Goal: Information Seeking & Learning: Learn about a topic

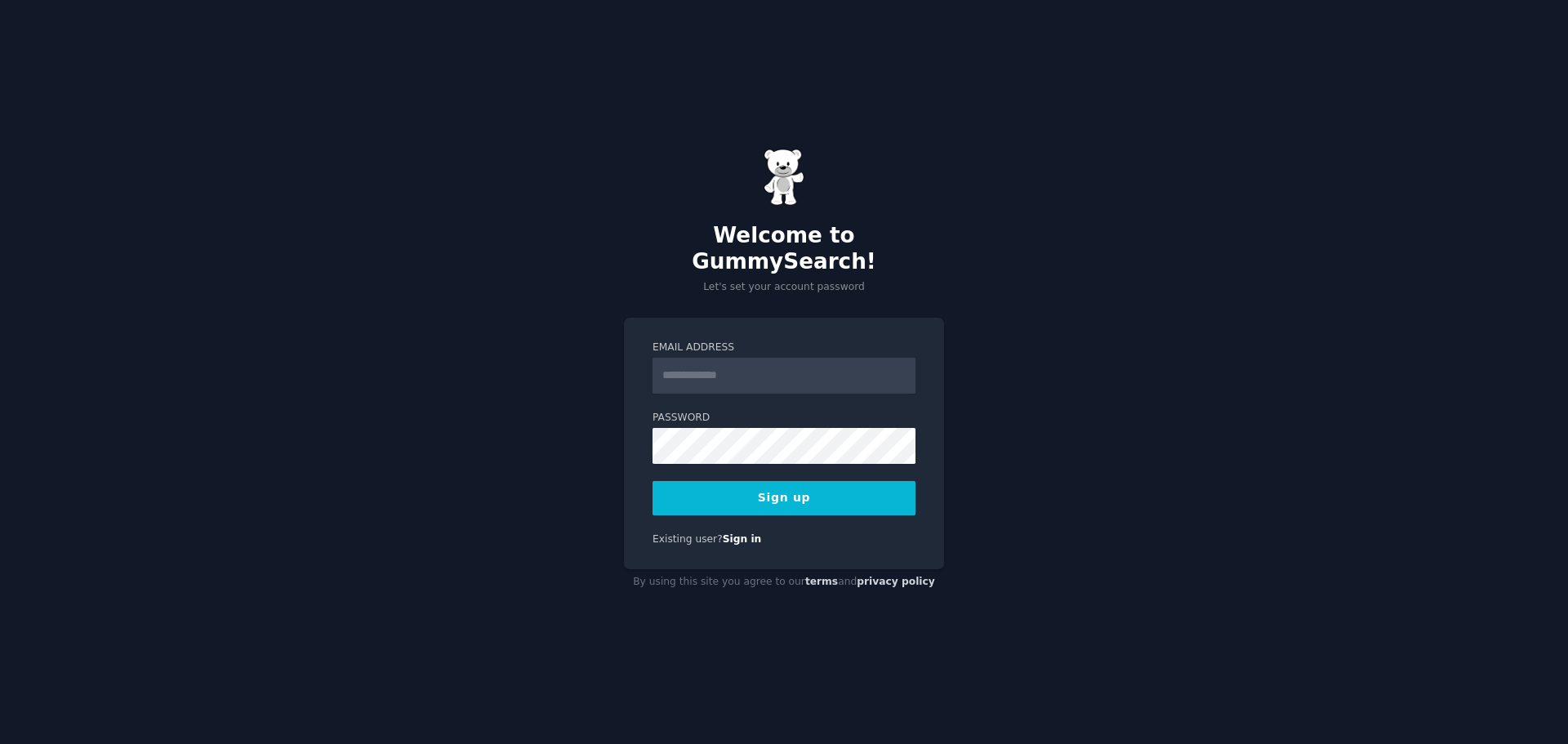
click at [712, 357] on input "Email Address" at bounding box center [784, 375] width 263 height 36
type input "**********"
click at [760, 487] on button "Sign up" at bounding box center [784, 498] width 263 height 35
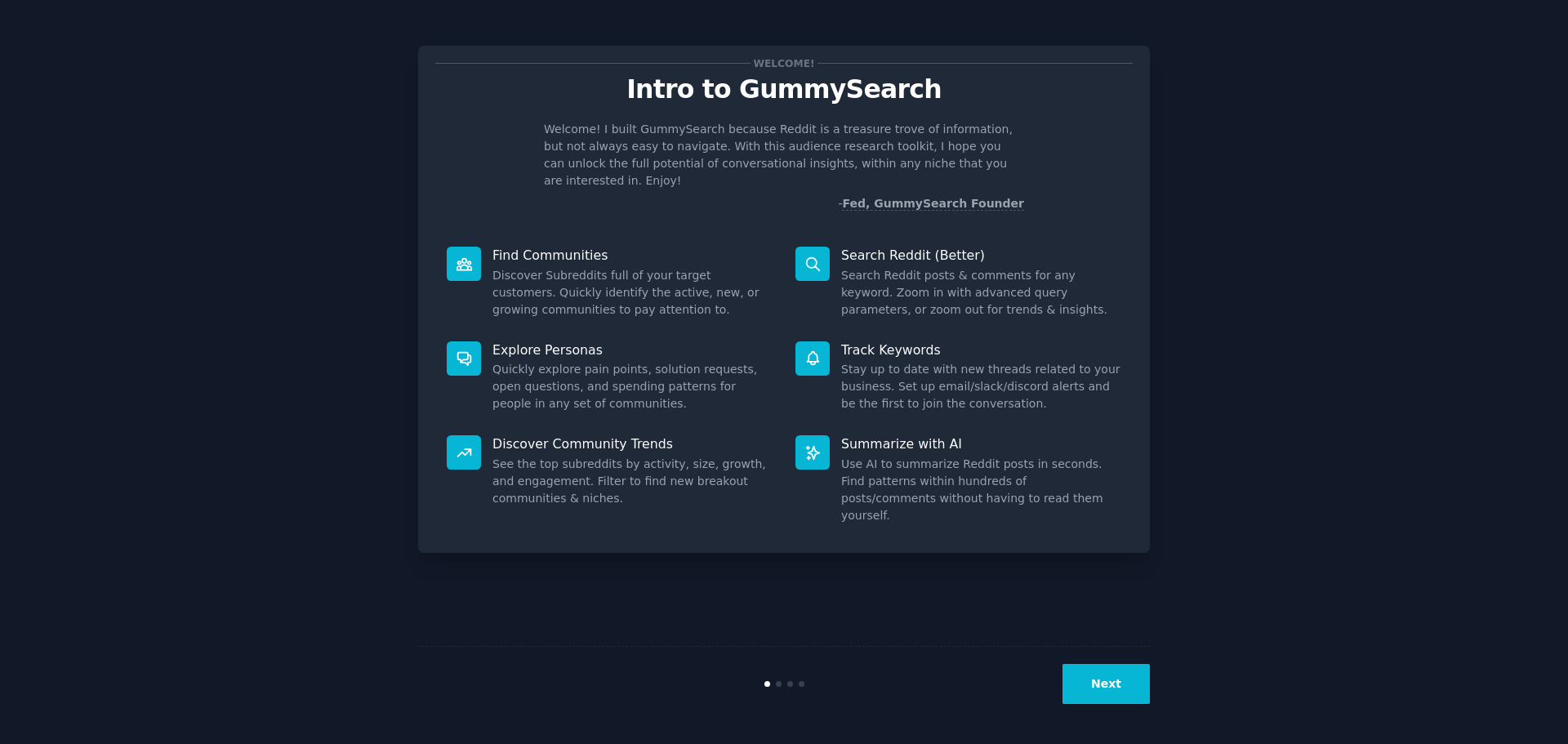
click at [1111, 676] on button "Next" at bounding box center [1105, 684] width 88 height 40
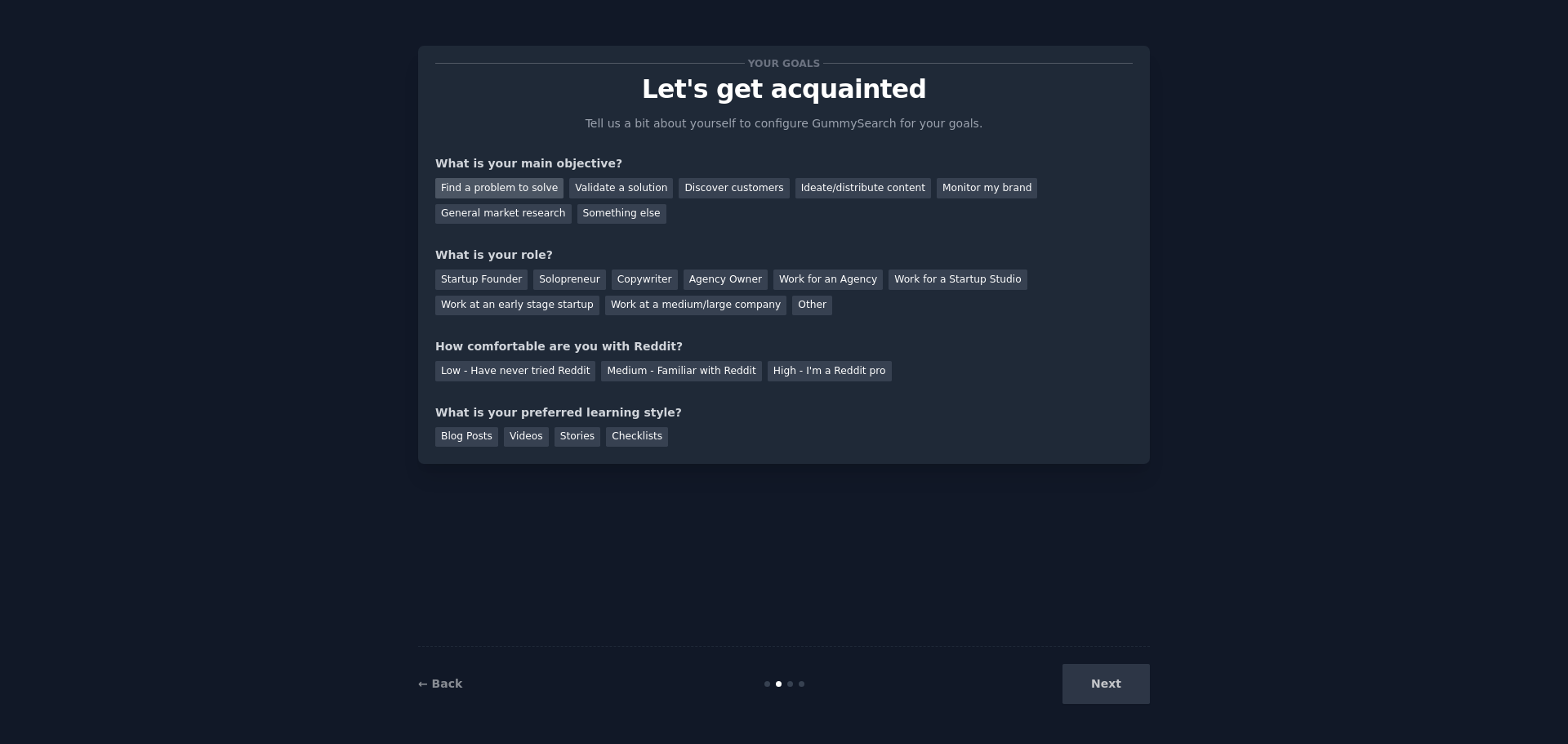
click at [525, 188] on div "Find a problem to solve" at bounding box center [499, 188] width 128 height 20
click at [571, 204] on div "General market research" at bounding box center [503, 214] width 136 height 20
click at [501, 184] on div "Find a problem to solve" at bounding box center [499, 188] width 128 height 20
click at [569, 280] on div "Solopreneur" at bounding box center [569, 280] width 72 height 20
click at [546, 374] on div "Low - Have never tried Reddit" at bounding box center [515, 371] width 160 height 20
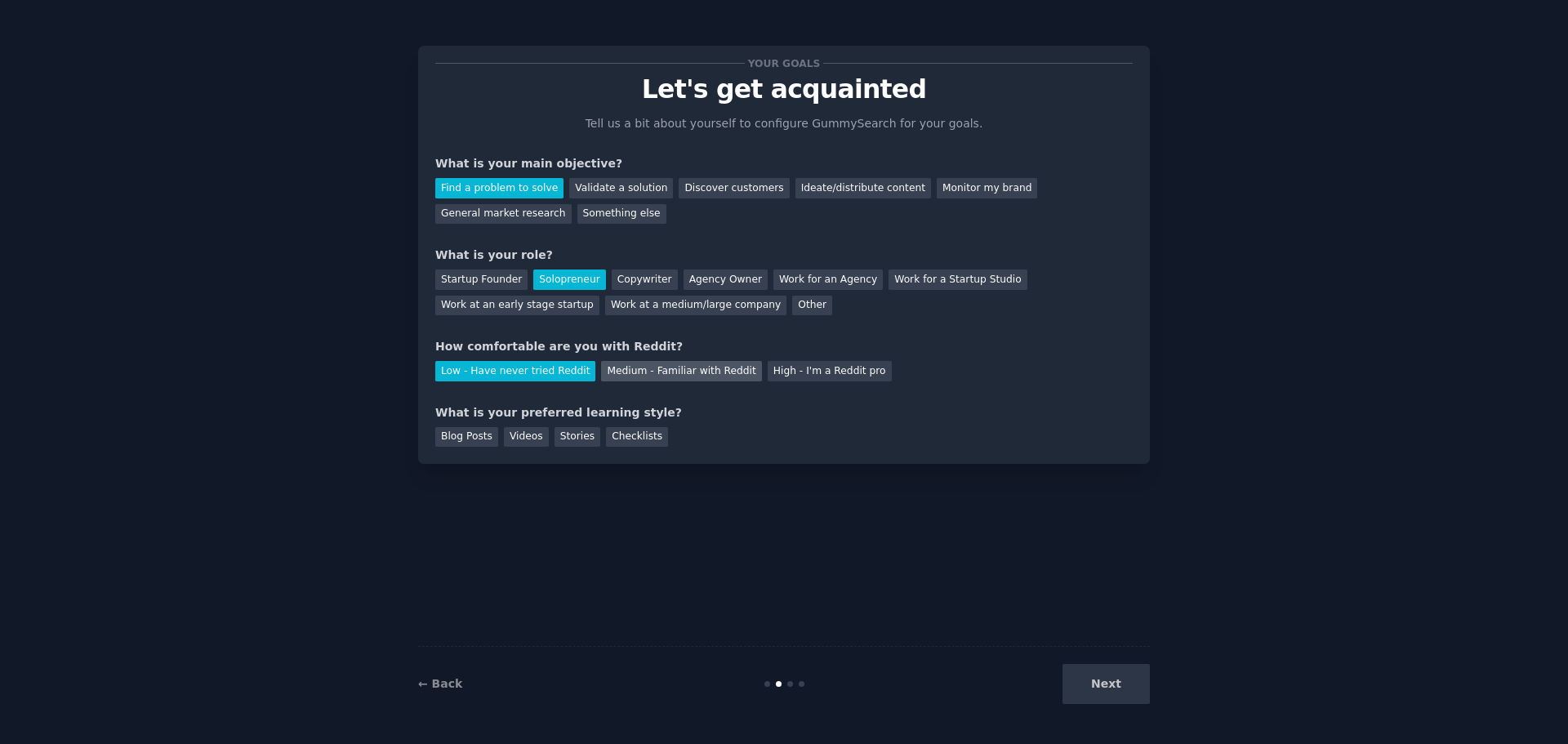
click at [639, 370] on div "Medium - Familiar with Reddit" at bounding box center [681, 371] width 160 height 20
click at [471, 438] on div "Blog Posts" at bounding box center [466, 437] width 63 height 20
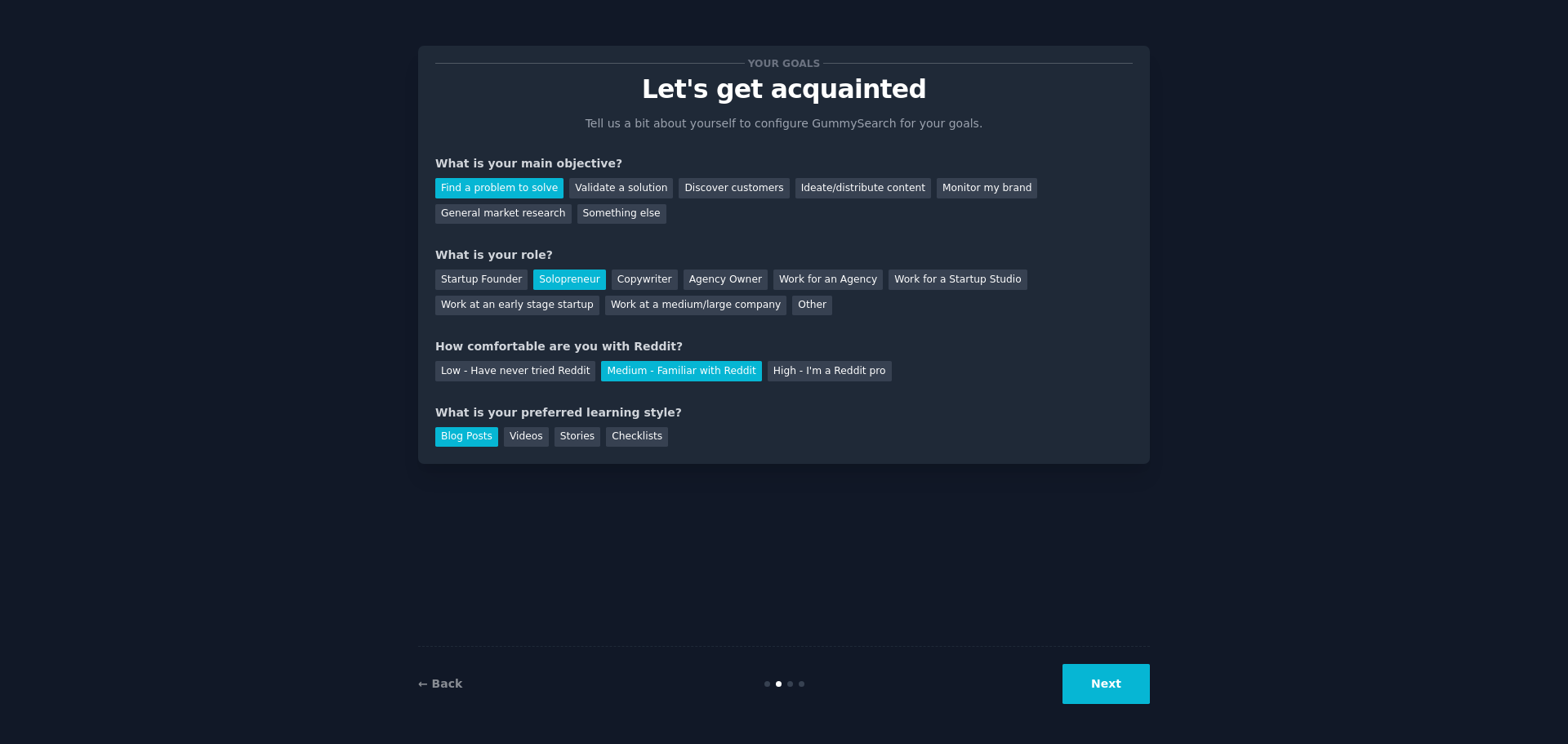
click at [1112, 684] on button "Next" at bounding box center [1105, 684] width 88 height 40
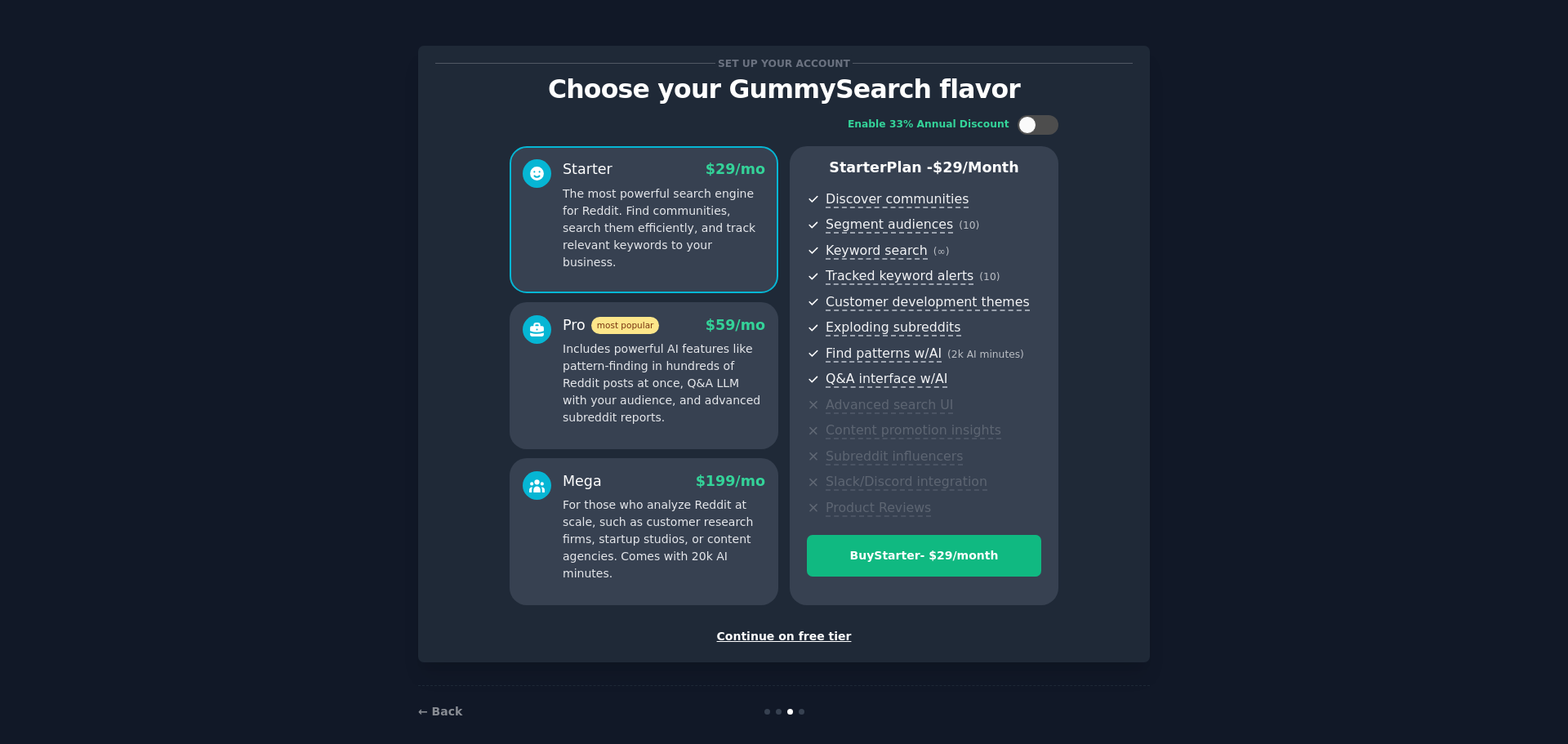
click at [771, 639] on div "Continue on free tier" at bounding box center [784, 636] width 697 height 17
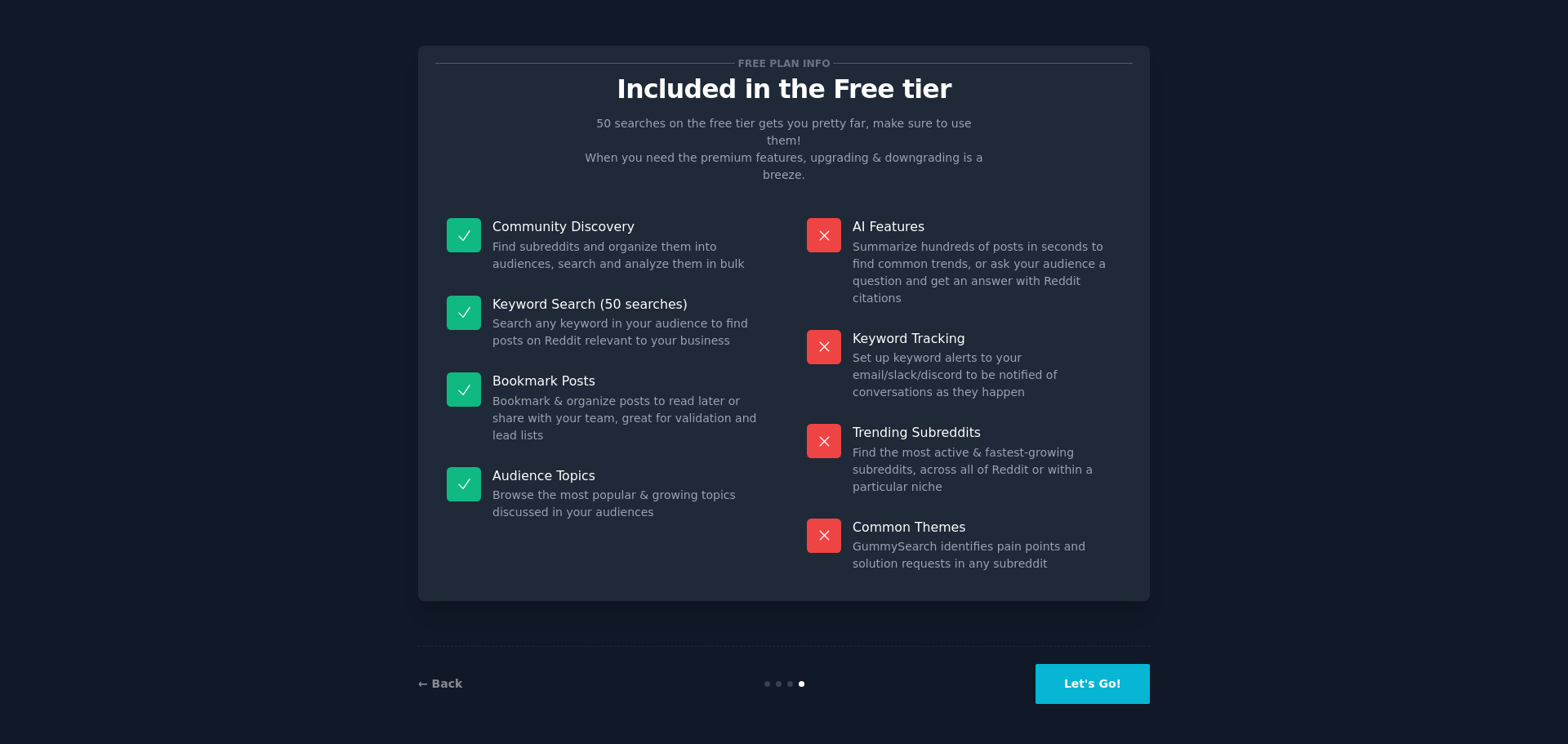
click at [1098, 691] on button "Let's Go!" at bounding box center [1092, 684] width 114 height 40
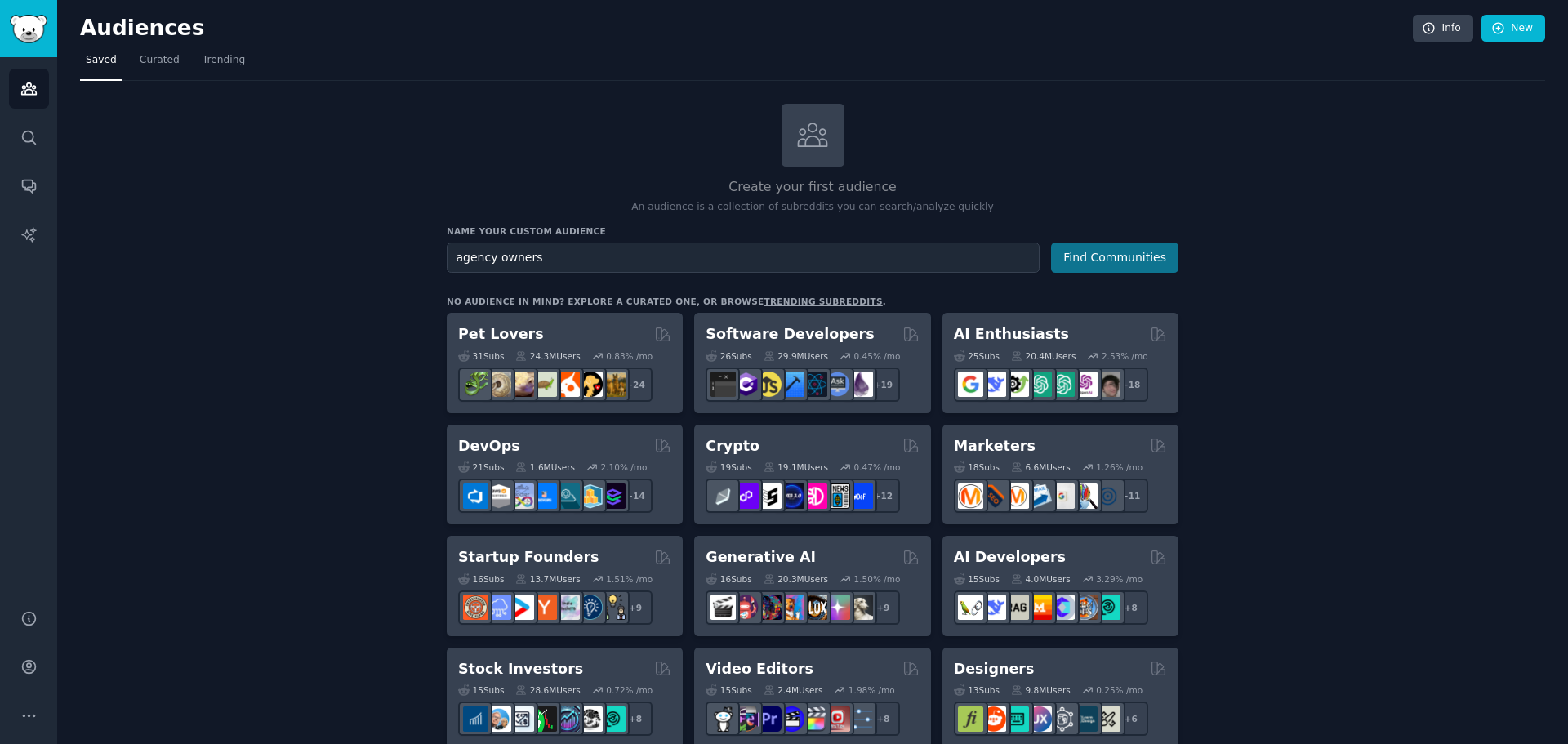
type input "agency owners"
click at [1174, 266] on button "Find Communities" at bounding box center [1114, 257] width 127 height 30
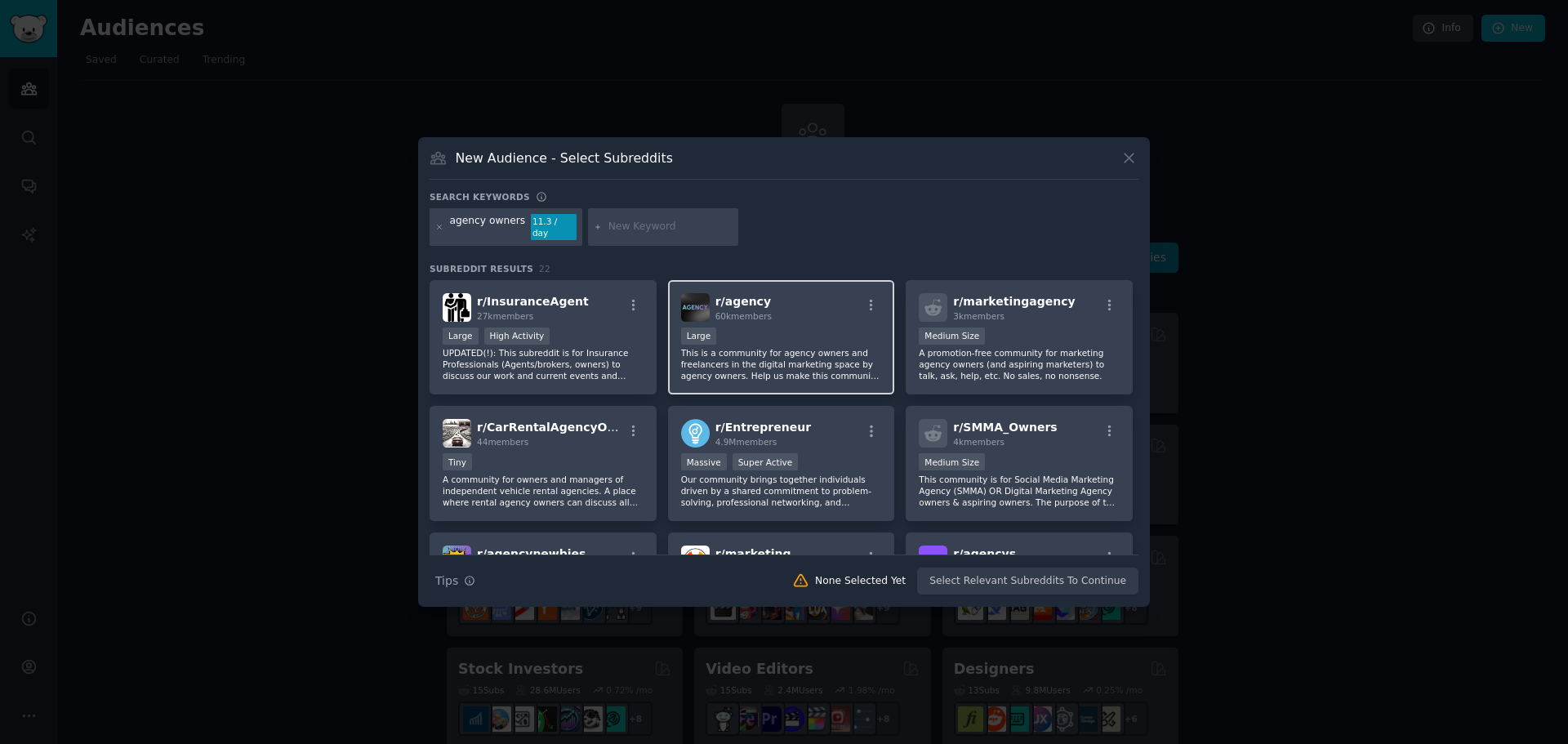
click at [815, 316] on div "r/ agency 60k members 10,000 - 100,000 members Large This is a community for ag…" at bounding box center [781, 338] width 227 height 115
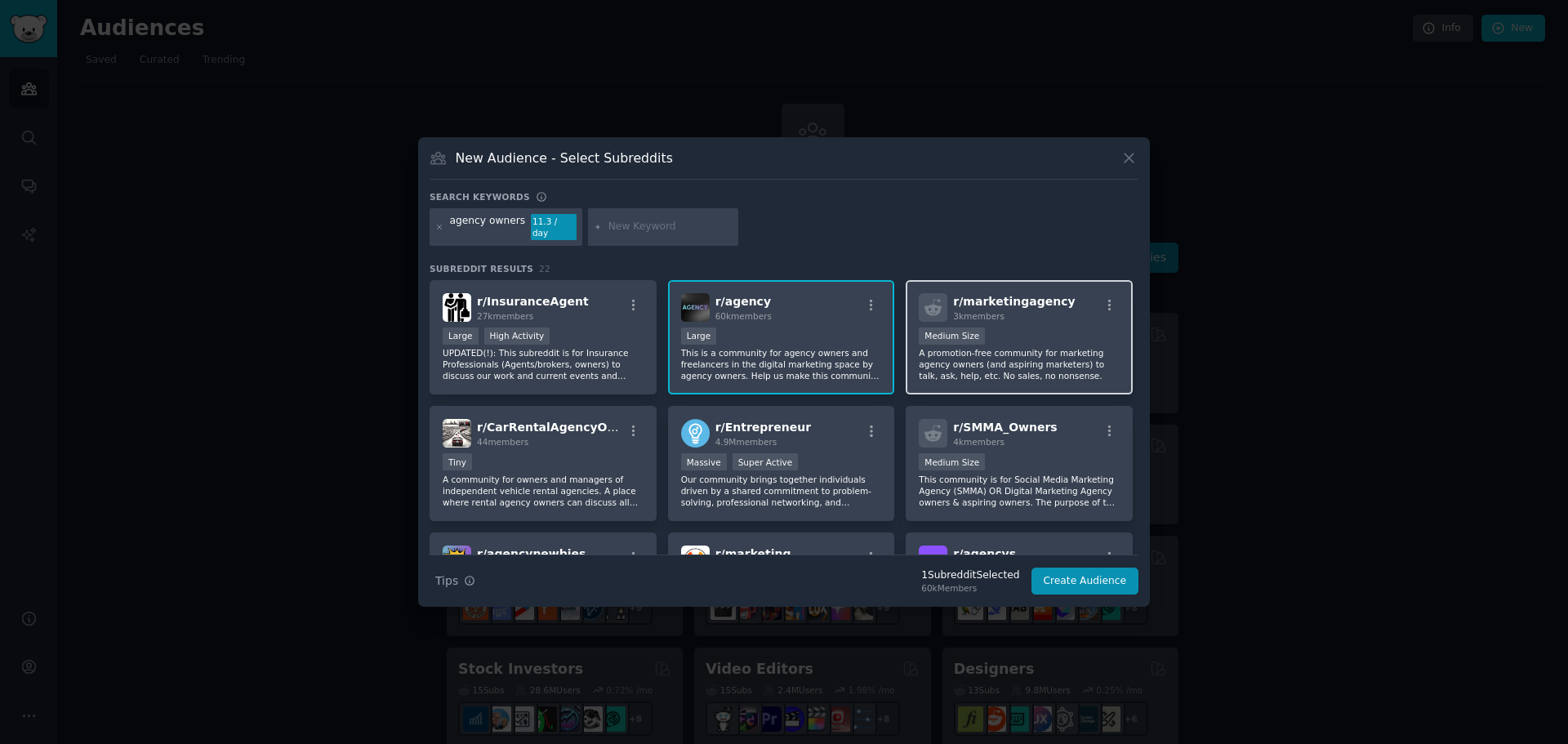
click at [1036, 327] on div "Medium Size" at bounding box center [1019, 337] width 201 height 20
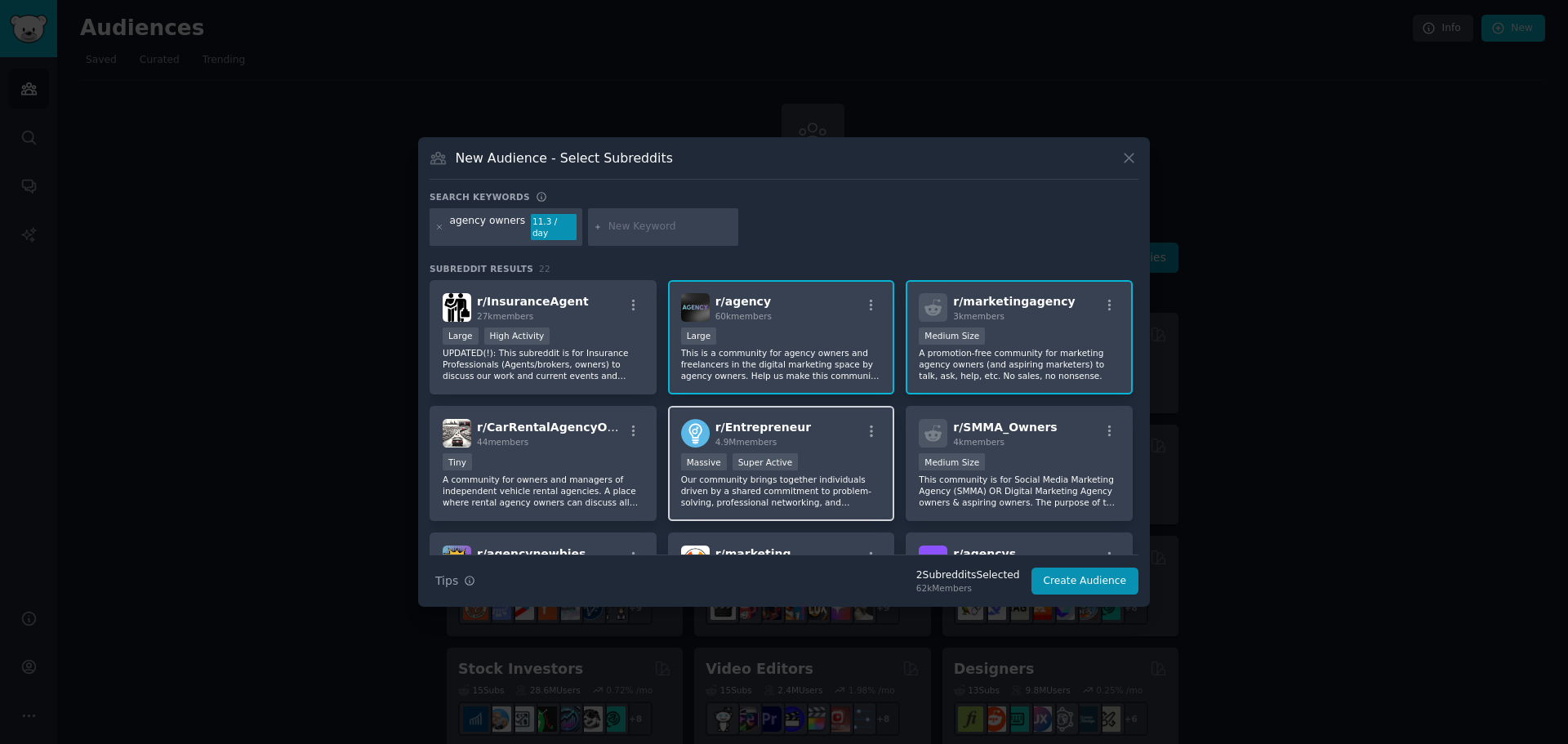
click at [838, 445] on div "r/ Entrepreneur 4.9M members Massive Super Active Our community brings together…" at bounding box center [781, 464] width 227 height 115
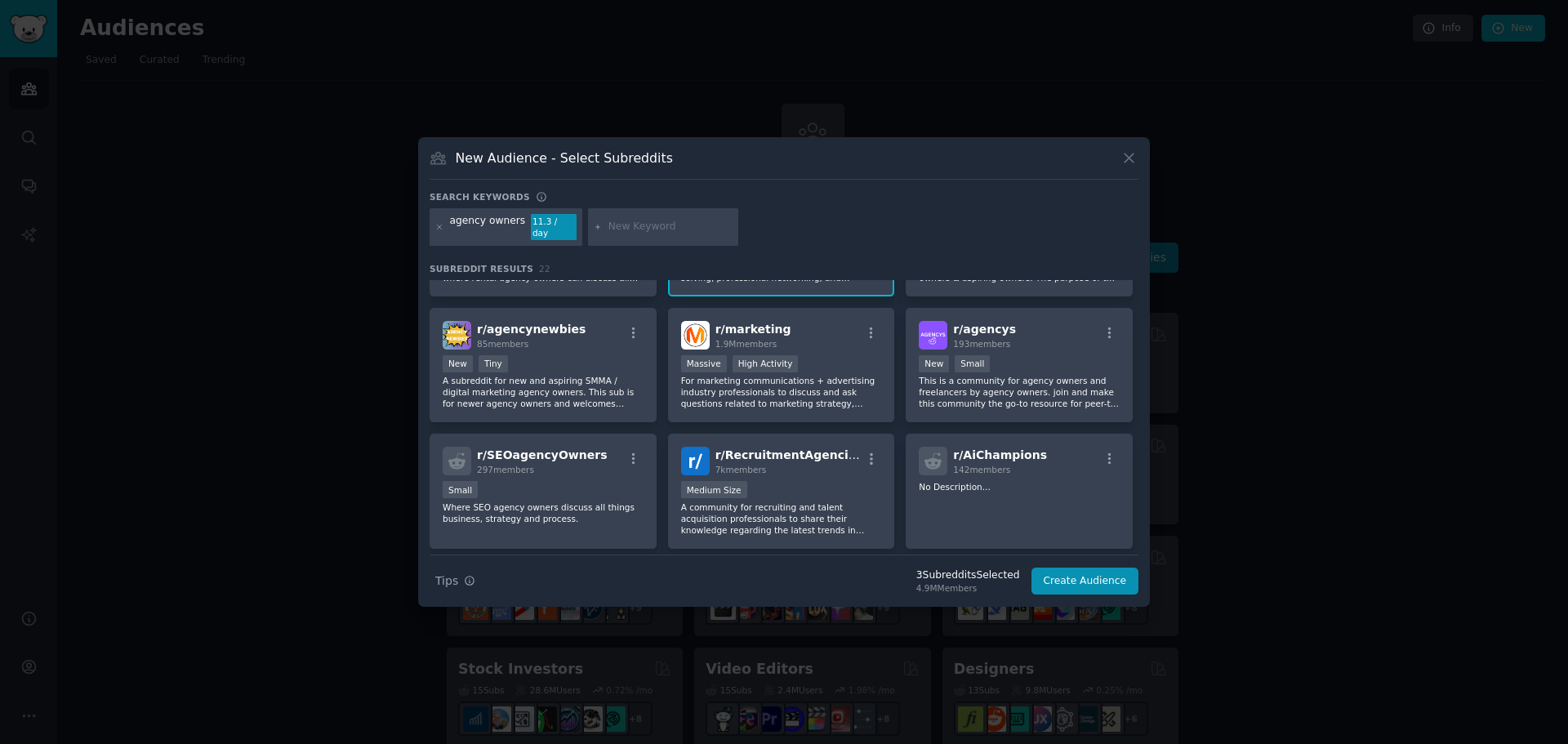
scroll to position [234, 0]
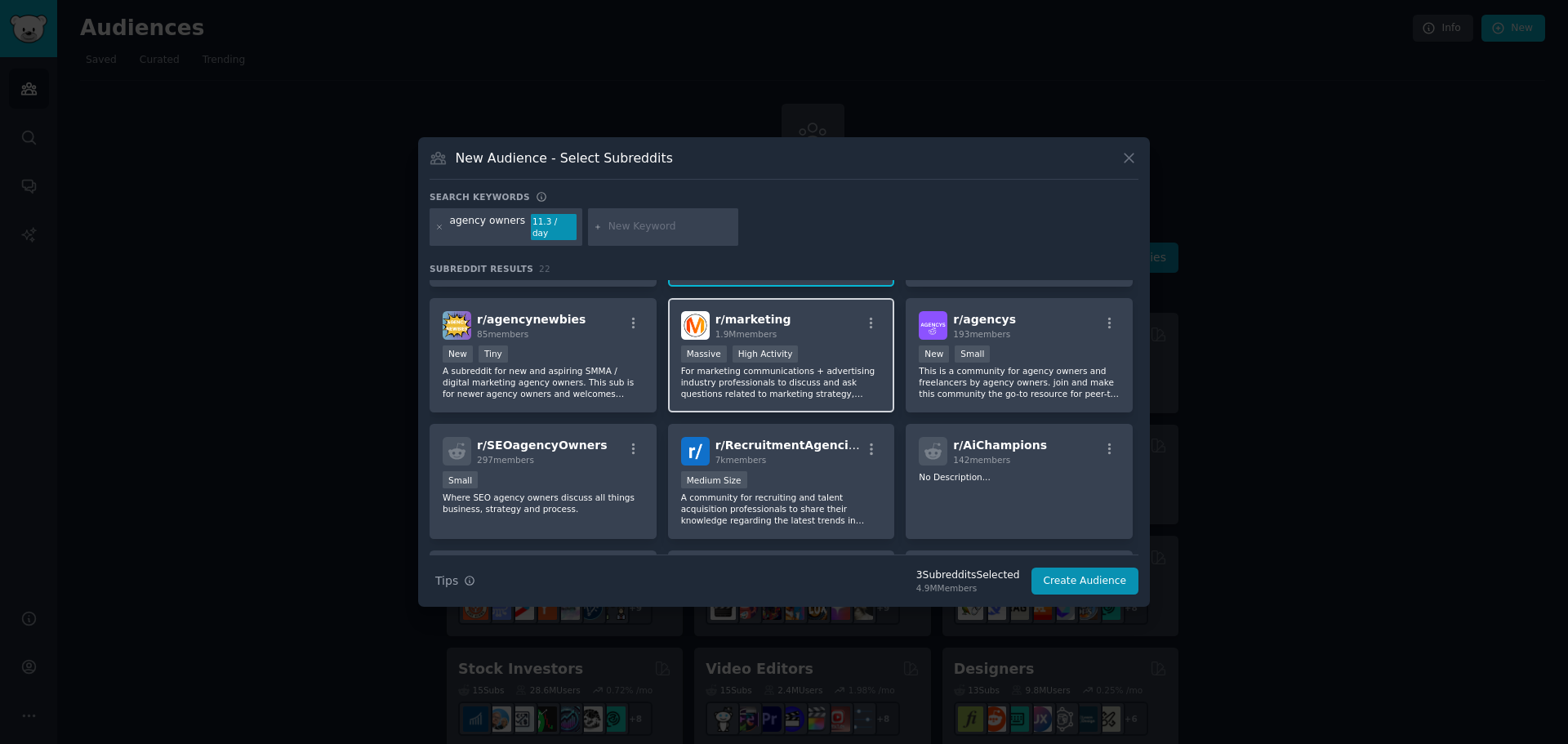
click at [825, 346] on div "Massive High Activity" at bounding box center [781, 356] width 201 height 20
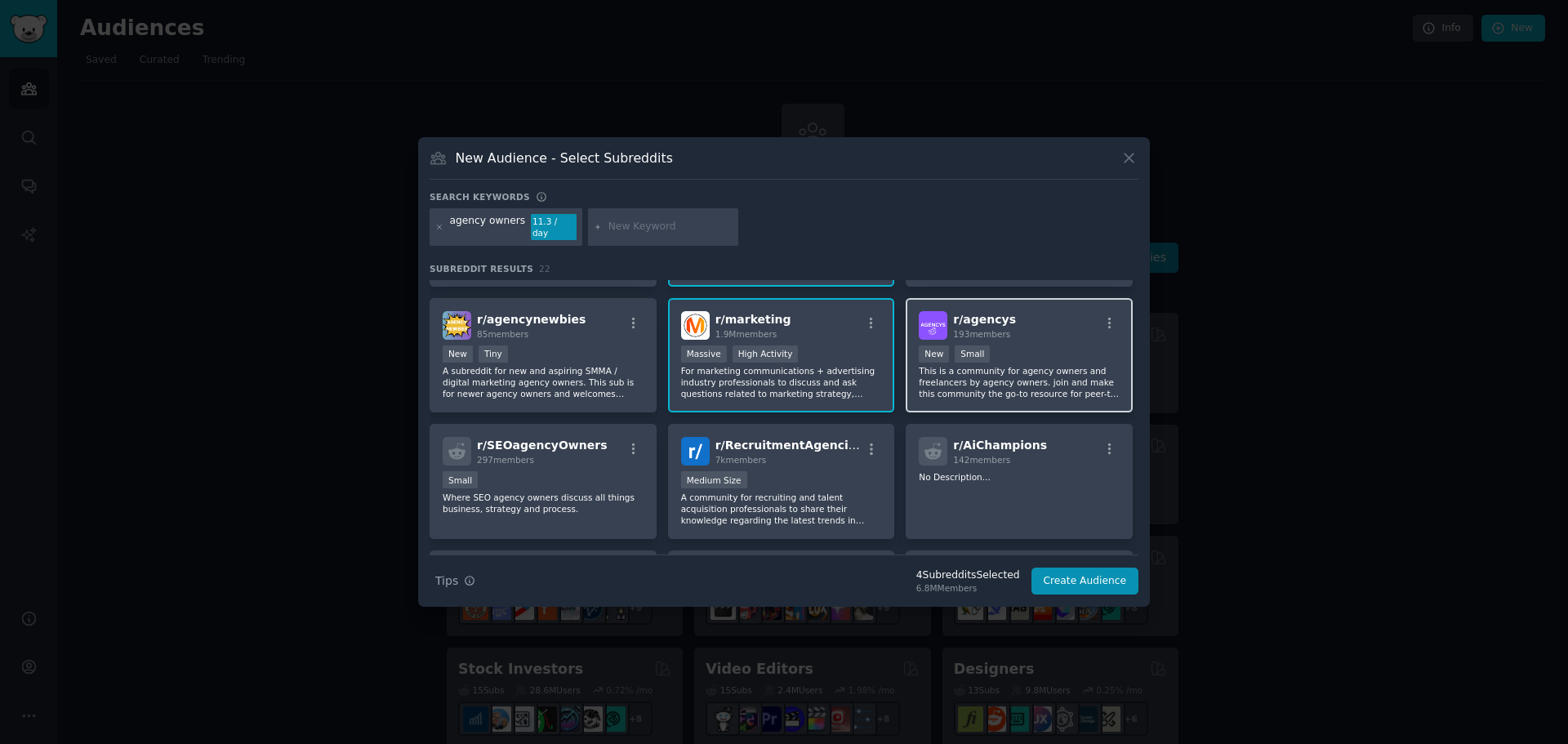
click at [1066, 330] on div "r/ agencys 193 members" at bounding box center [1019, 326] width 201 height 28
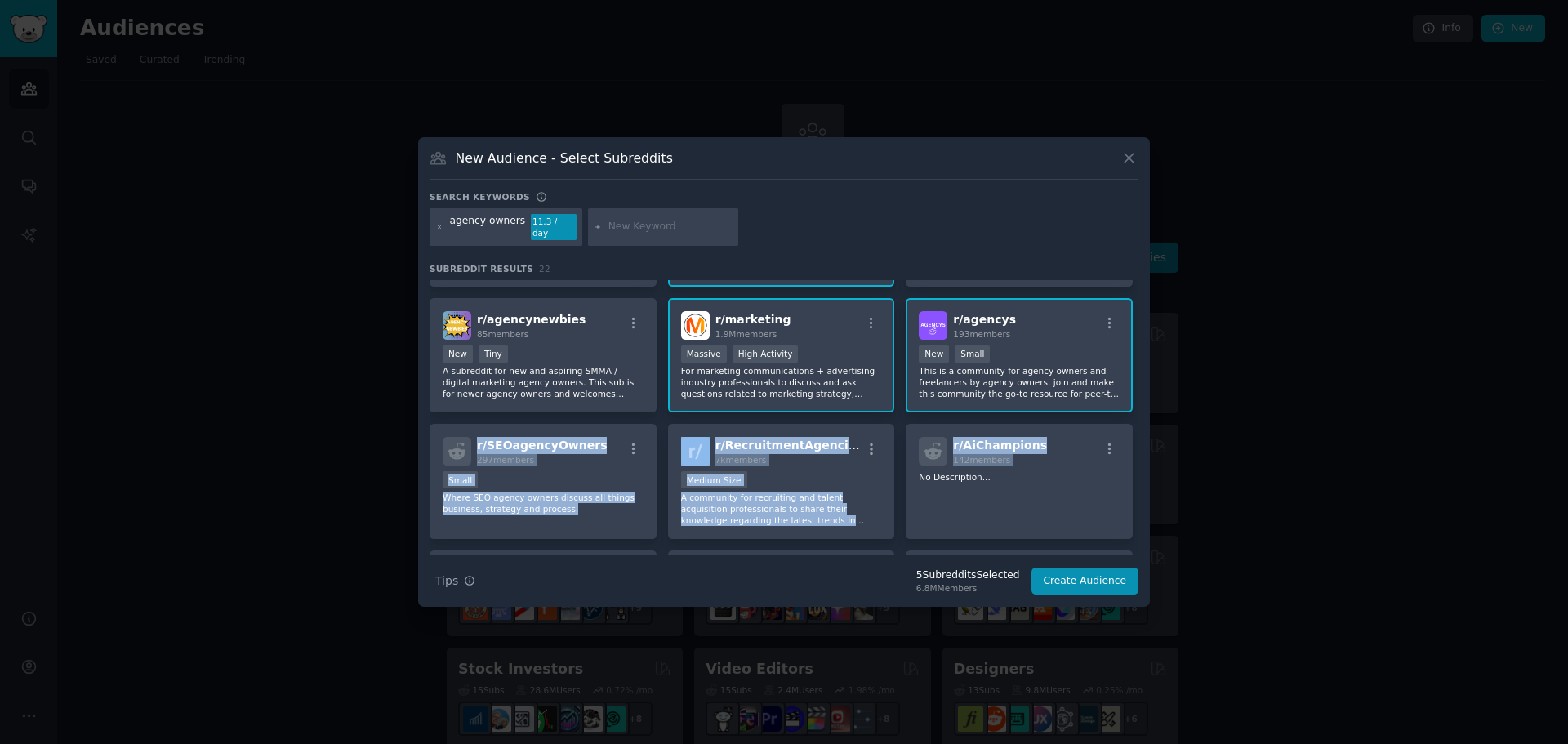
drag, startPoint x: 1134, startPoint y: 399, endPoint x: 1135, endPoint y: 431, distance: 32.0
click at [1135, 431] on div "r/ InsuranceAgent 27k members Large High Activity UPDATED(!): This subreddit is…" at bounding box center [784, 418] width 708 height 274
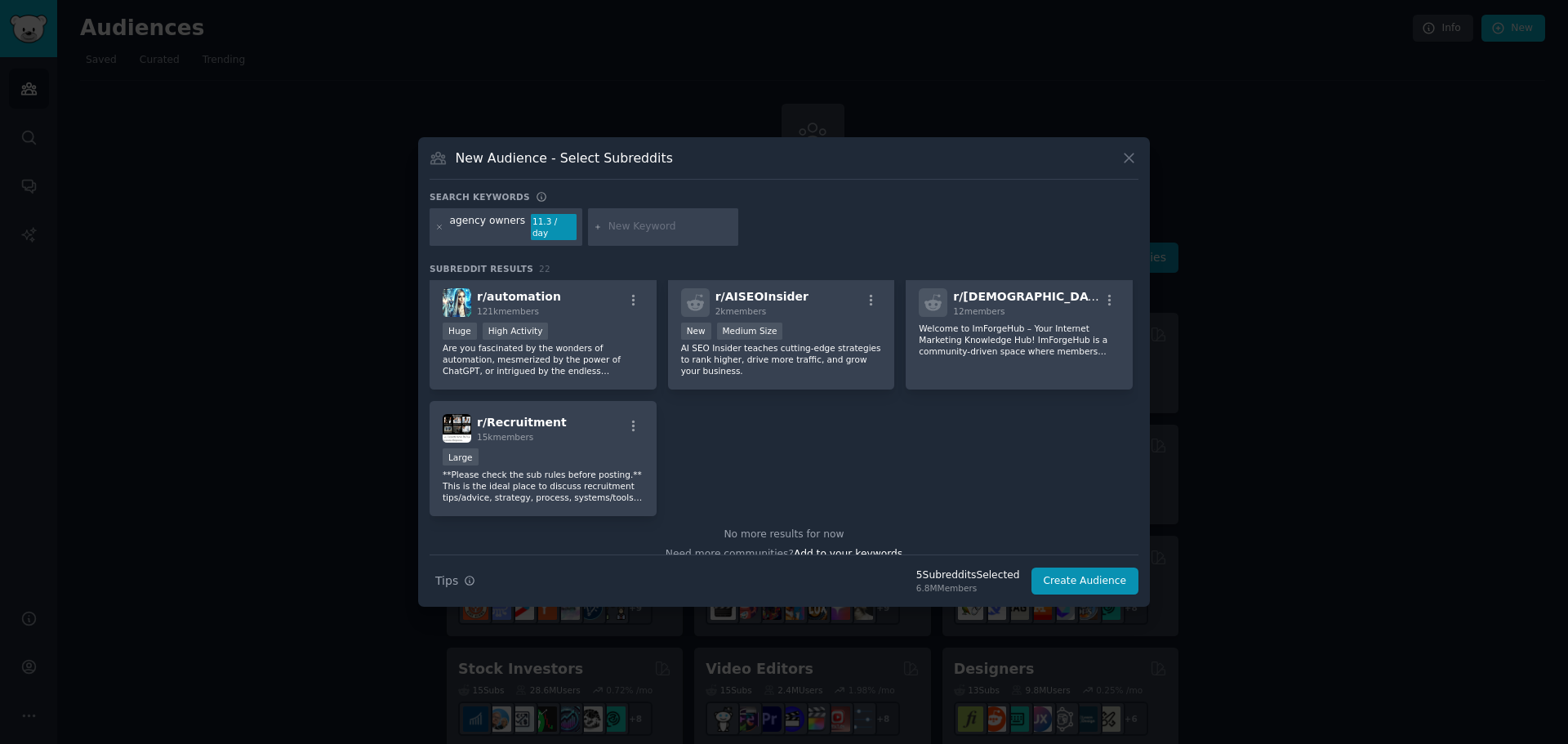
scroll to position [769, 0]
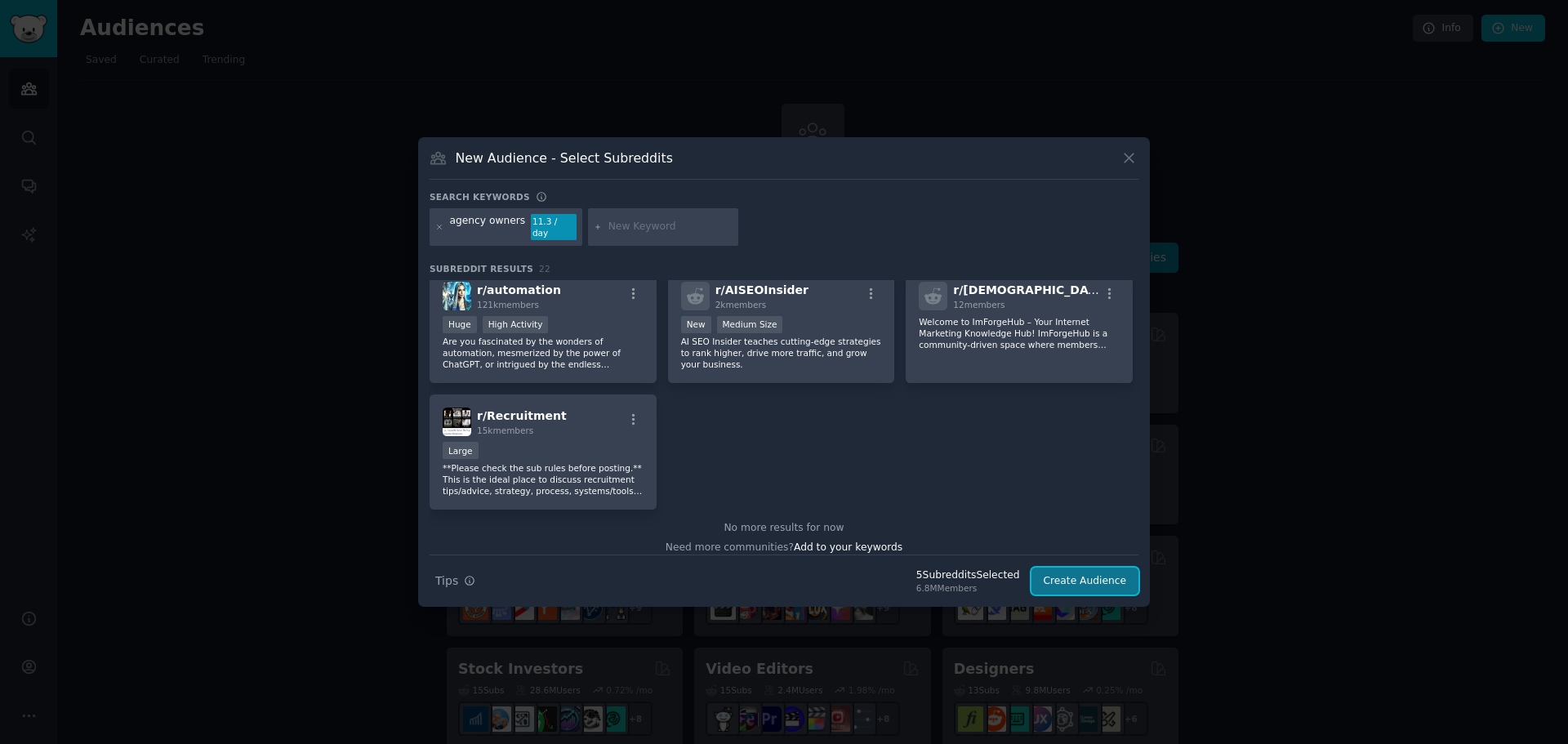
click at [1069, 579] on button "Create Audience" at bounding box center [1085, 581] width 108 height 27
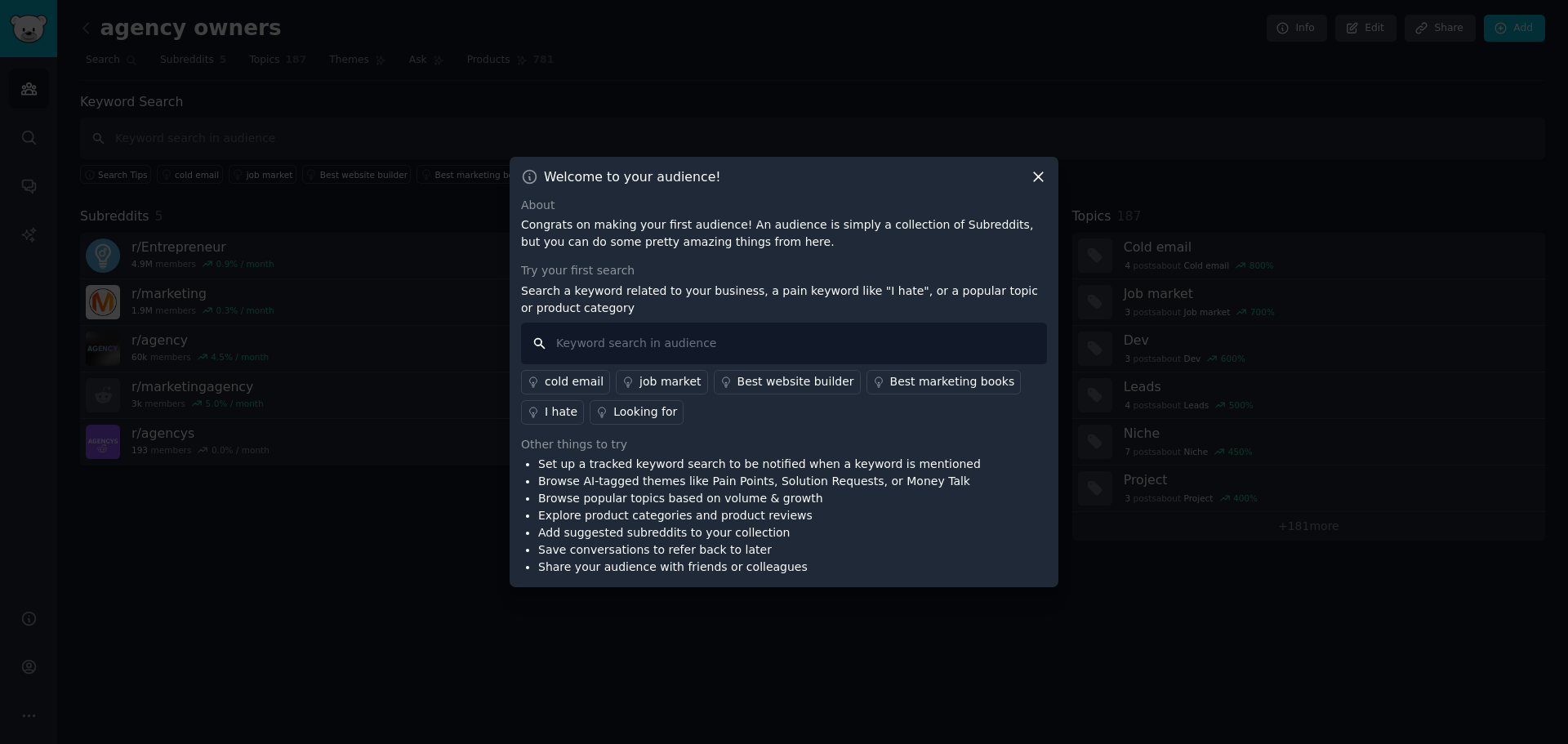
click at [690, 342] on input "text" at bounding box center [784, 343] width 526 height 42
type input "pipeline"
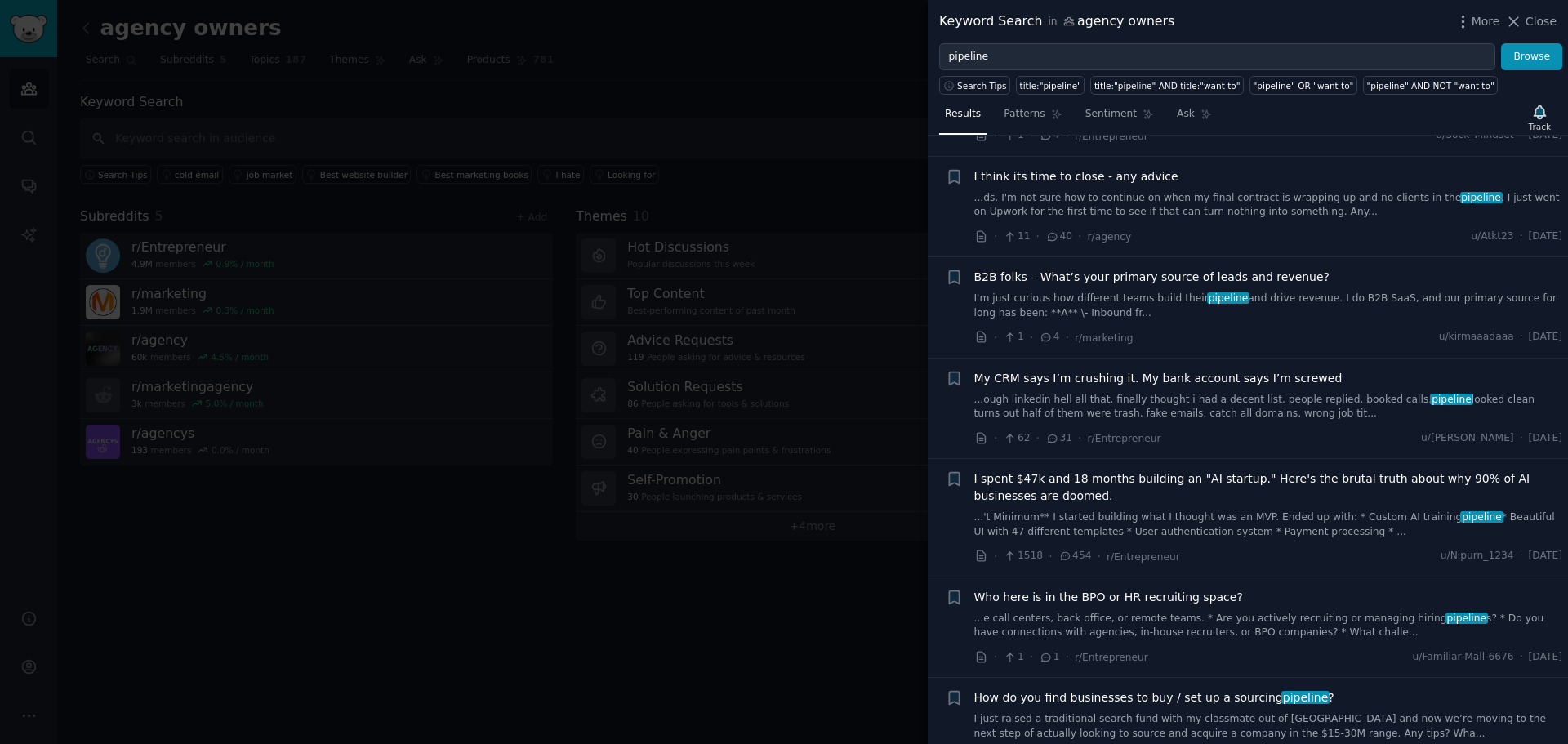
scroll to position [735, 0]
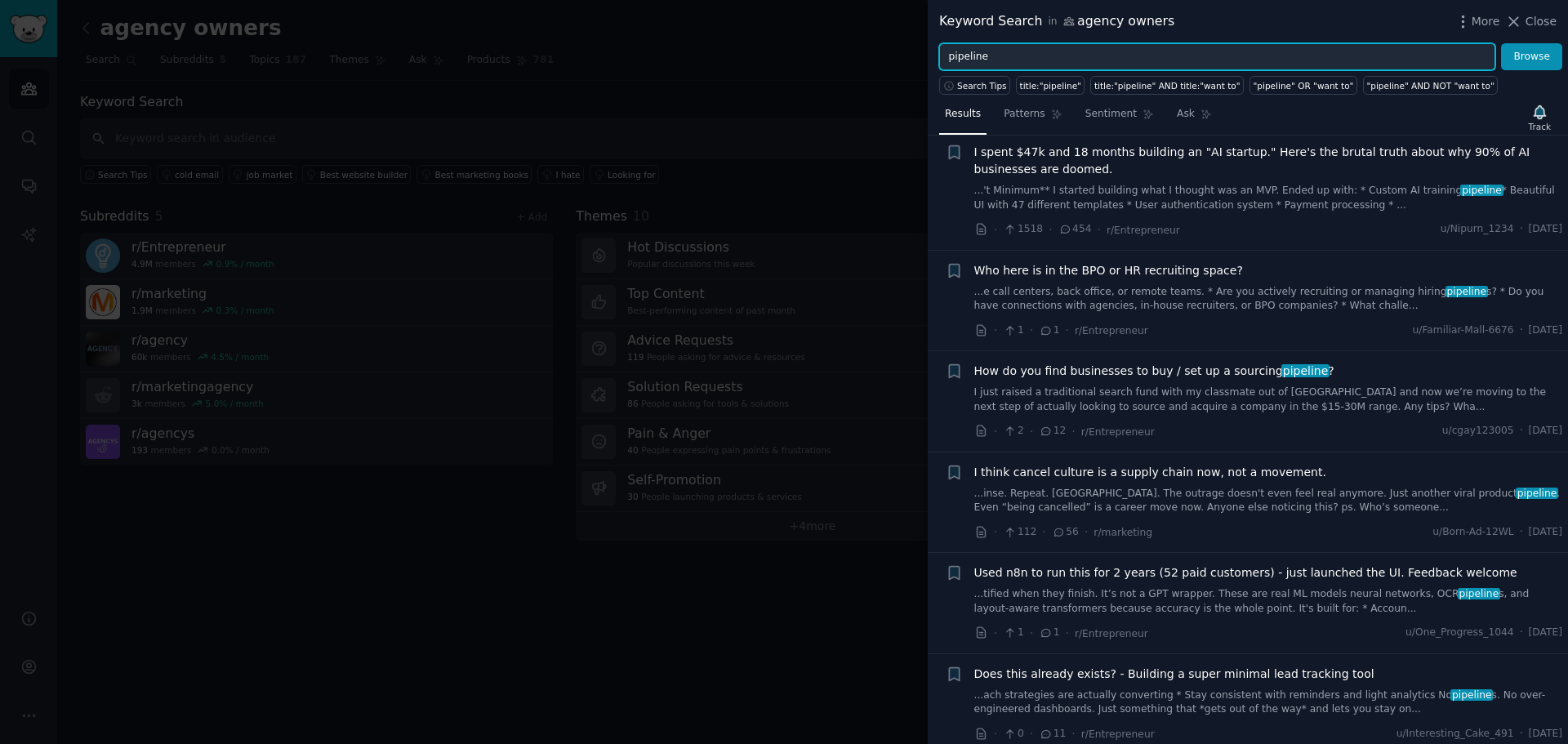
click at [1067, 50] on input "pipeline" at bounding box center [1217, 57] width 556 height 27
type input "p"
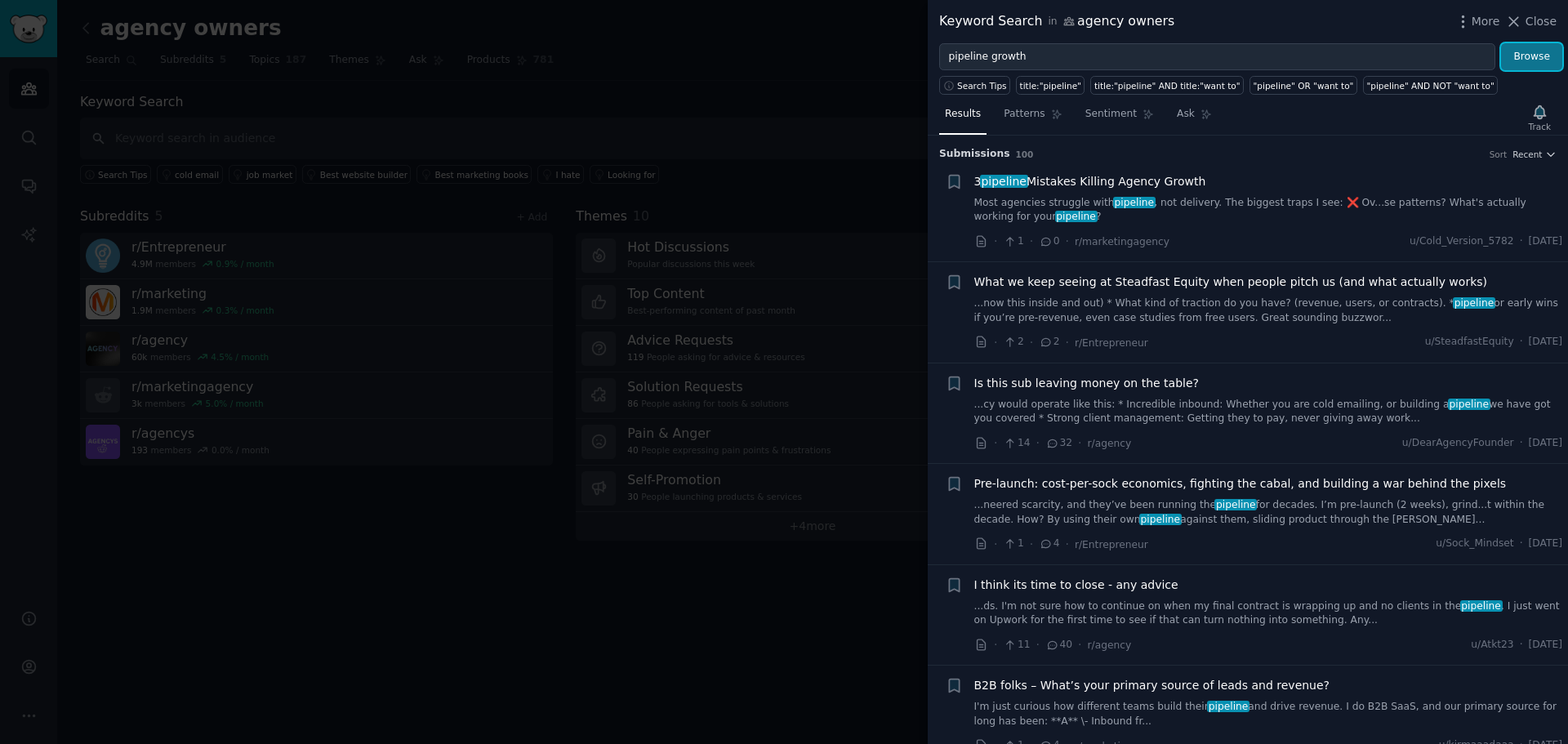
click at [1531, 55] on button "Browse" at bounding box center [1531, 57] width 61 height 27
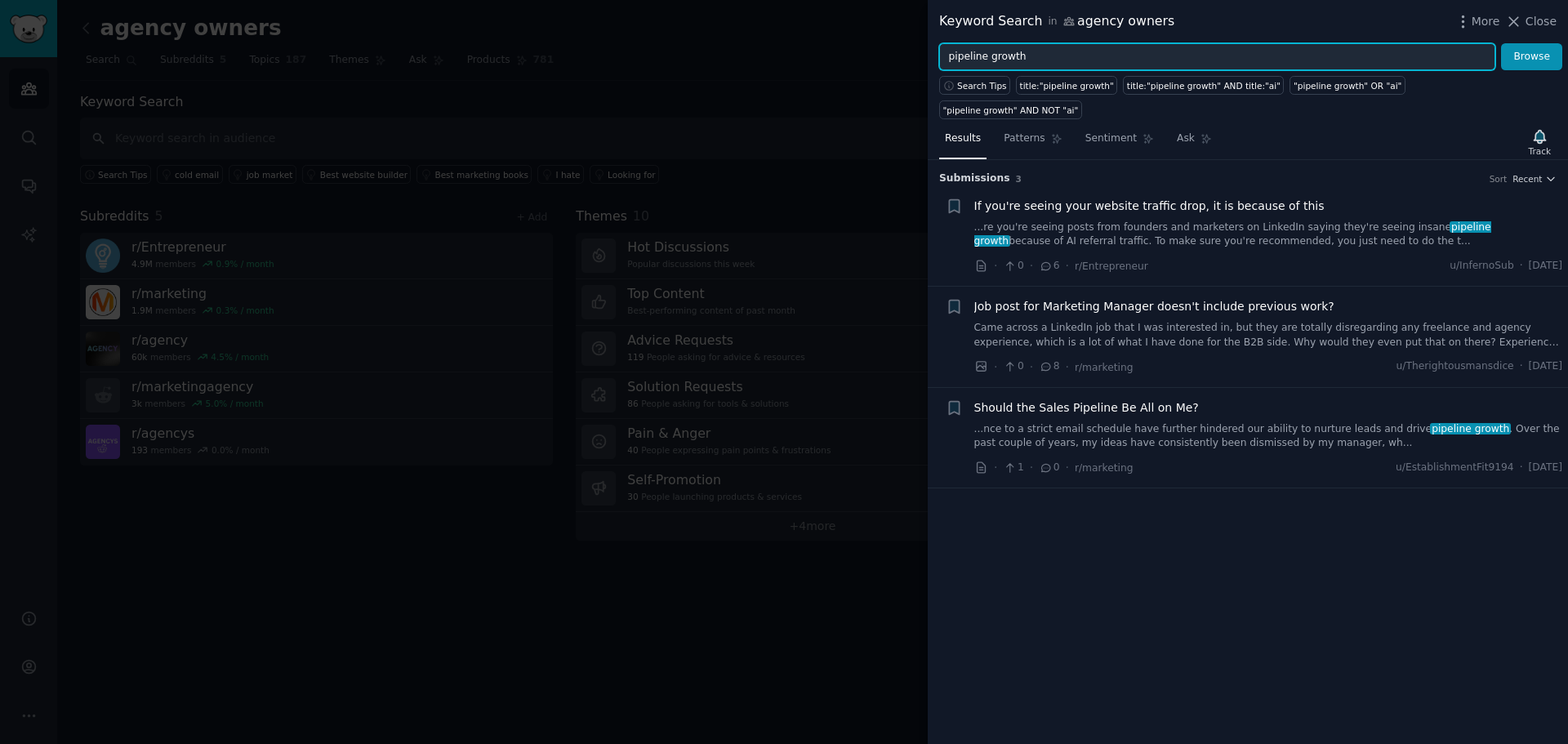
click at [1061, 48] on input "pipeline growth" at bounding box center [1217, 57] width 556 height 27
drag, startPoint x: 1057, startPoint y: 54, endPoint x: 1208, endPoint y: 31, distance: 152.7
click at [933, 48] on div "pipeline growth Browse" at bounding box center [1248, 57] width 640 height 27
click at [1501, 43] on button "Browse" at bounding box center [1531, 57] width 61 height 27
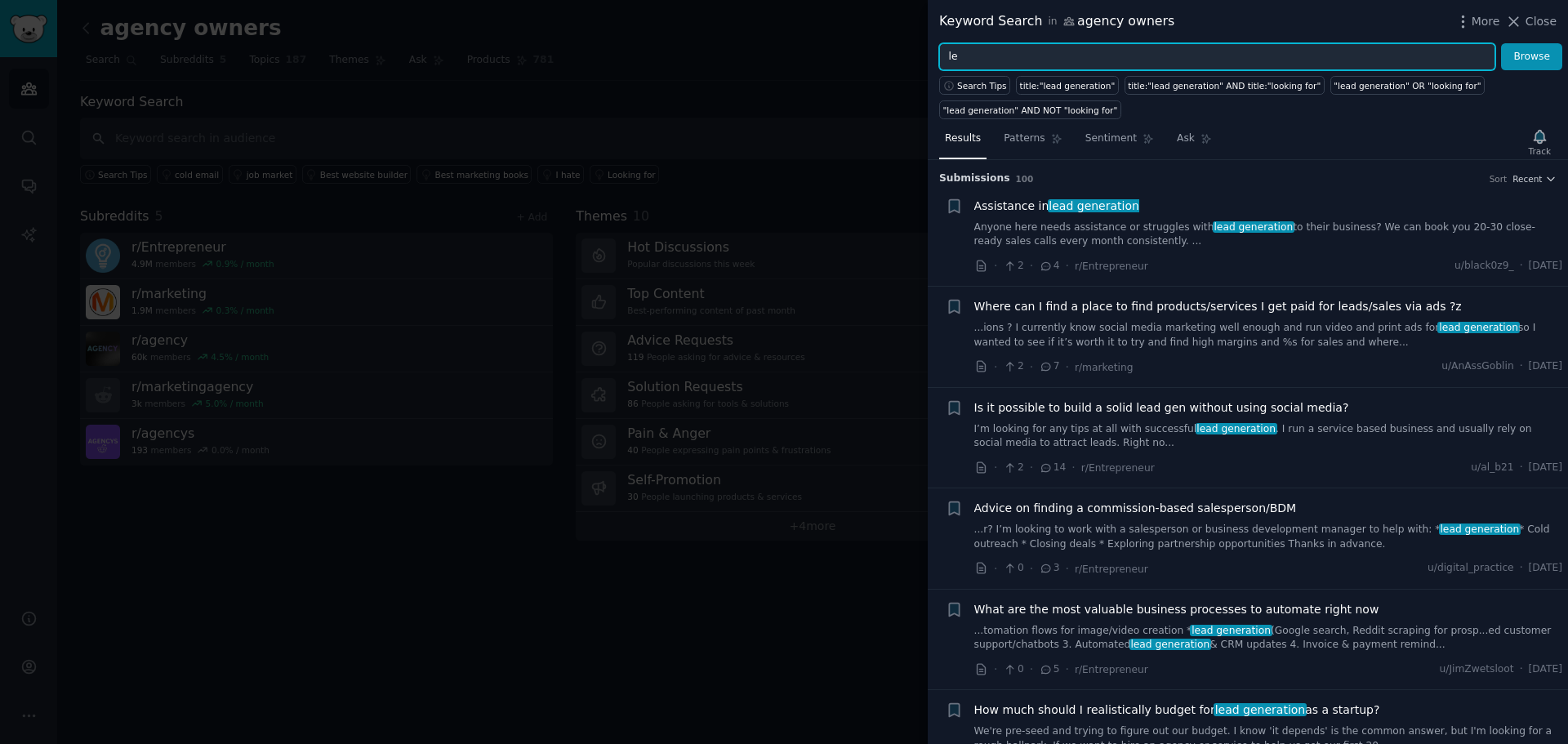
type input "l"
type input "struggle"
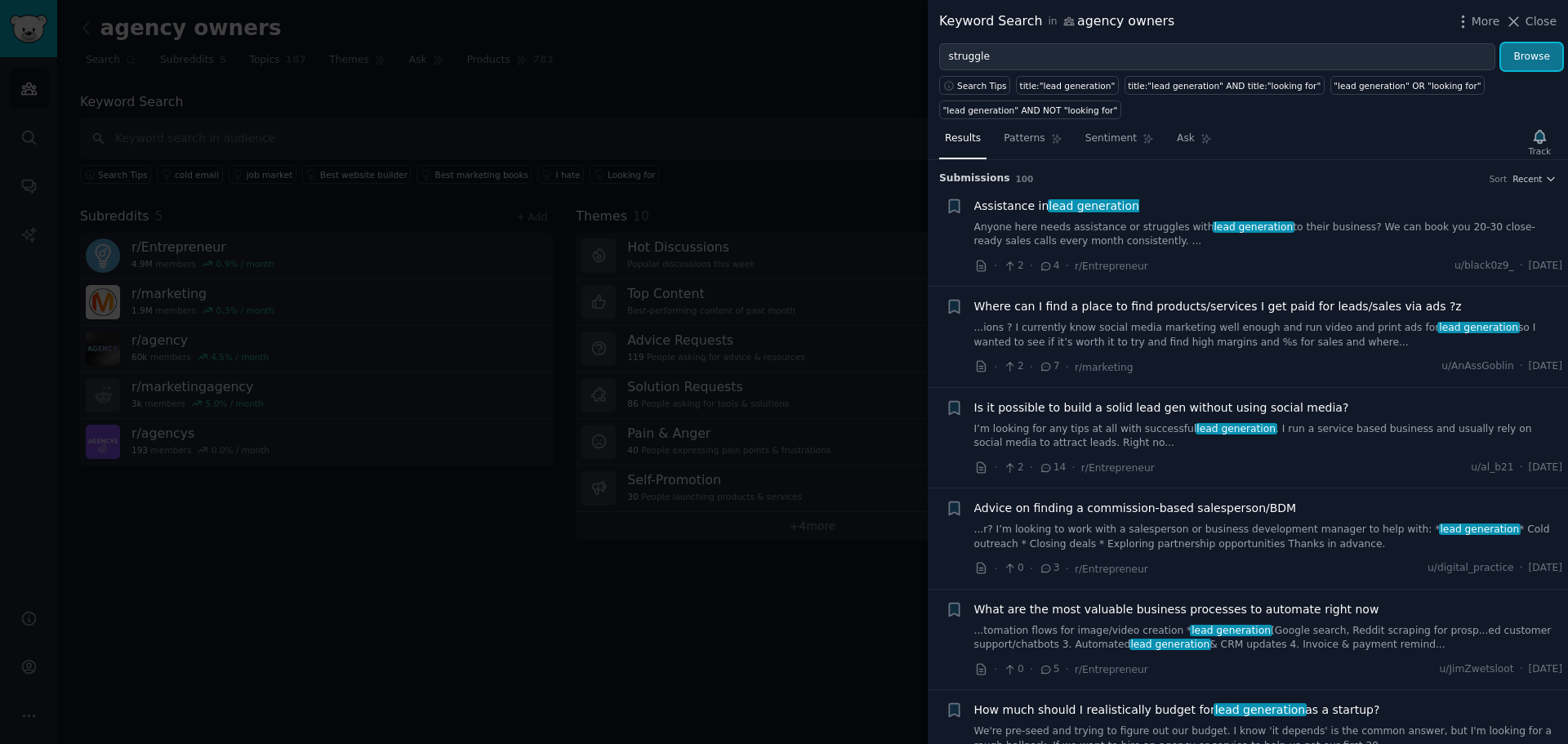
click at [1541, 52] on button "Browse" at bounding box center [1531, 57] width 61 height 27
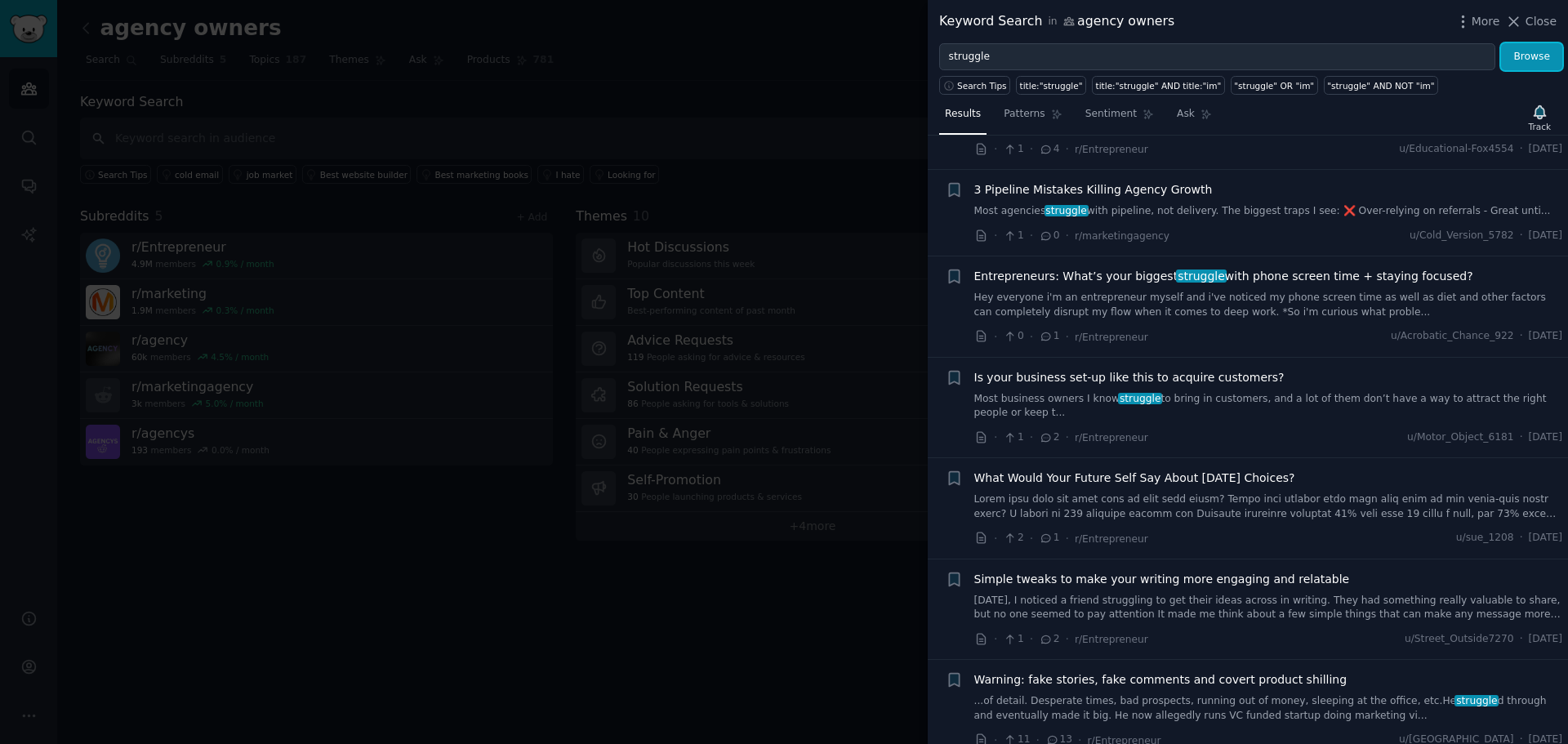
scroll to position [326, 0]
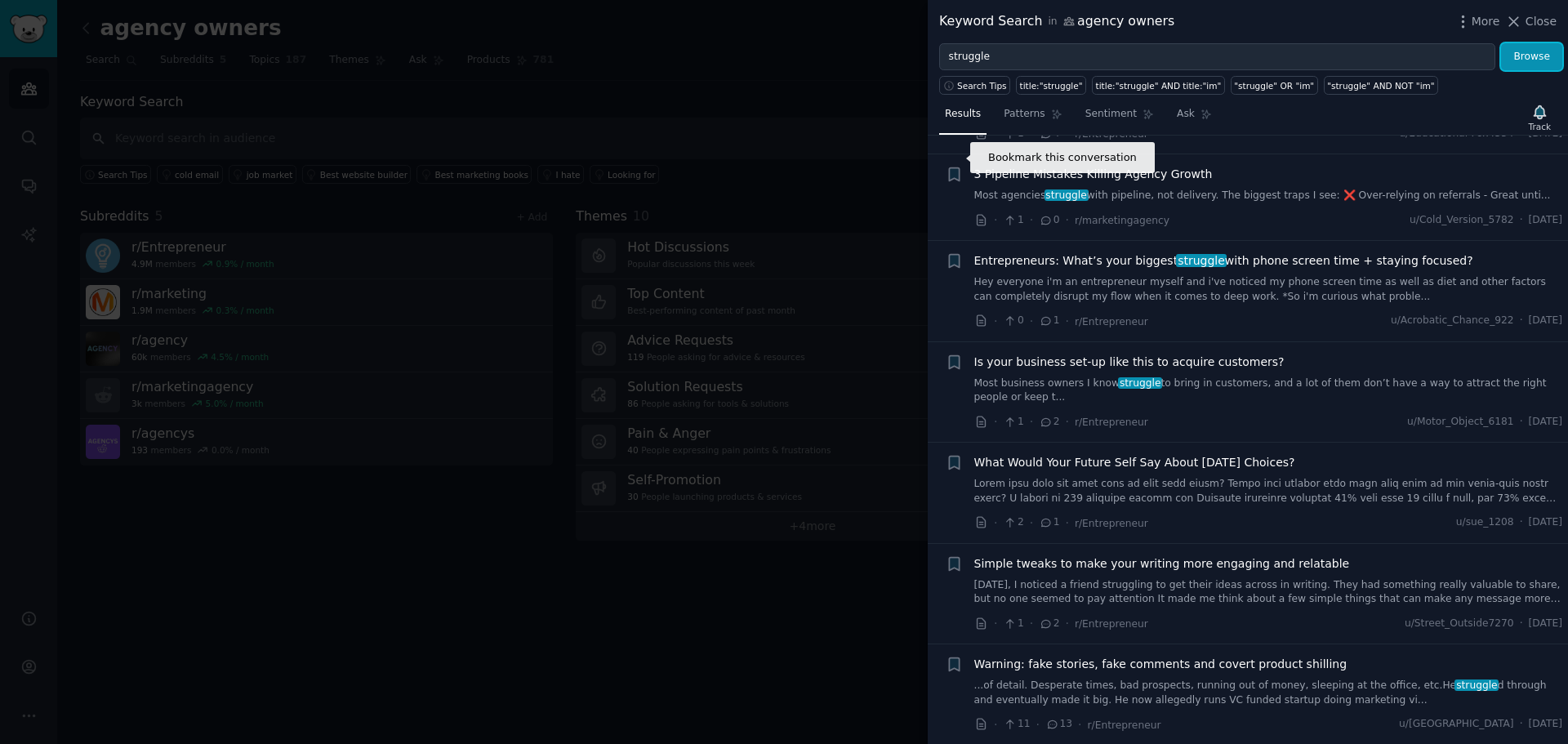
click at [951, 168] on icon "button" at bounding box center [953, 174] width 10 height 13
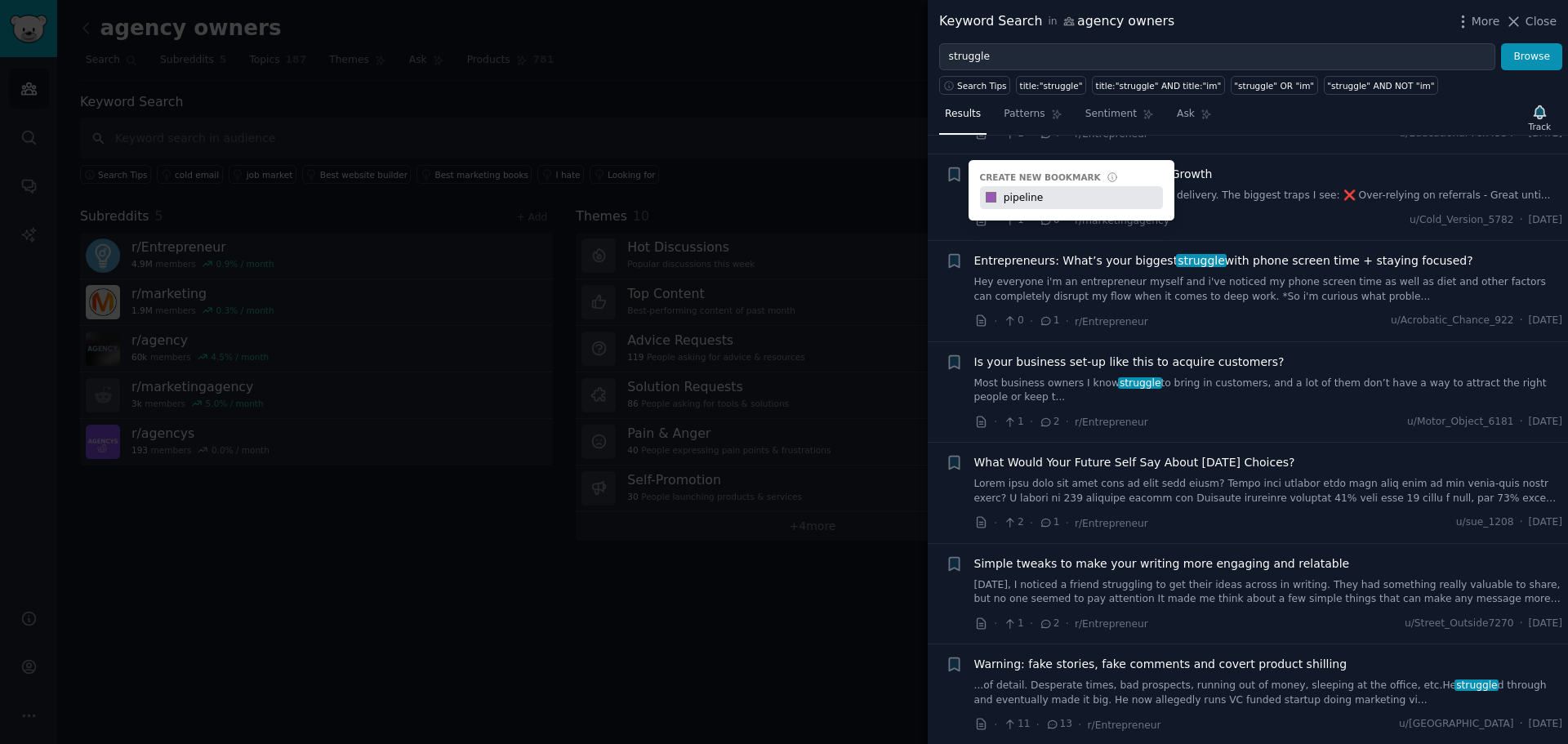
type input "pipeline"
click at [860, 112] on div at bounding box center [784, 372] width 1568 height 744
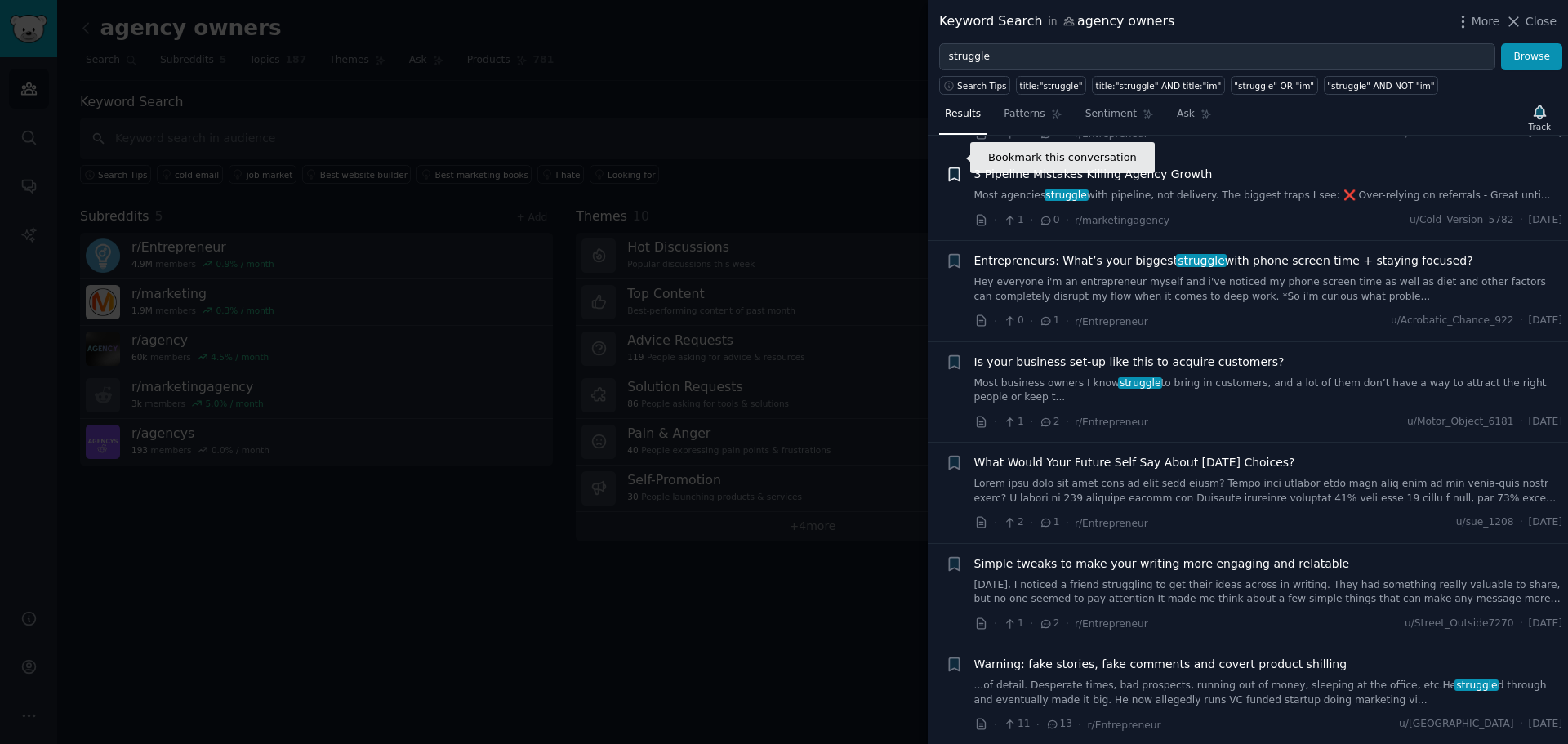
click at [959, 168] on icon "button" at bounding box center [953, 174] width 10 height 13
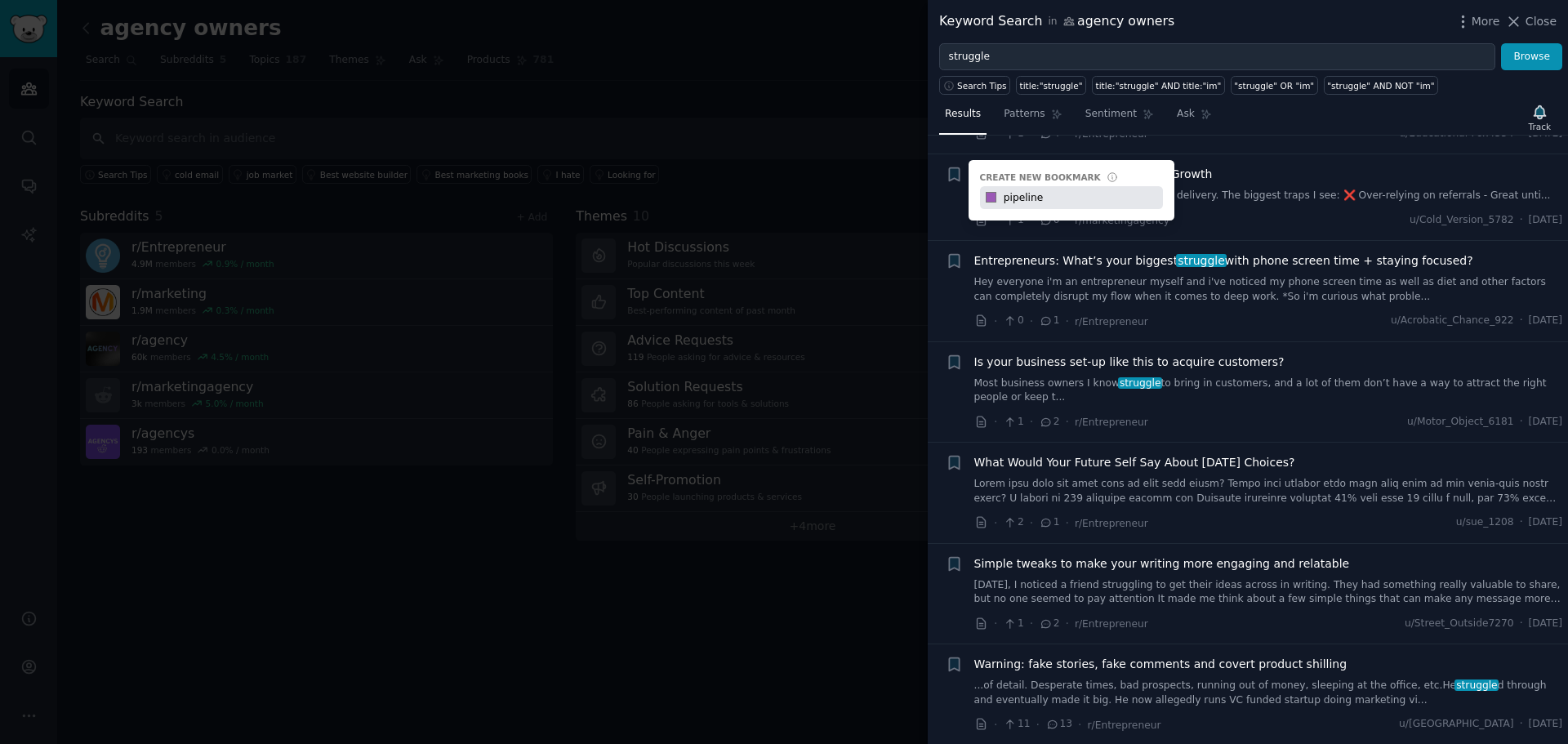
click at [1052, 187] on input "pipeline" at bounding box center [1081, 198] width 162 height 23
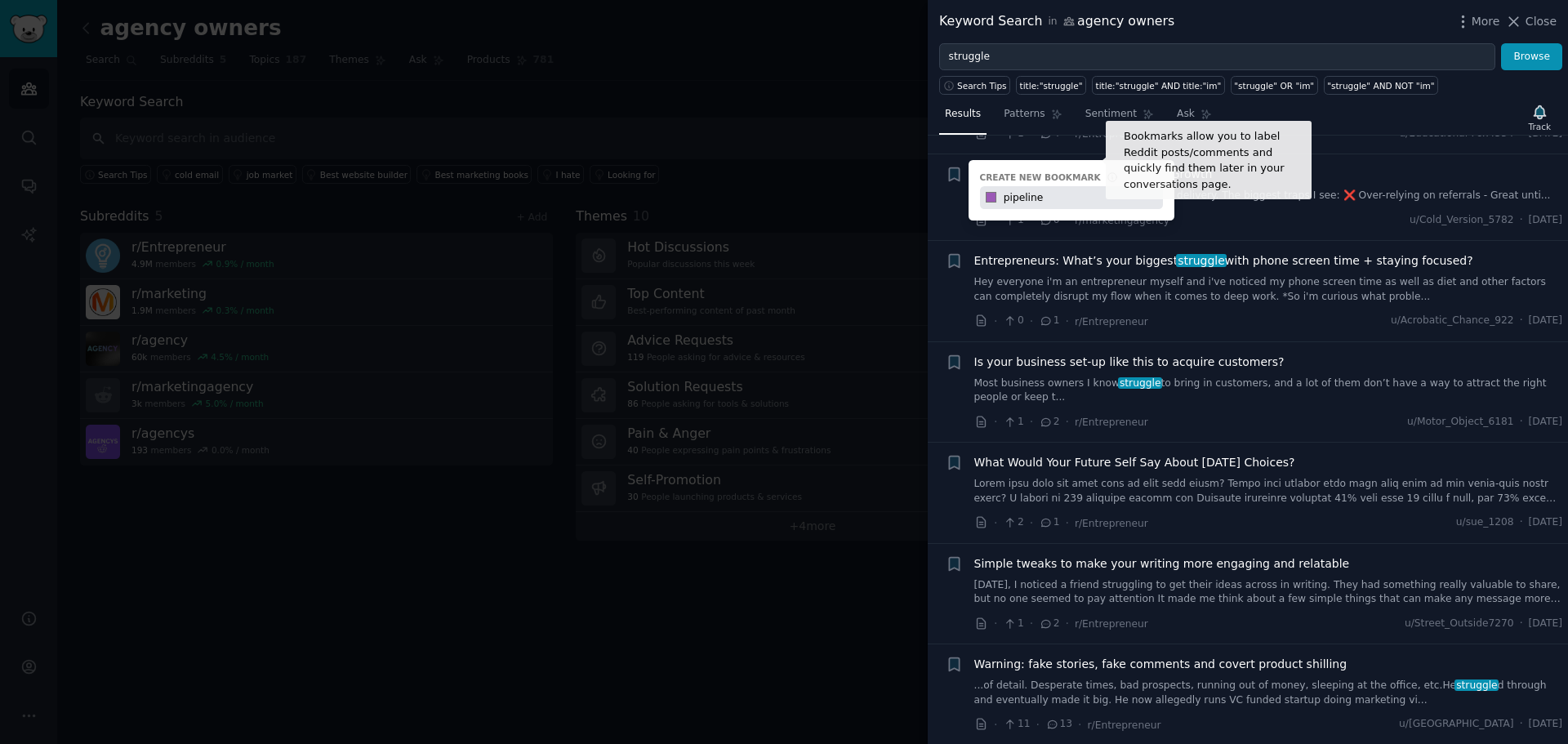
click at [1108, 173] on icon at bounding box center [1113, 178] width 9 height 9
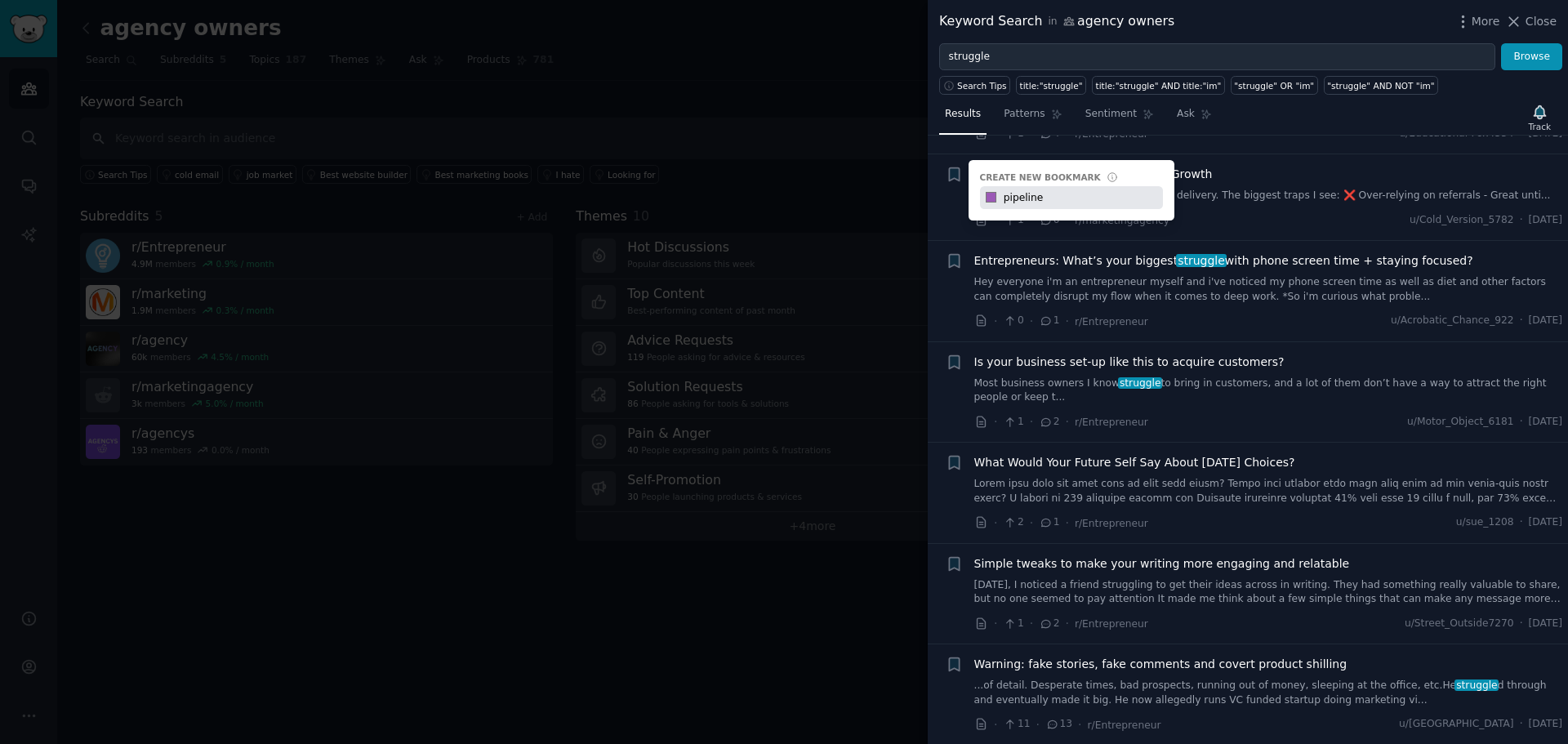
click at [1006, 187] on input "pipeline" at bounding box center [1081, 198] width 162 height 23
click at [841, 111] on div at bounding box center [784, 372] width 1568 height 744
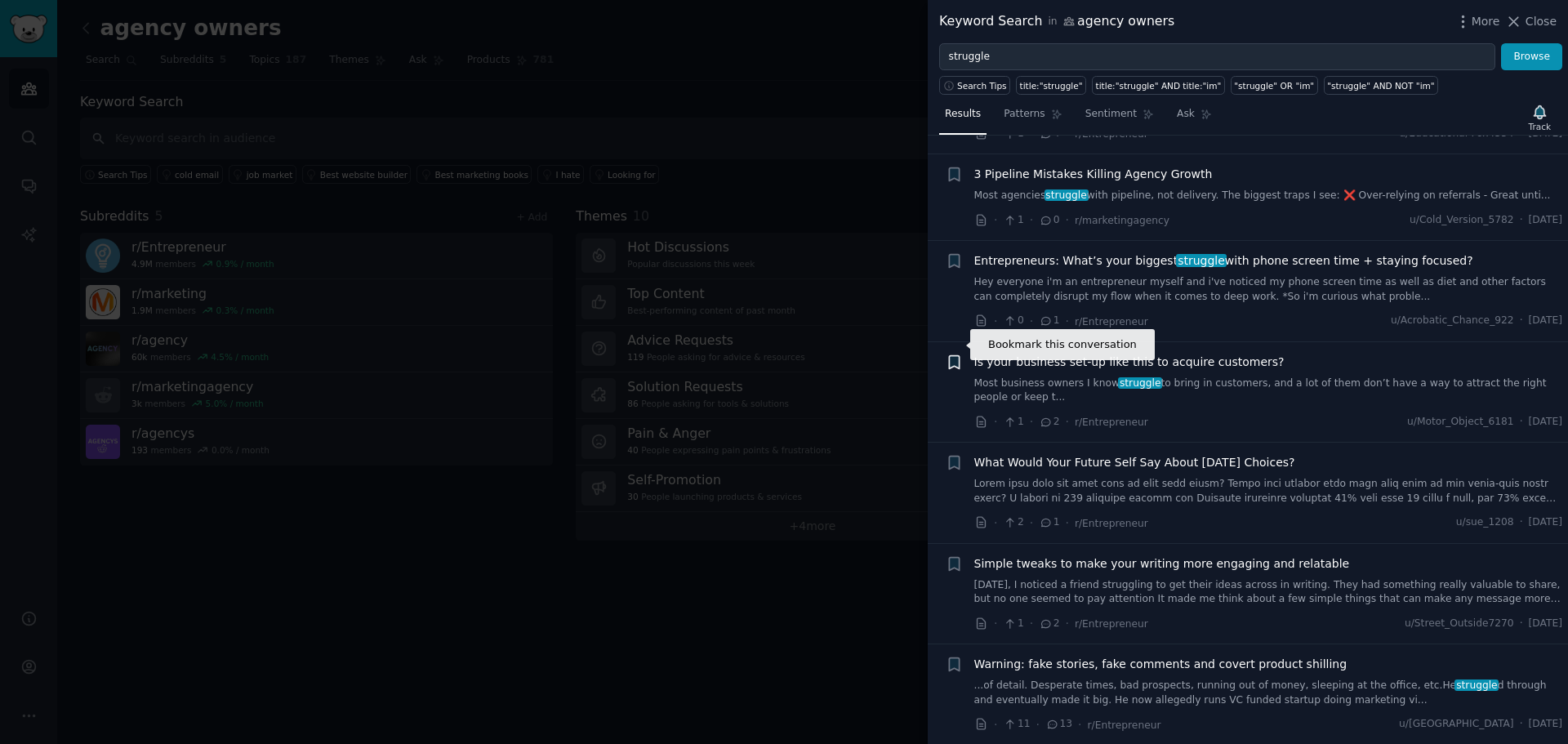
click at [953, 356] on icon "button" at bounding box center [953, 362] width 10 height 13
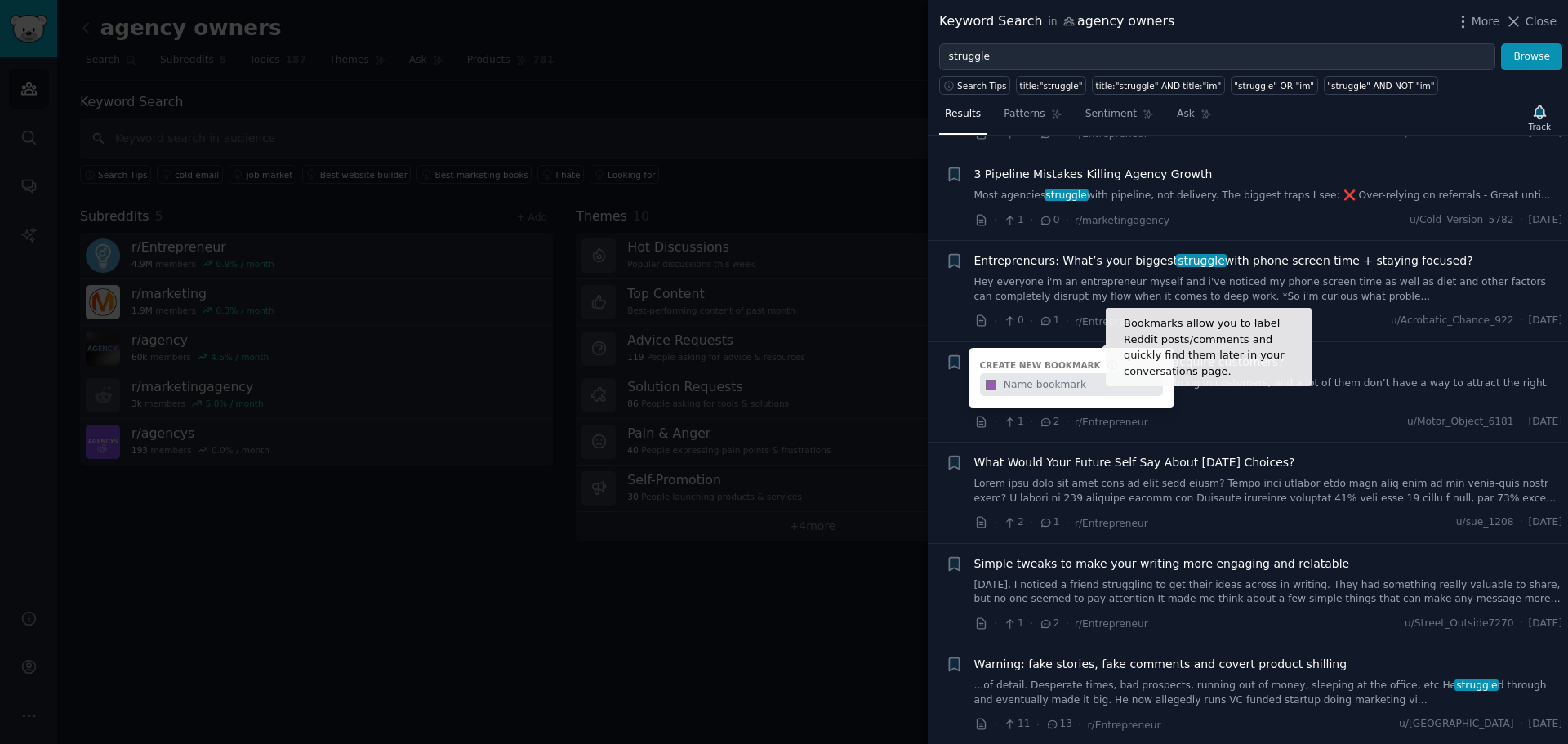
click at [1108, 360] on icon at bounding box center [1113, 364] width 9 height 9
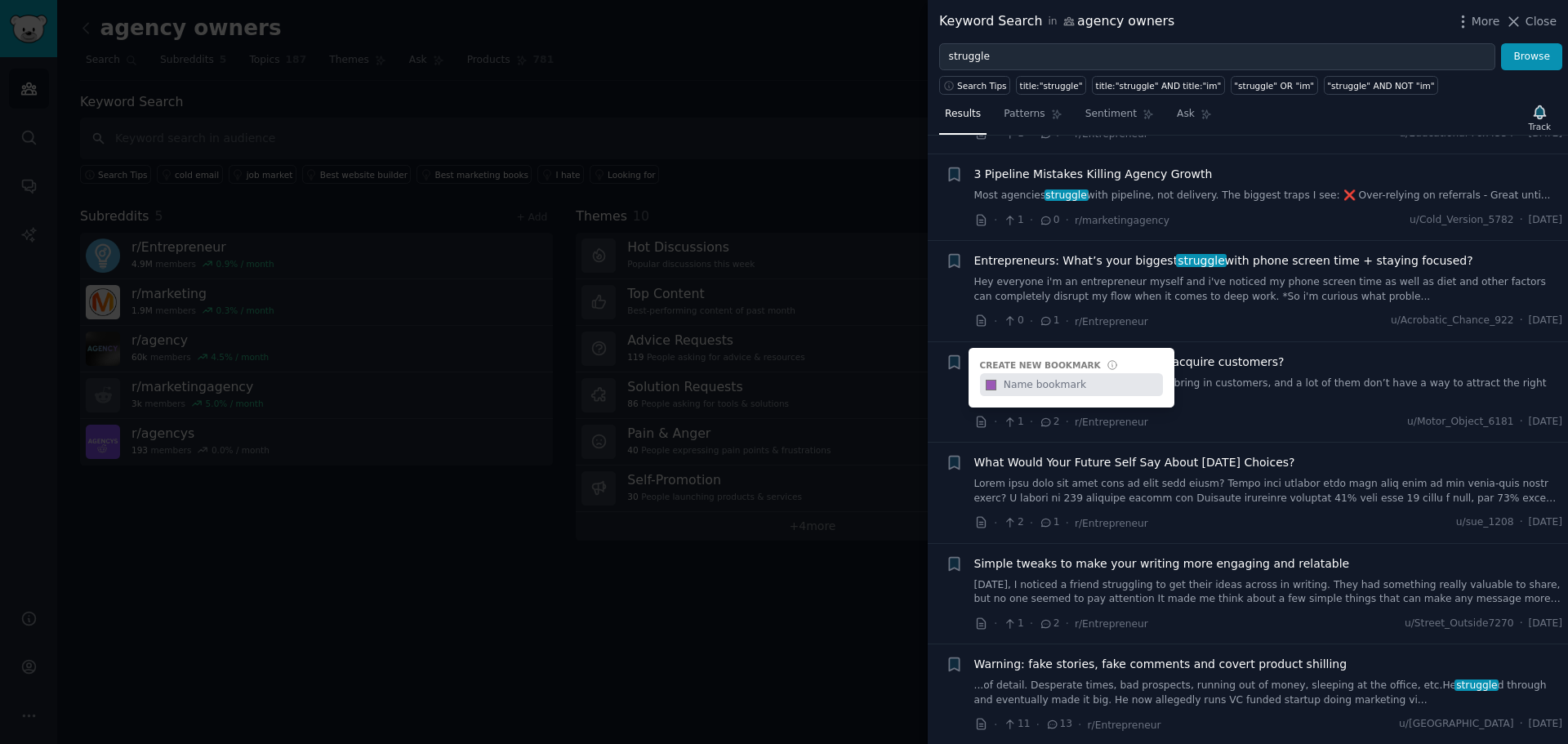
click at [853, 138] on div at bounding box center [784, 372] width 1568 height 744
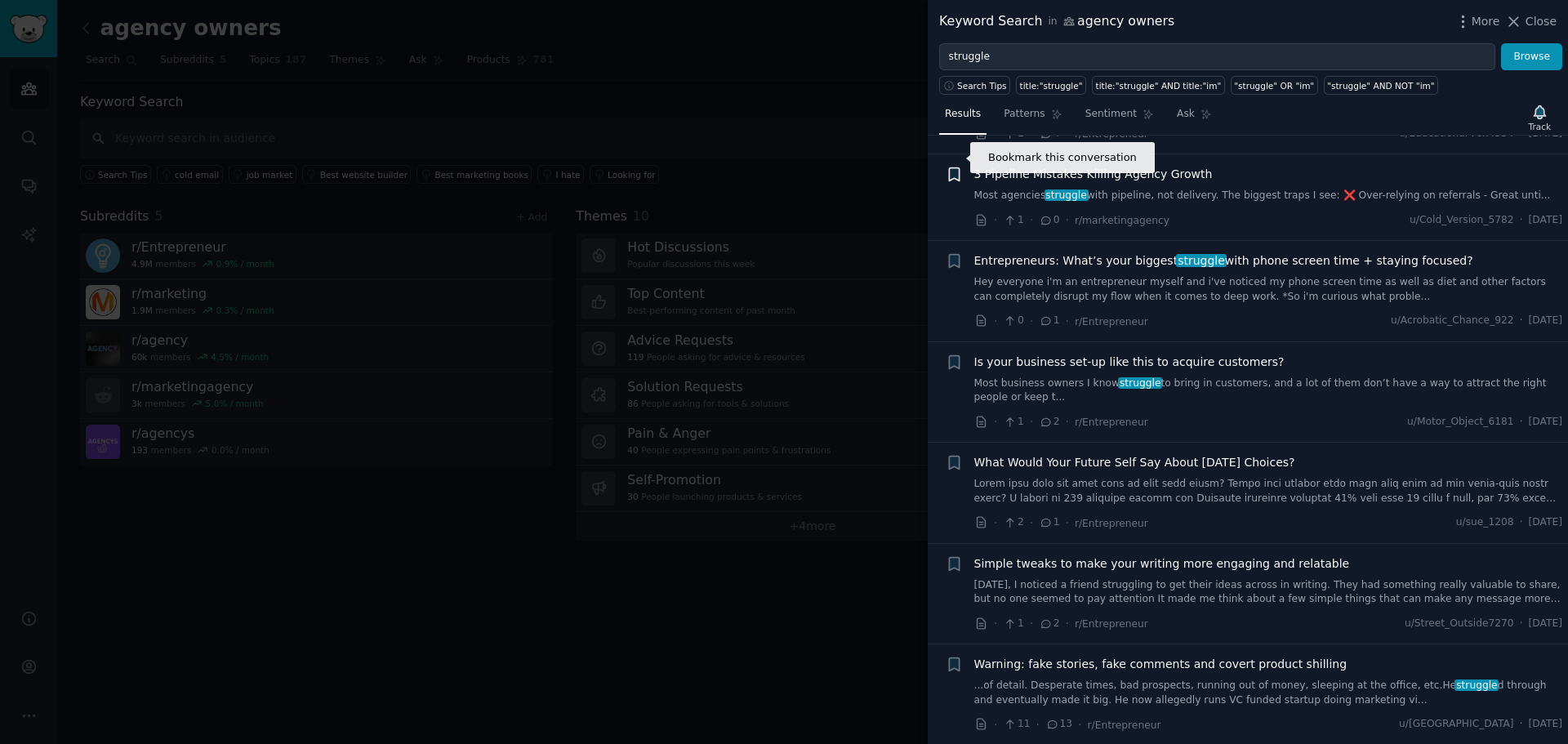
click at [952, 168] on icon "button" at bounding box center [953, 174] width 10 height 13
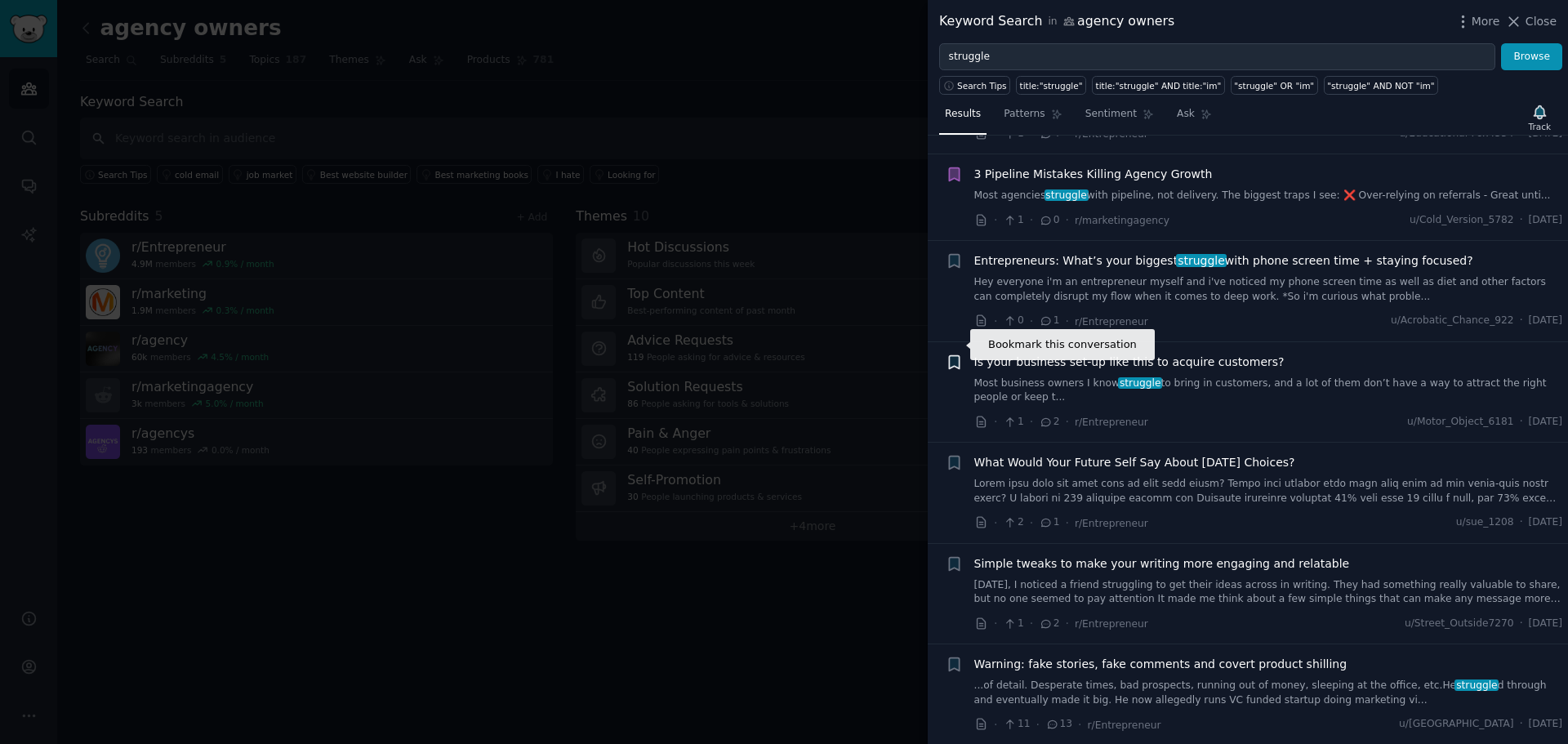
click at [954, 356] on icon "button" at bounding box center [953, 362] width 10 height 13
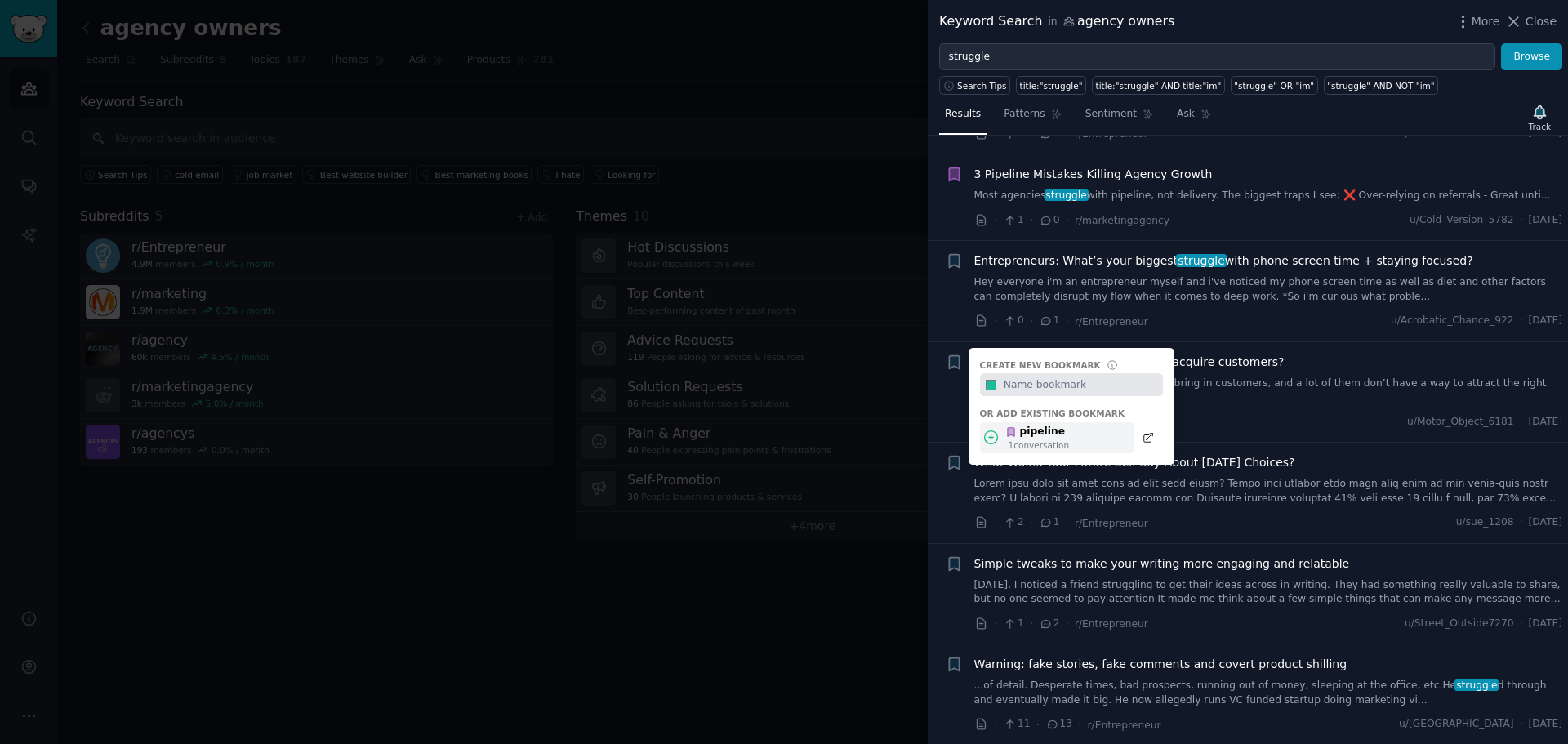
click at [1036, 440] on div "1 conversation" at bounding box center [1038, 445] width 61 height 12
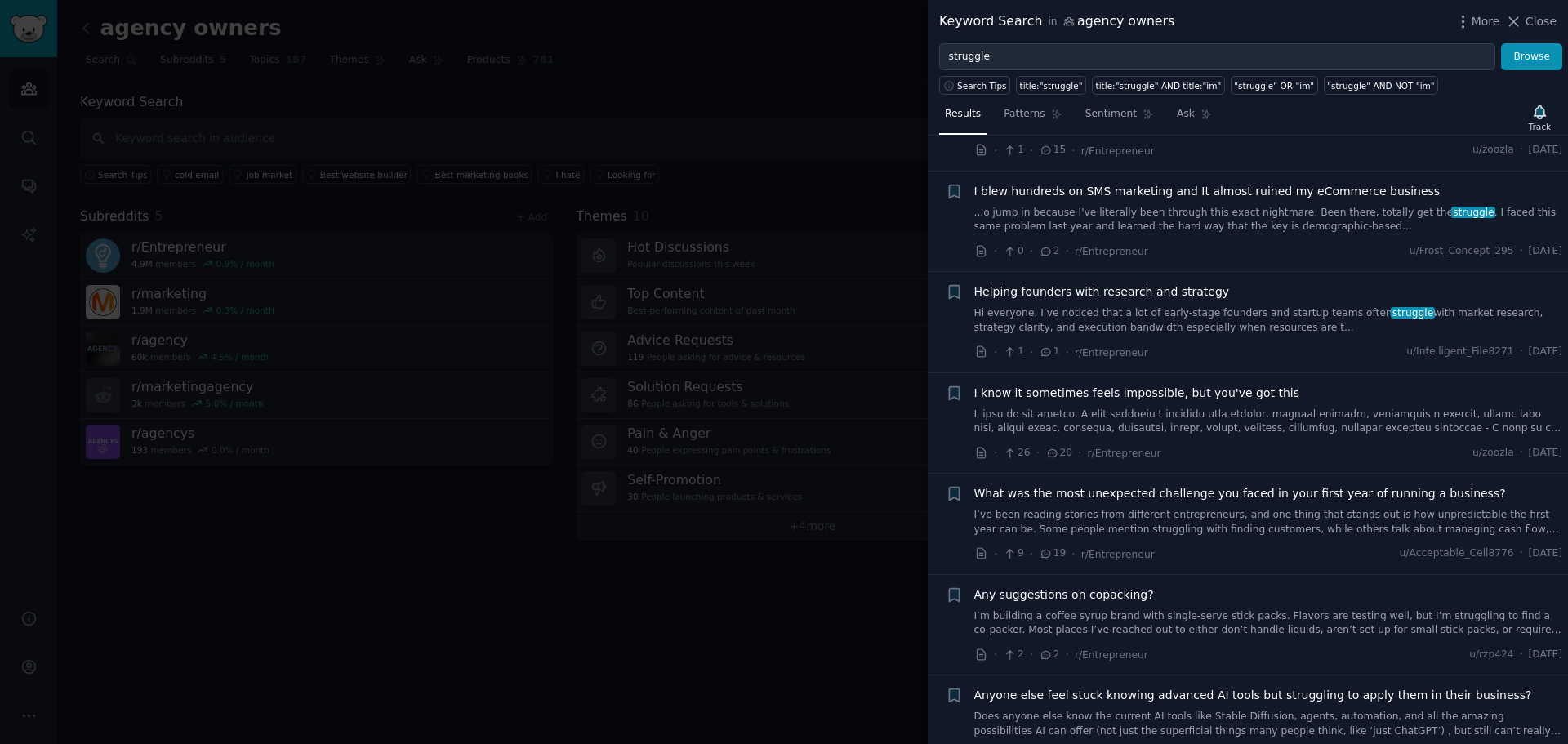
scroll to position [1552, 0]
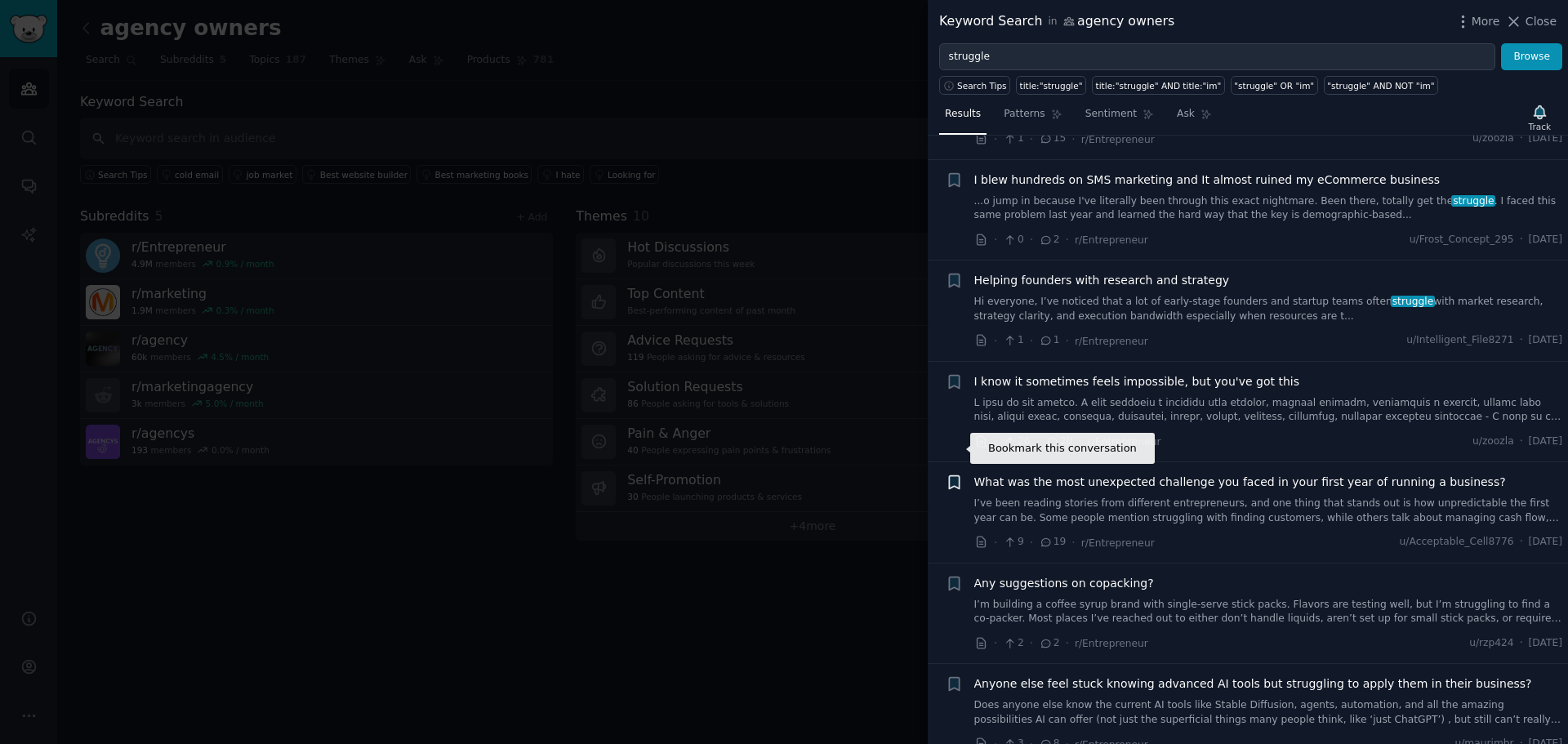
click at [951, 476] on icon "button" at bounding box center [953, 482] width 10 height 13
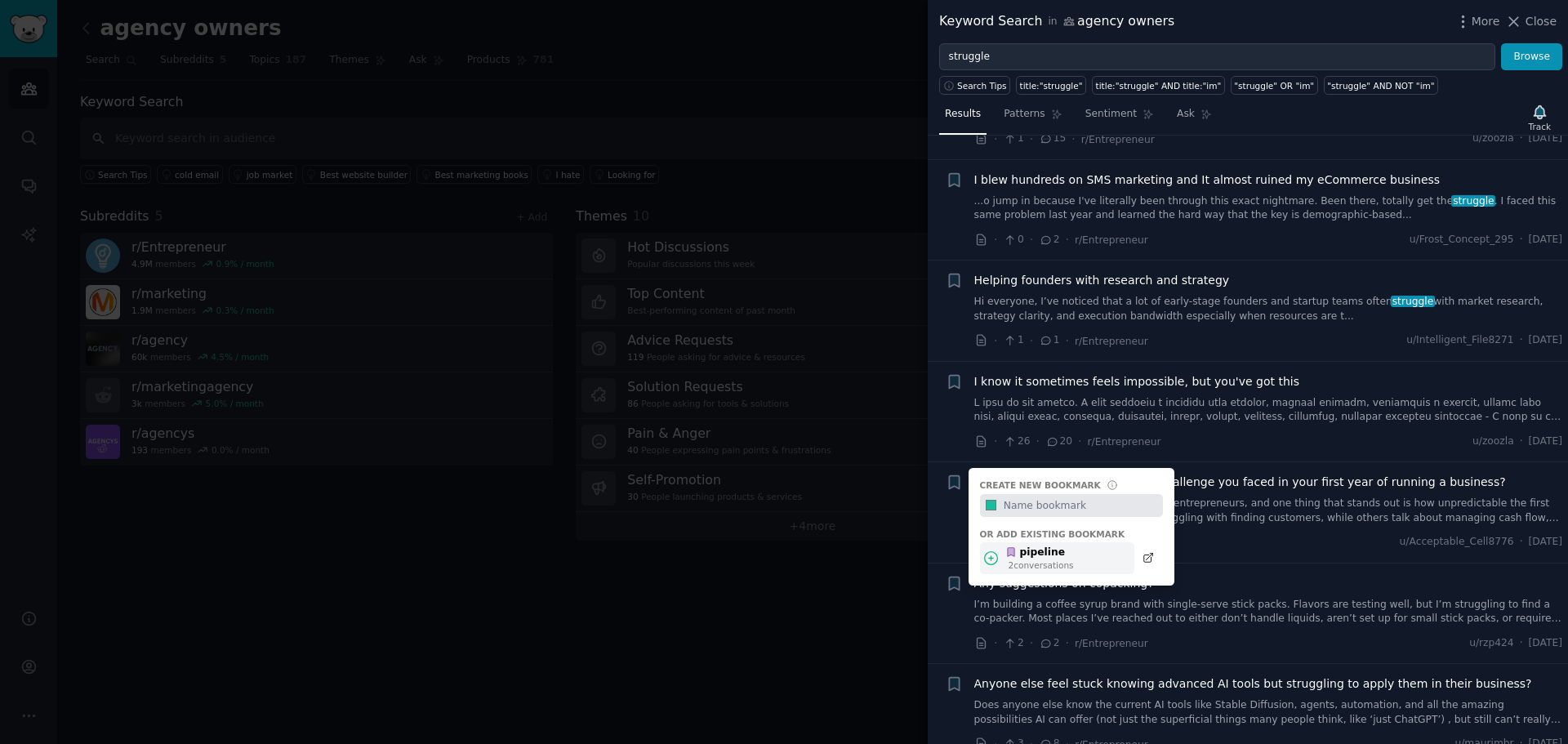
click at [1015, 547] on icon at bounding box center [1011, 552] width 11 height 12
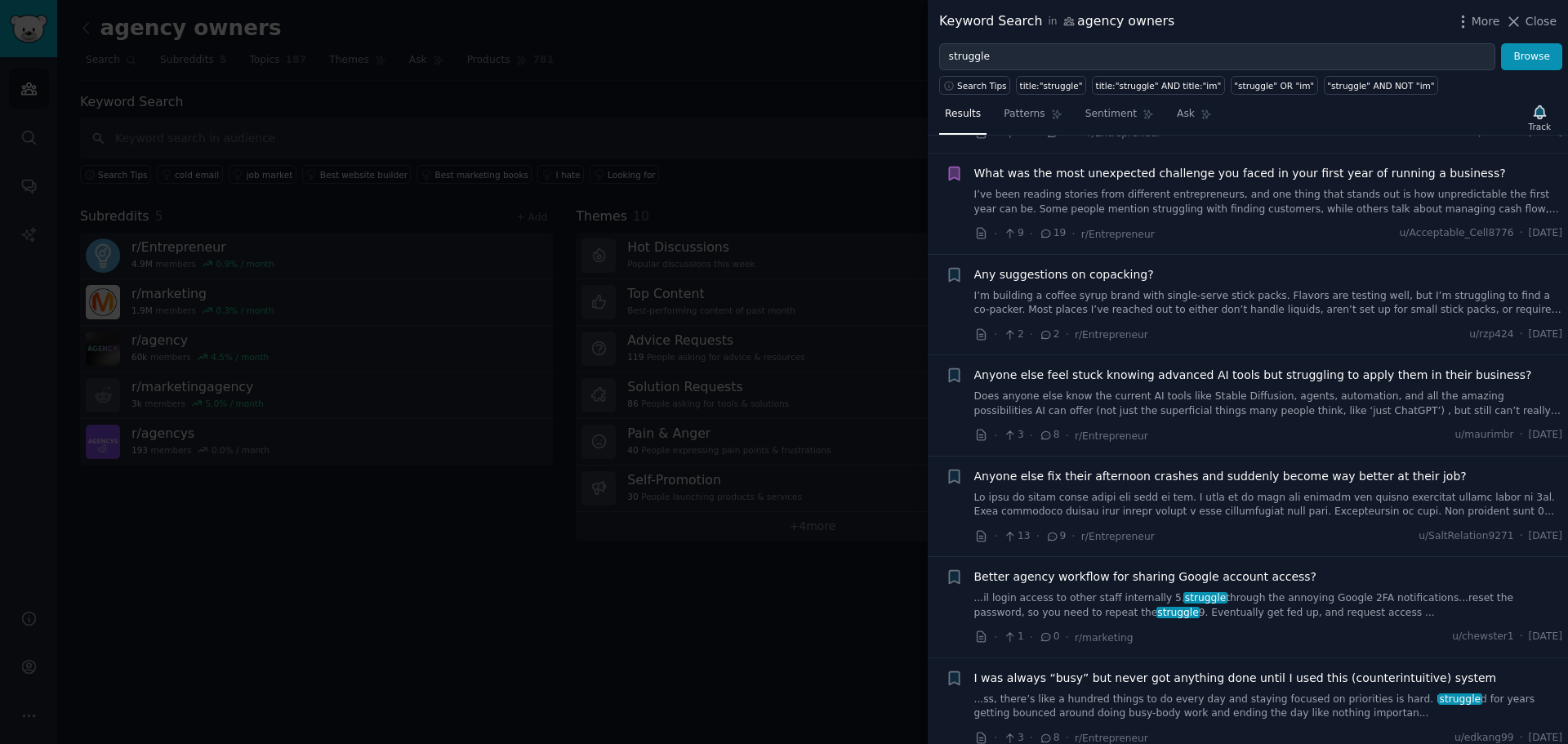
scroll to position [1879, 0]
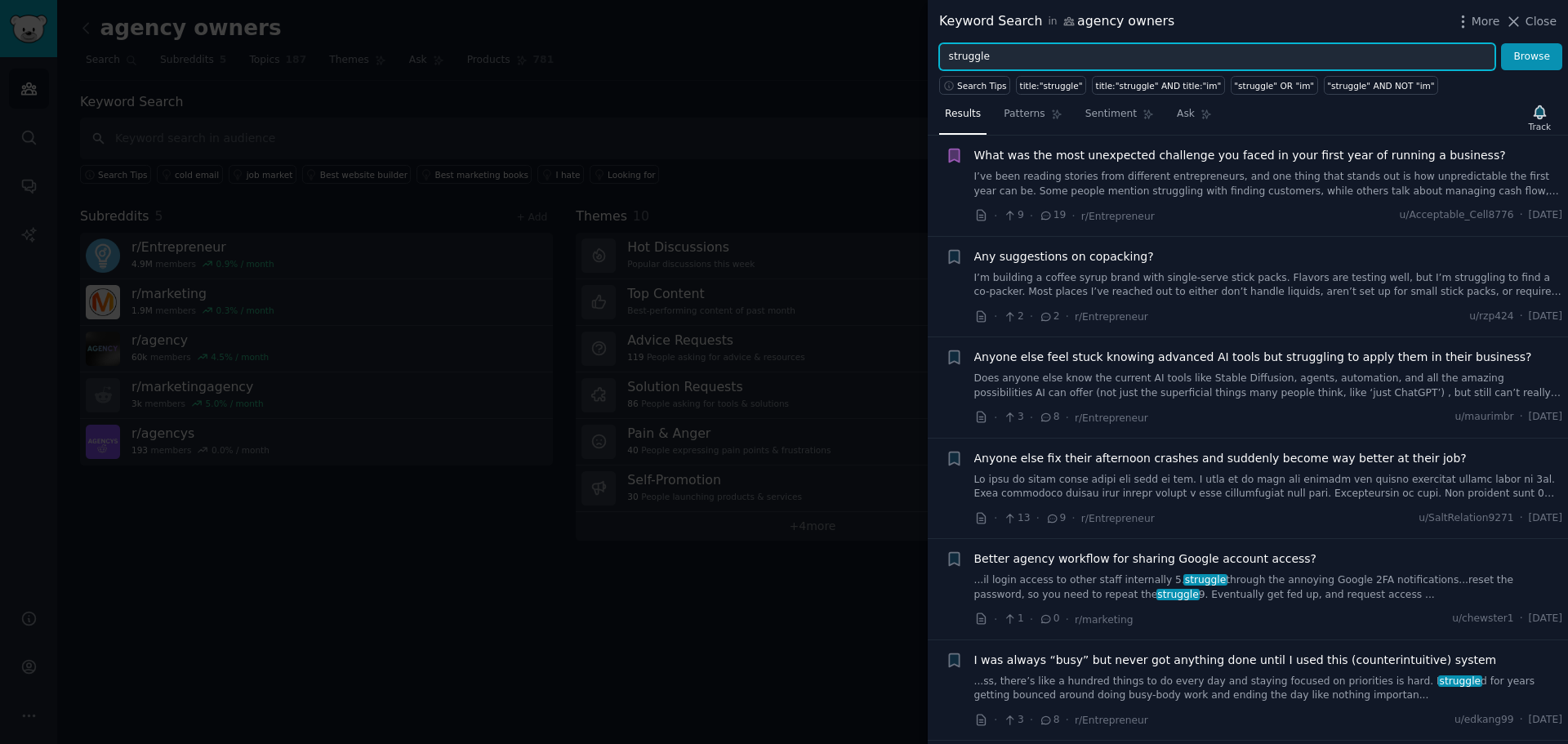
drag, startPoint x: 1028, startPoint y: 58, endPoint x: 1022, endPoint y: 65, distance: 9.2
click at [1028, 60] on input "struggle" at bounding box center [1217, 57] width 556 height 27
drag, startPoint x: 963, startPoint y: 62, endPoint x: 889, endPoint y: 62, distance: 74.0
click at [889, 62] on div "Keyword Search in agency owners More Close struggle Browse Search Tips title:"s…" at bounding box center [784, 372] width 1568 height 744
type input "pipeline"
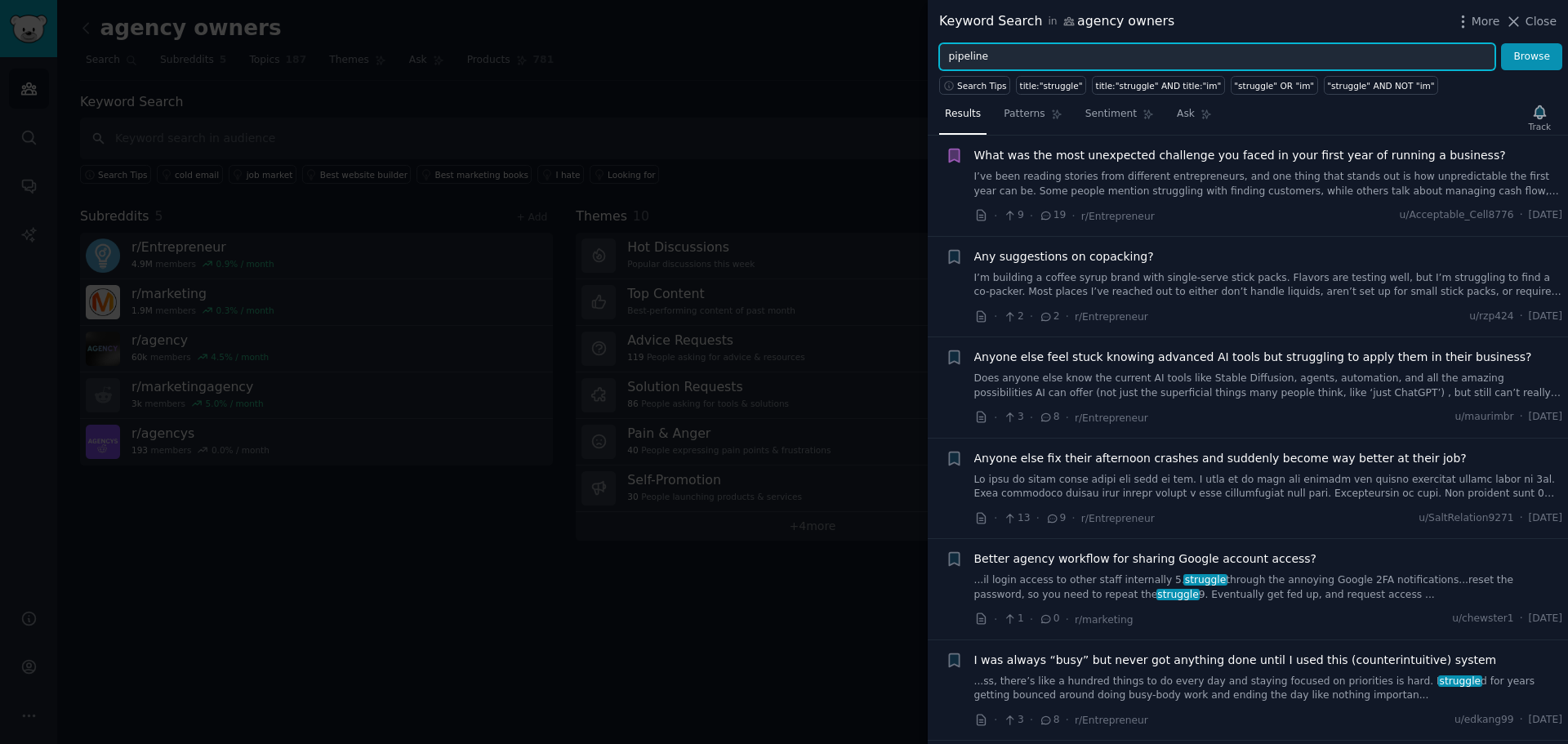
click at [1501, 43] on button "Browse" at bounding box center [1531, 57] width 61 height 27
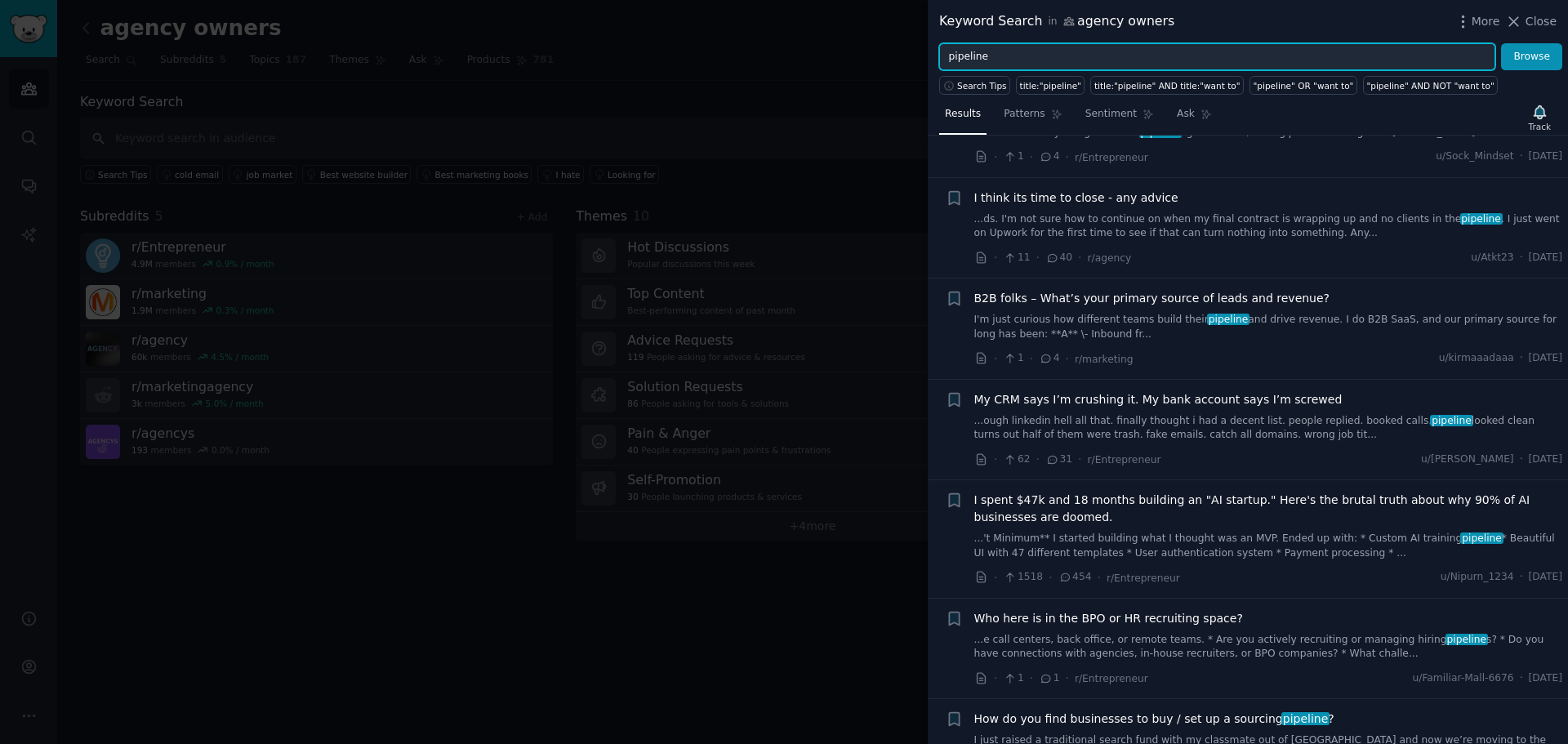
scroll to position [409, 0]
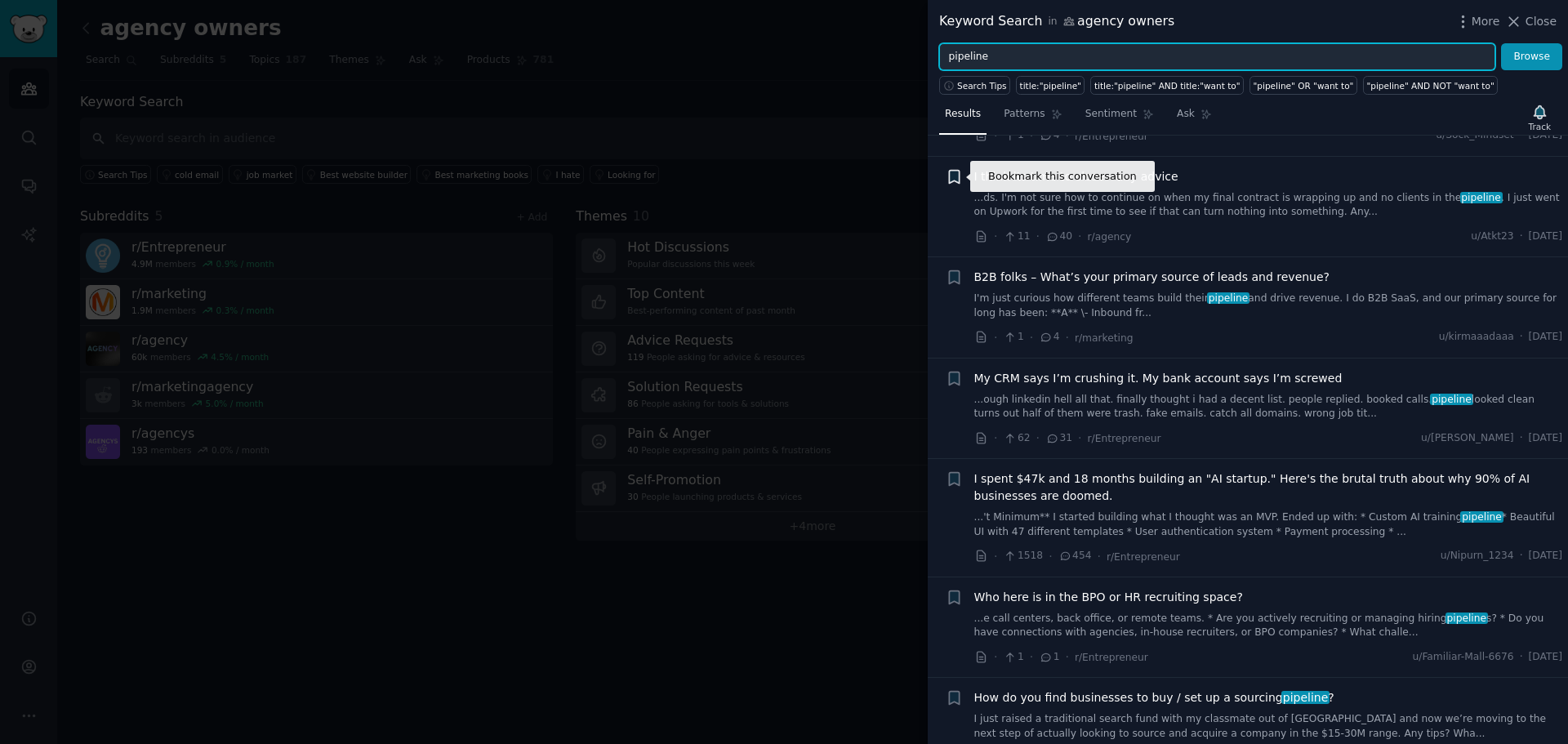
click at [953, 175] on icon "button" at bounding box center [953, 176] width 10 height 13
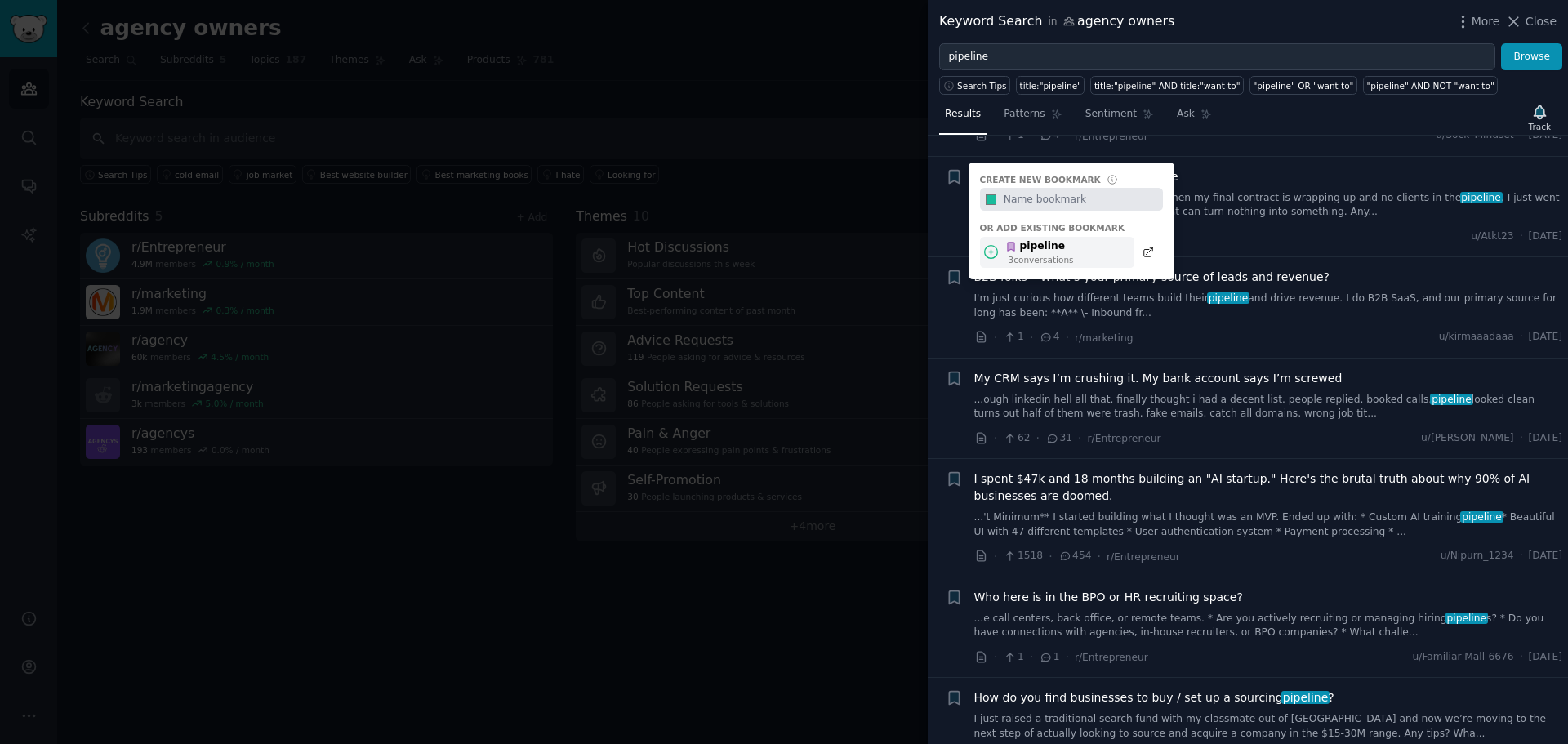
click at [1006, 248] on icon at bounding box center [1011, 246] width 11 height 12
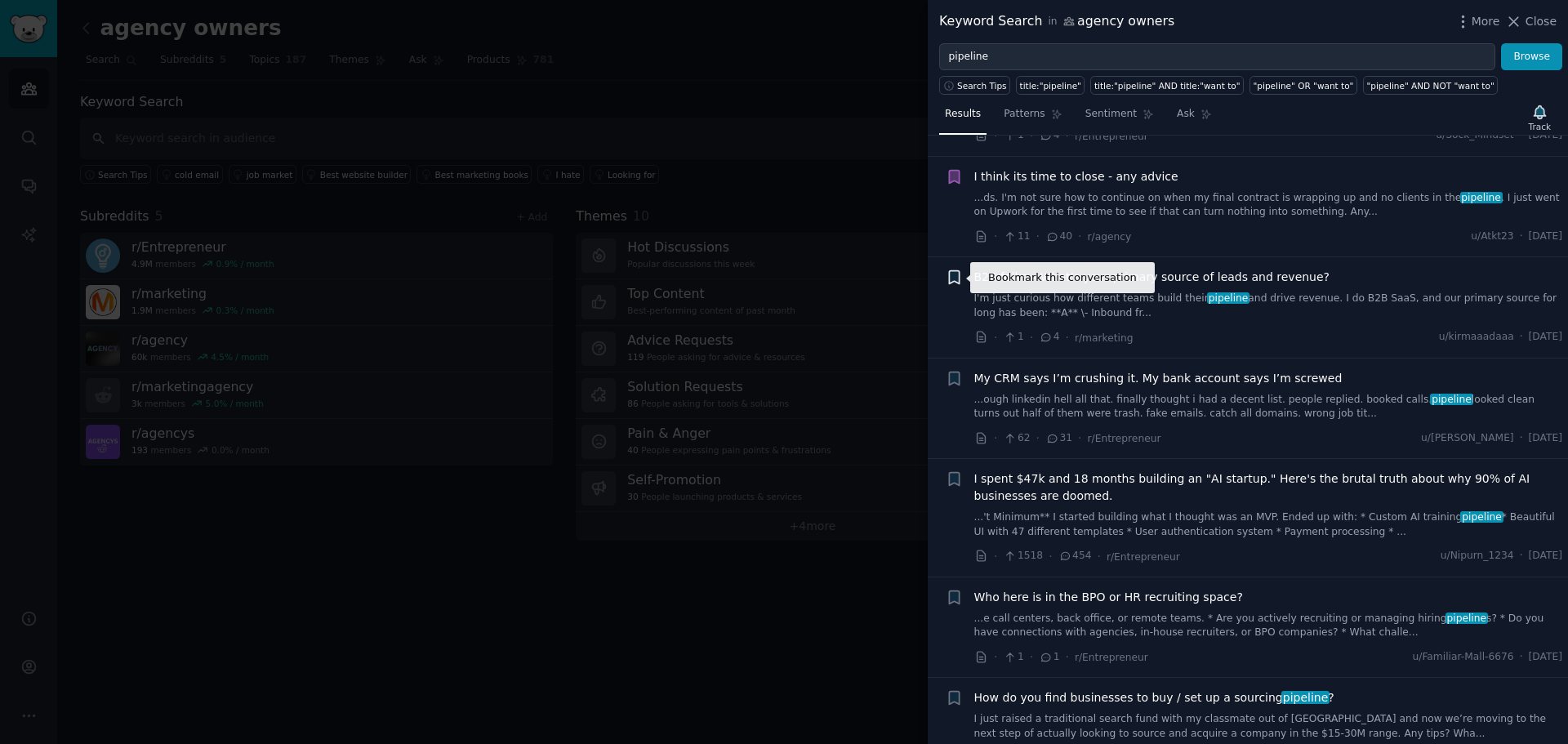
click at [954, 276] on icon "button" at bounding box center [953, 278] width 10 height 13
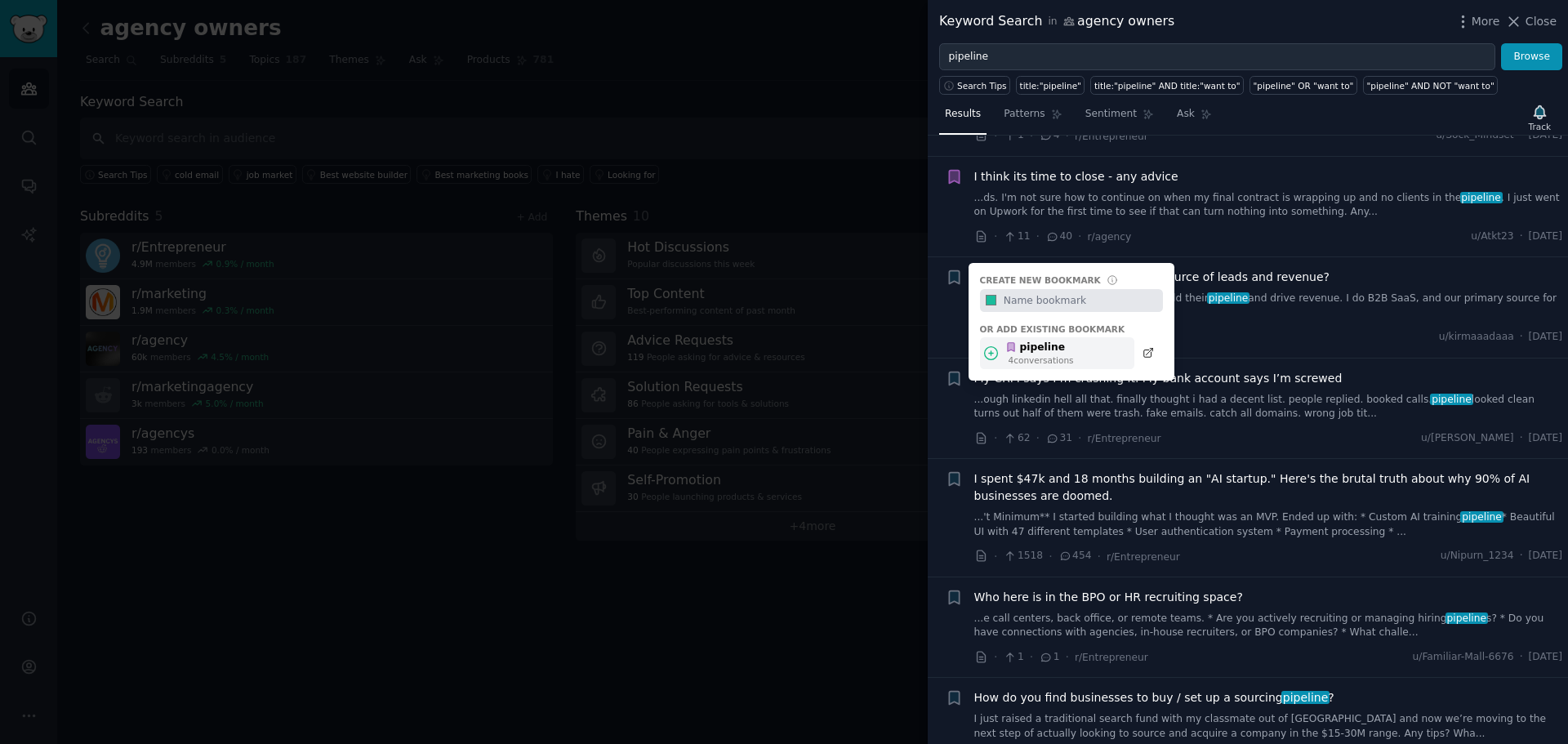
click at [1050, 354] on div "pipeline" at bounding box center [1040, 348] width 69 height 15
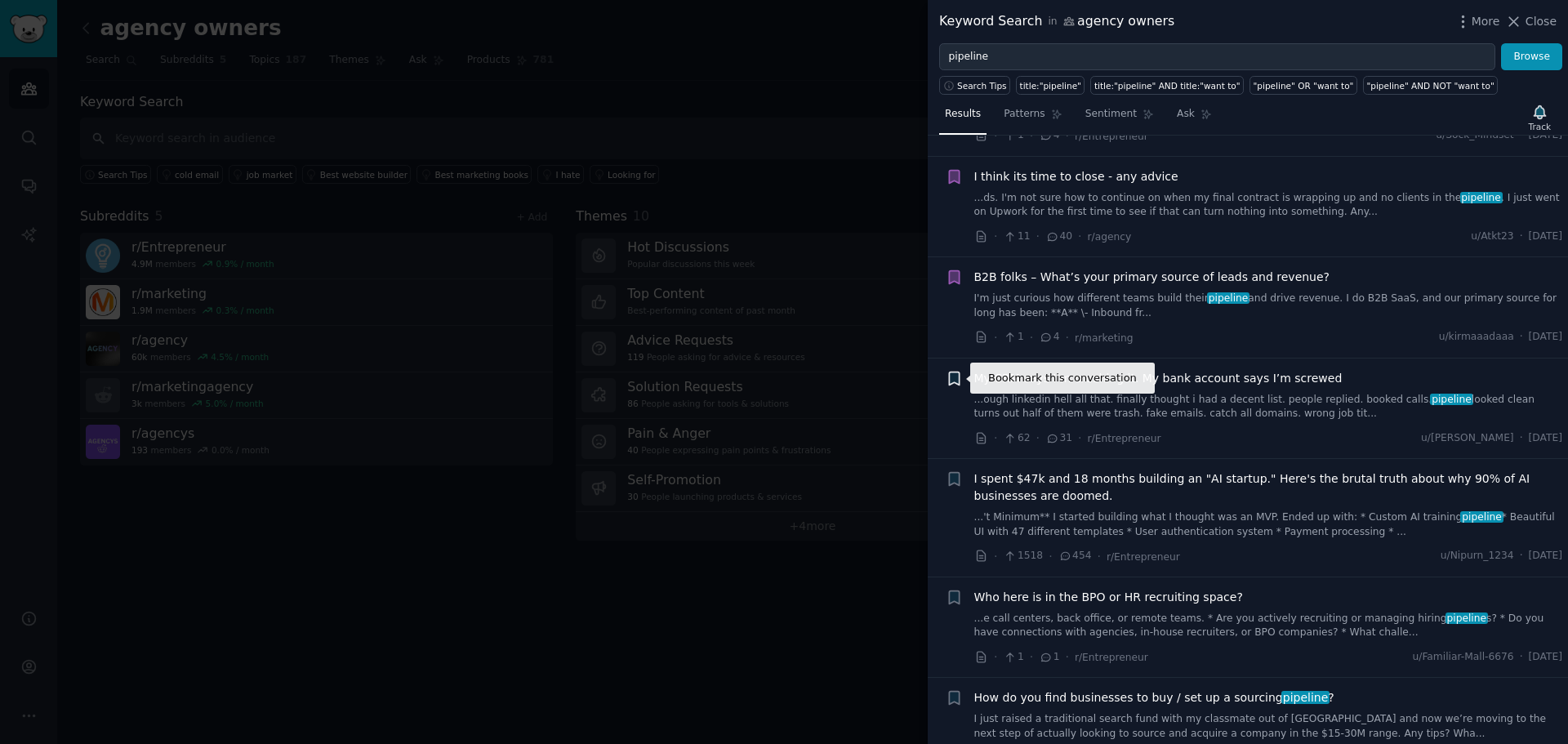
click at [951, 378] on icon "button" at bounding box center [953, 378] width 10 height 13
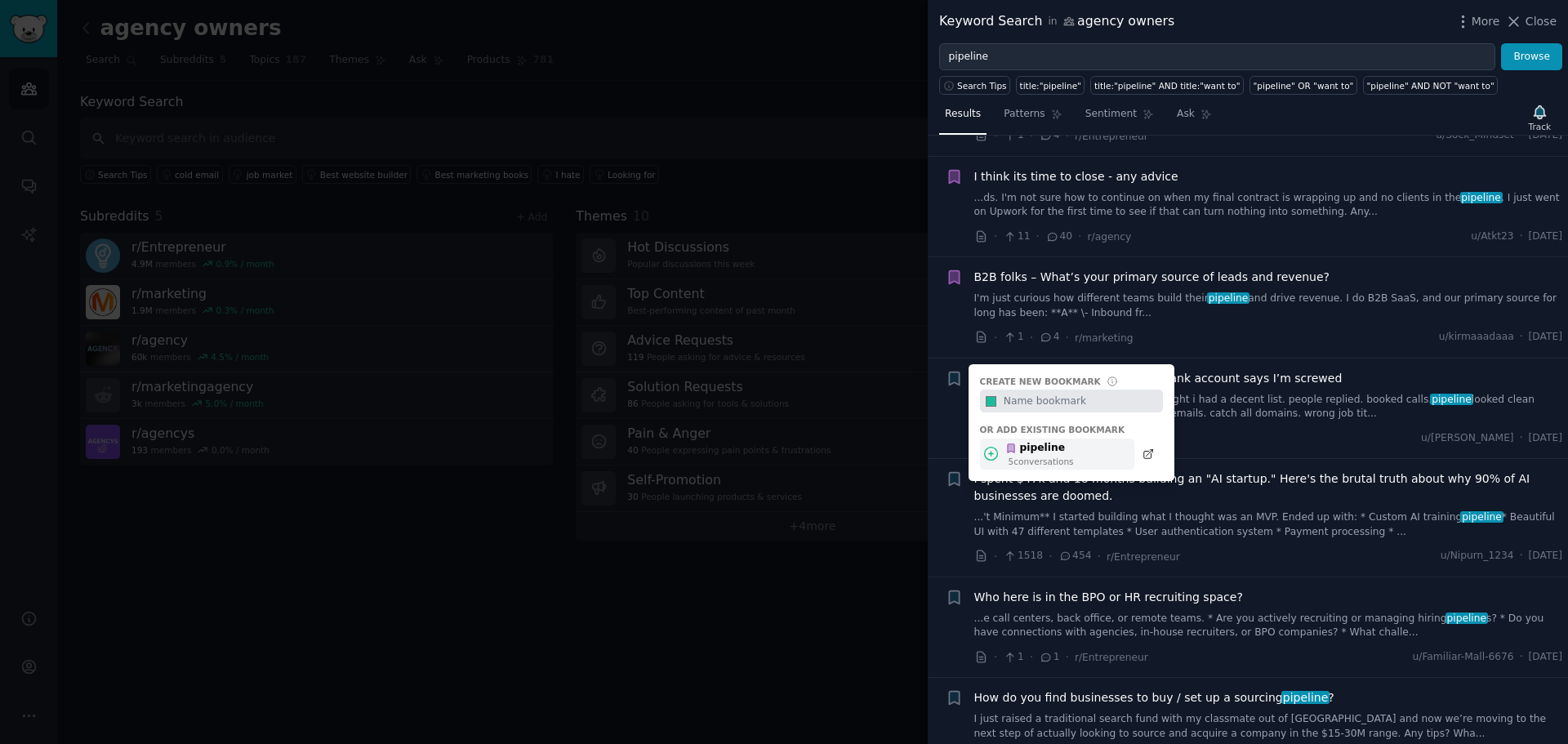
click at [1071, 446] on div "pipeline 5 conversation s" at bounding box center [1057, 455] width 154 height 32
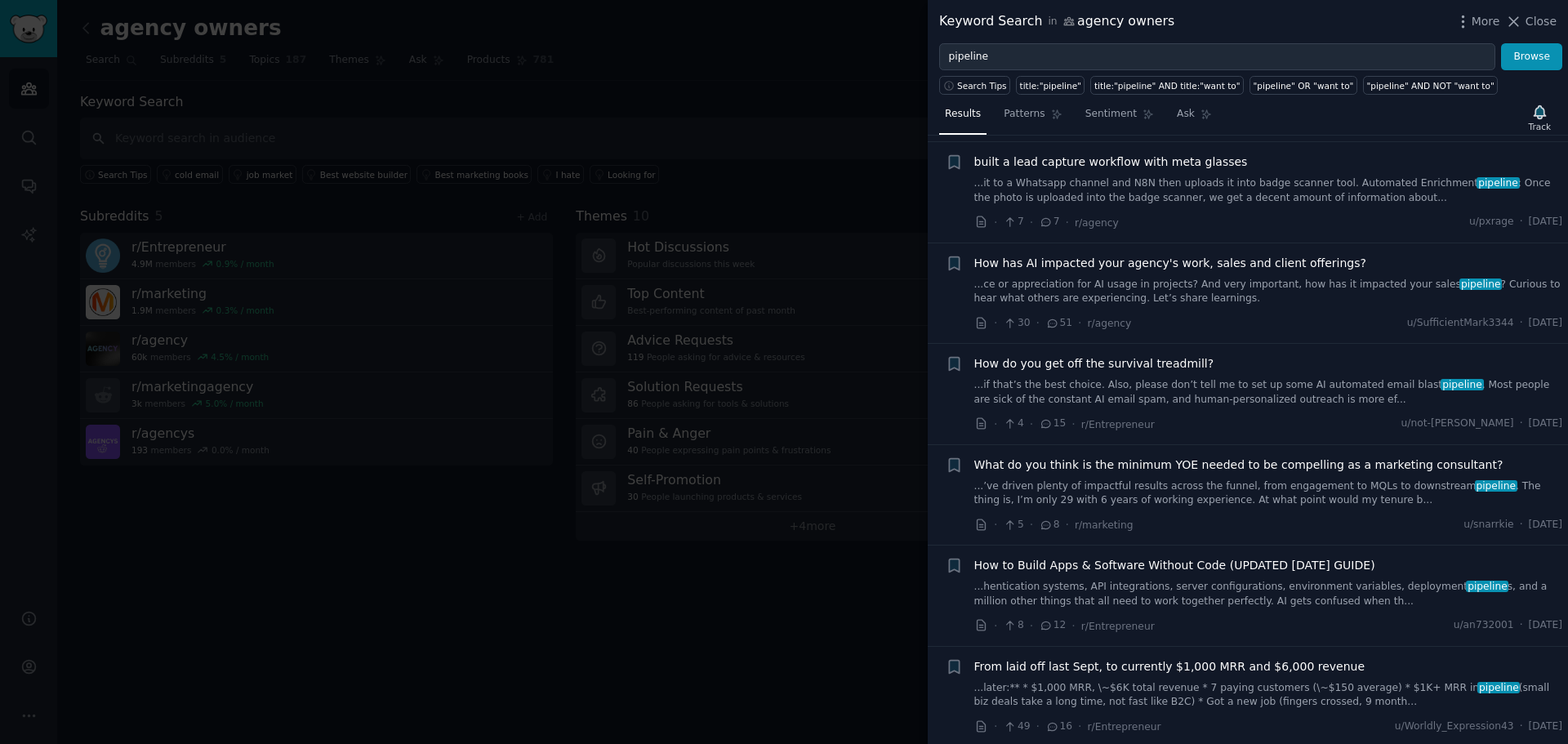
scroll to position [1552, 0]
click at [952, 362] on icon "button" at bounding box center [953, 362] width 10 height 13
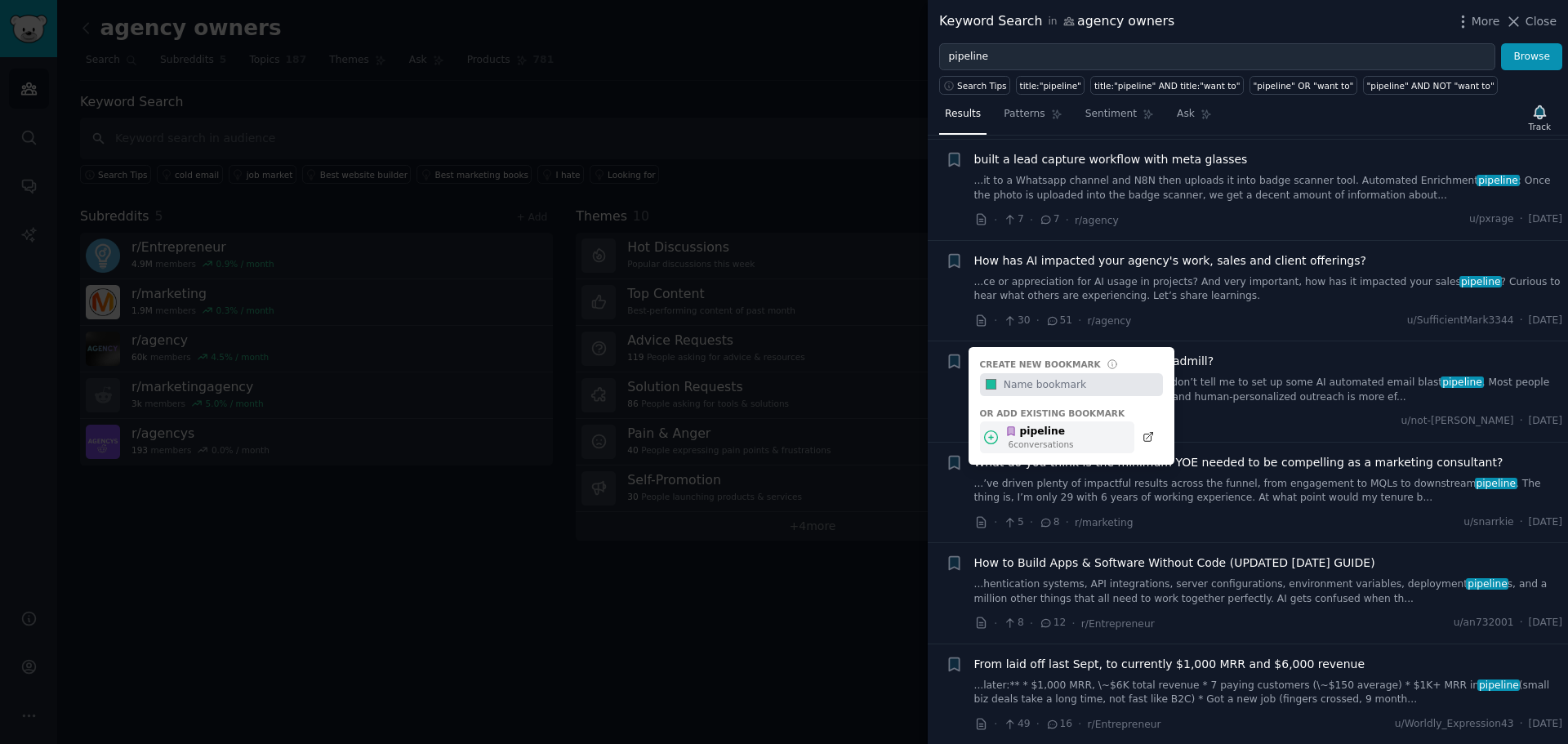
click at [1044, 428] on div "pipeline" at bounding box center [1040, 432] width 69 height 15
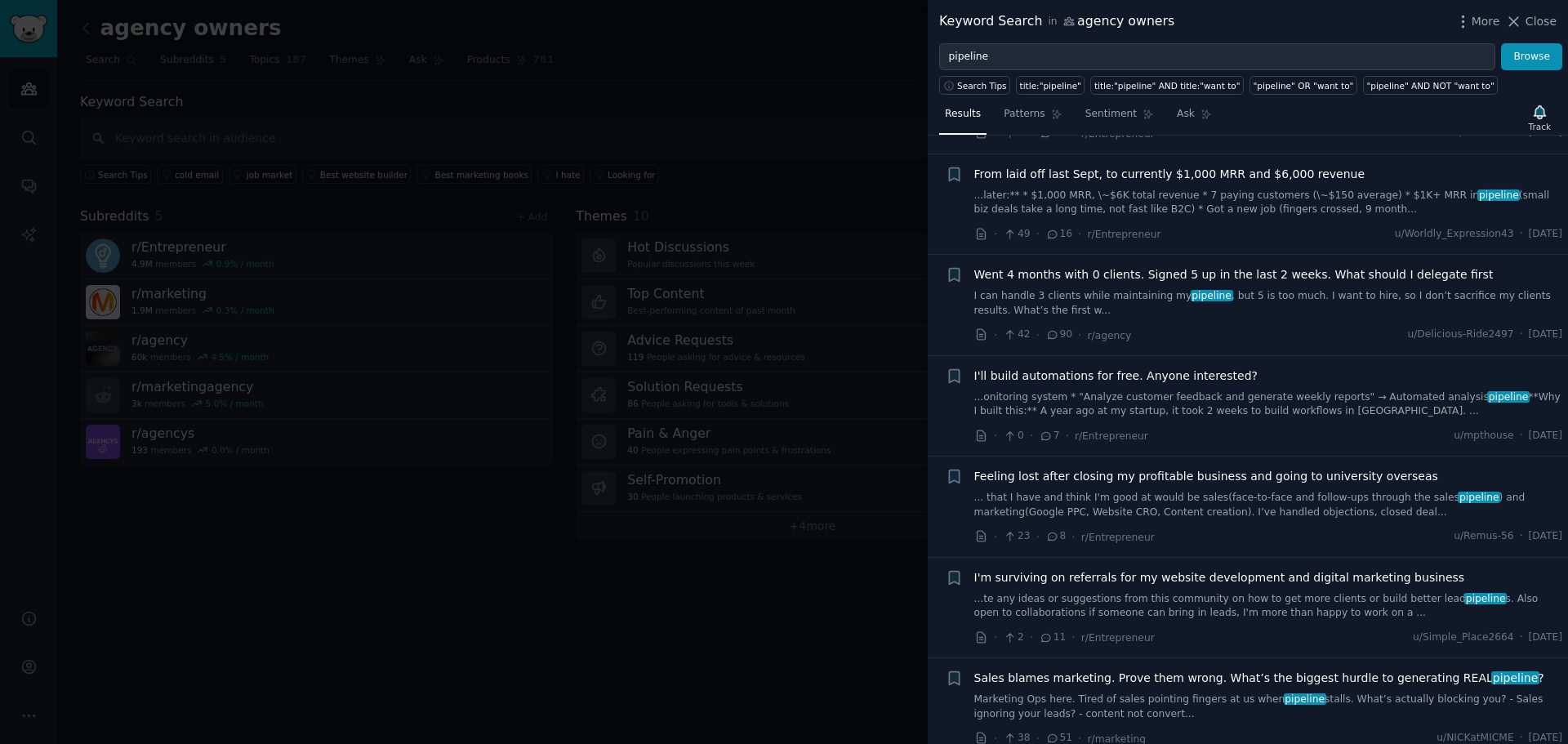
scroll to position [2451, 0]
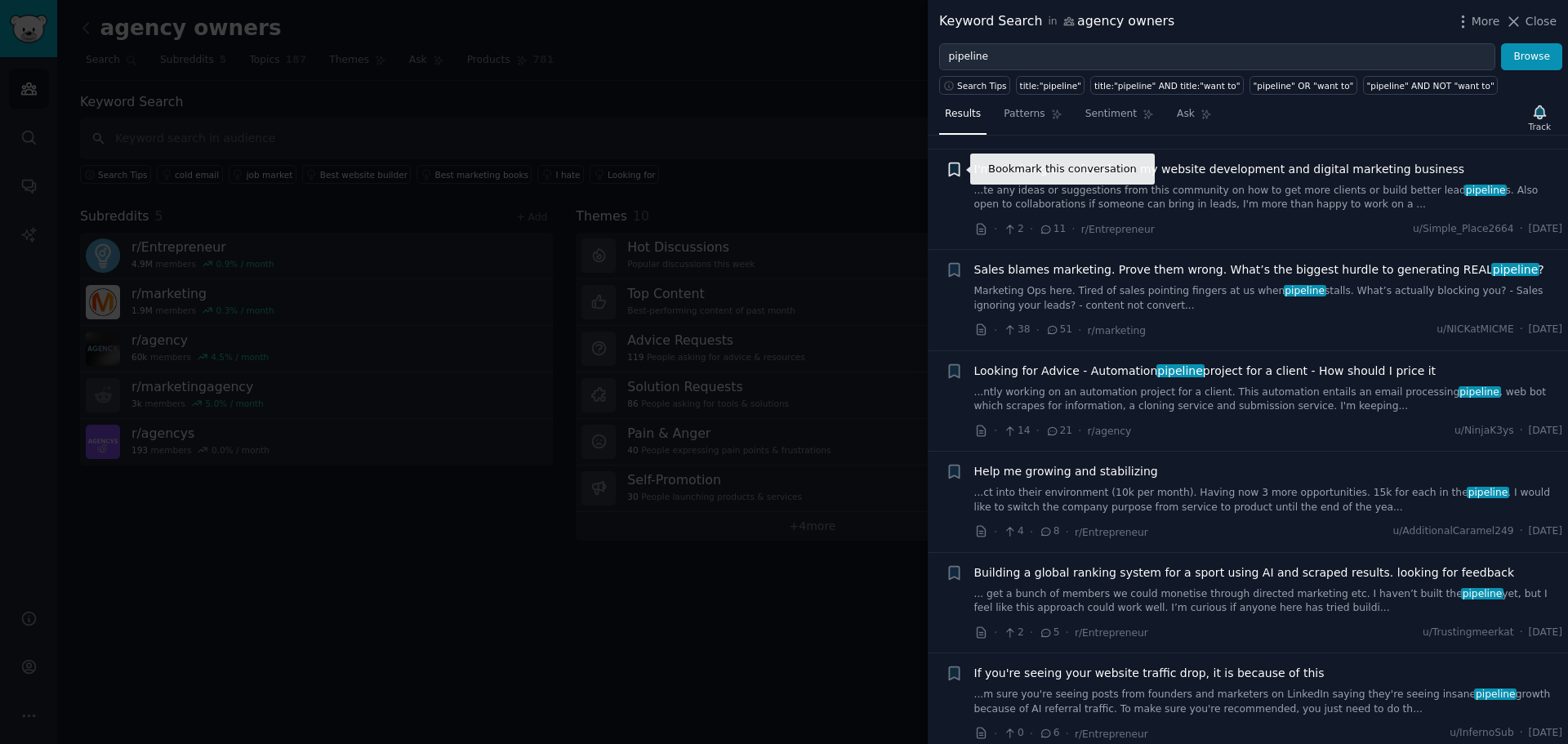
click at [958, 168] on icon "button" at bounding box center [953, 169] width 10 height 13
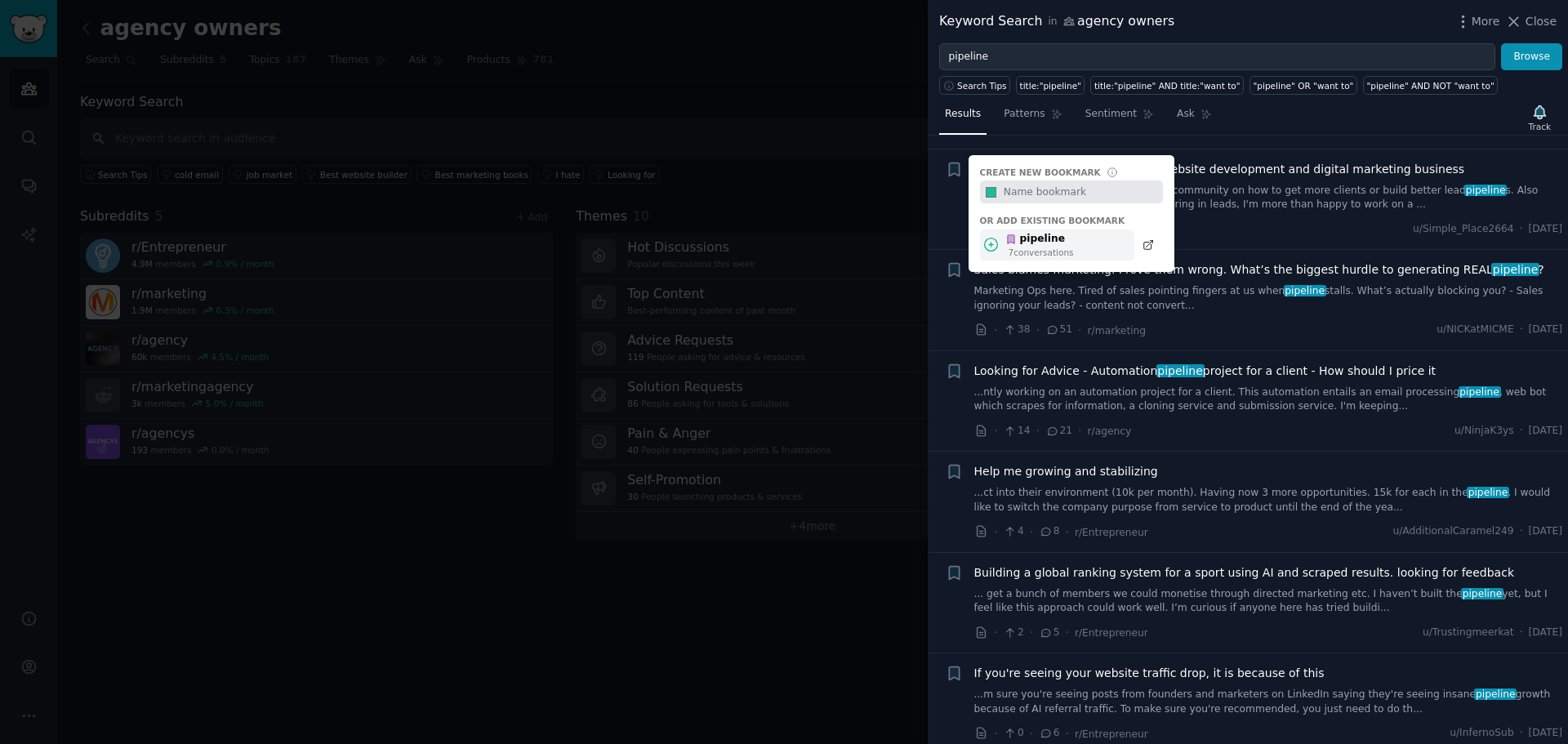
click at [1043, 240] on div "pipeline" at bounding box center [1040, 239] width 69 height 15
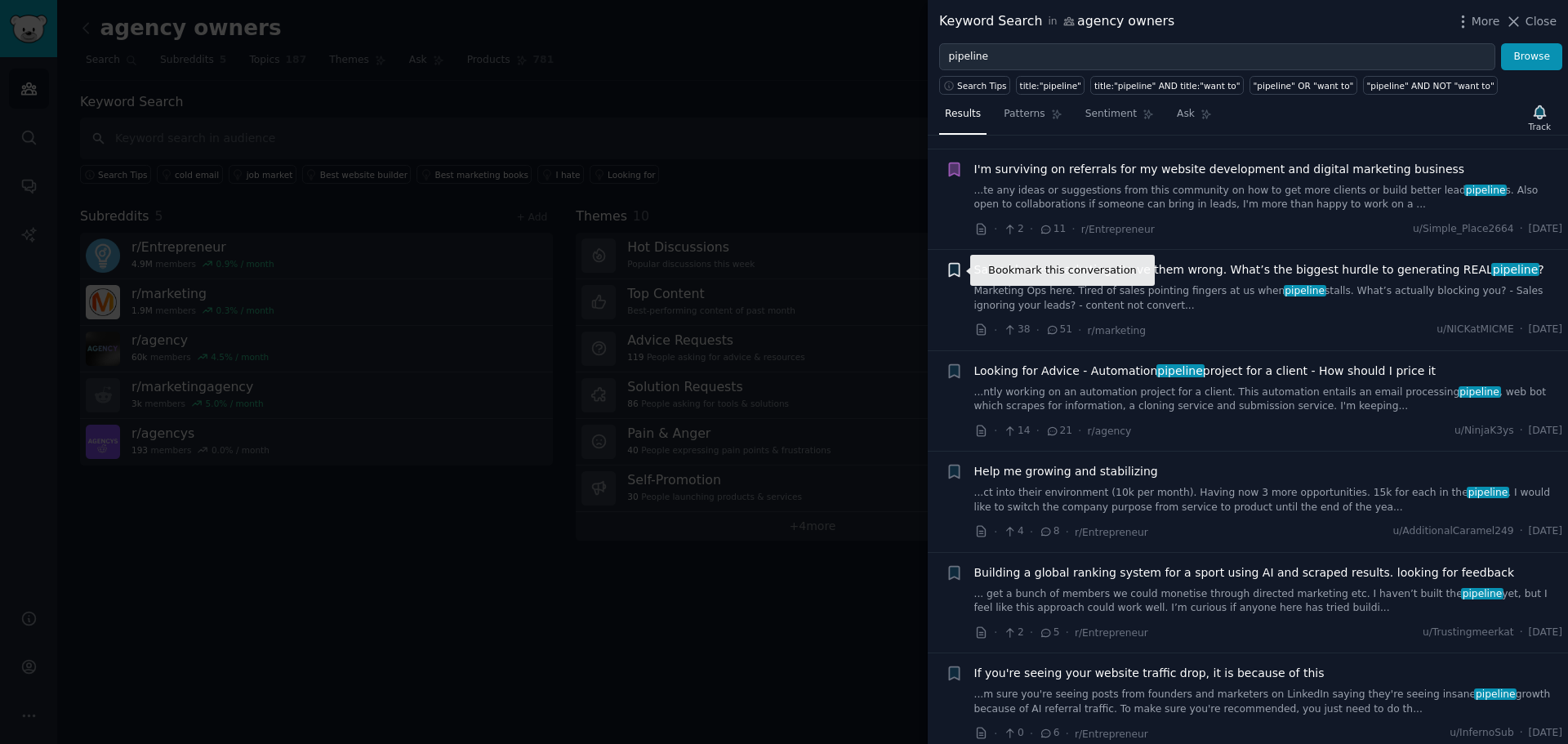
click at [952, 270] on icon "button" at bounding box center [953, 270] width 10 height 13
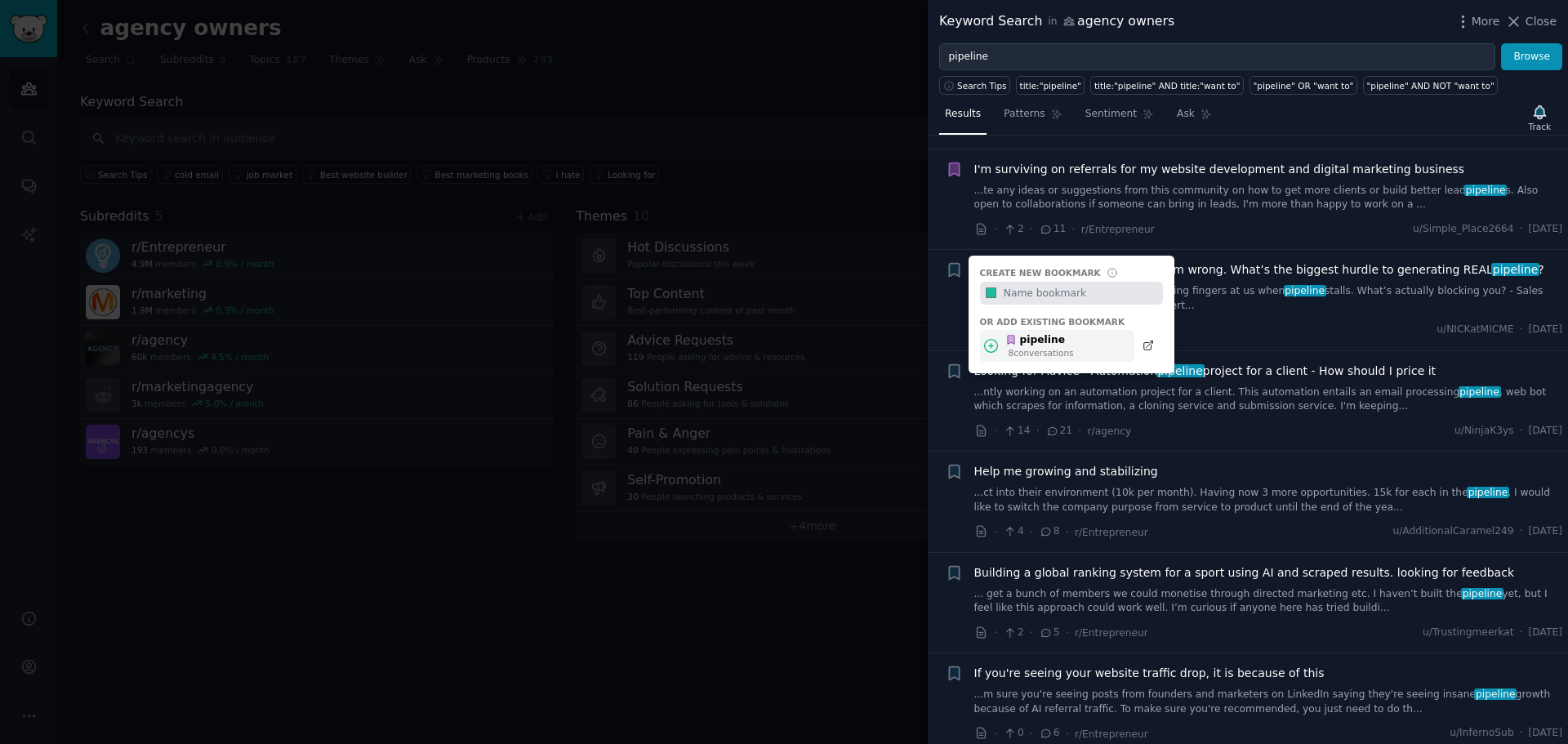
click at [1033, 348] on div "8 conversation s" at bounding box center [1041, 352] width 65 height 12
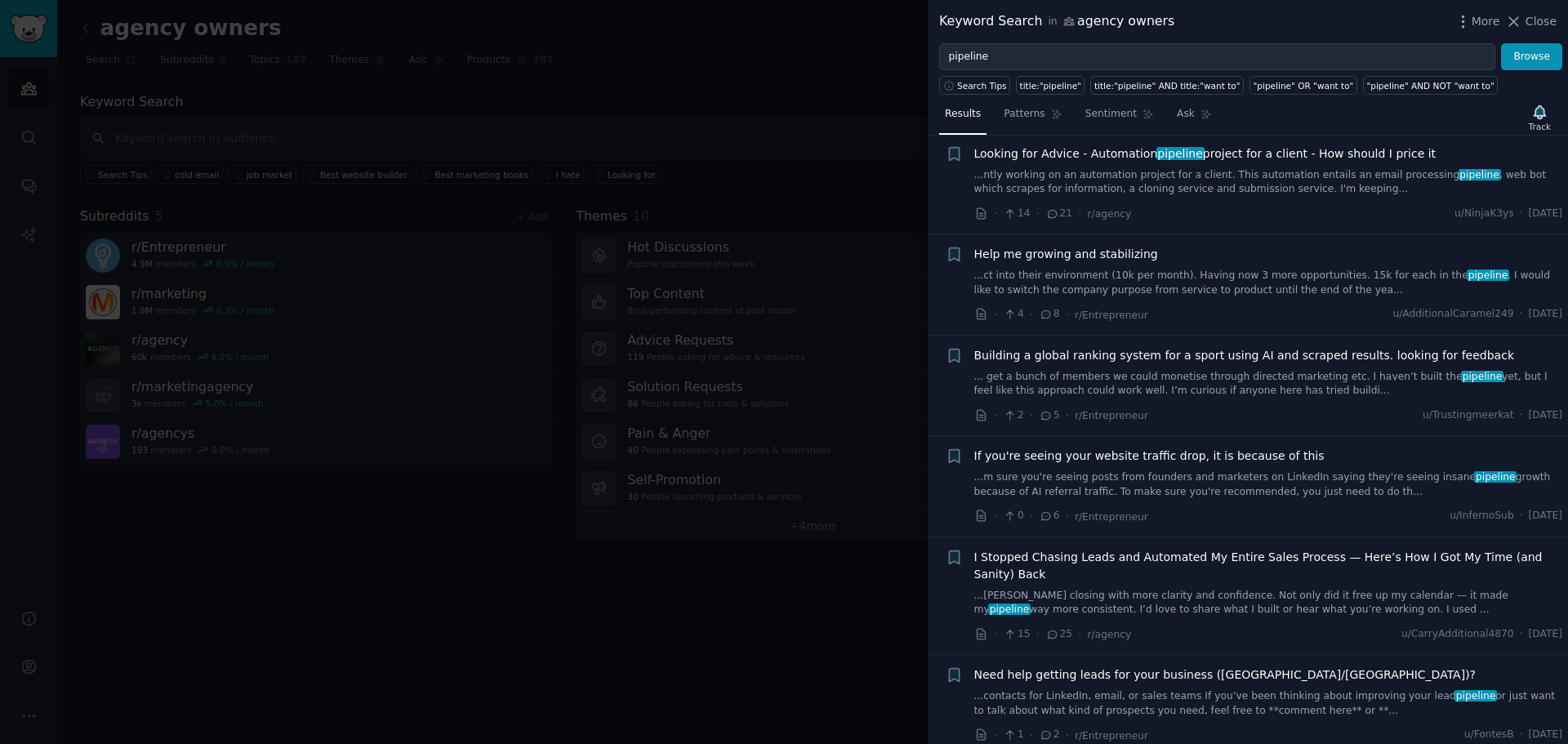
scroll to position [2696, 0]
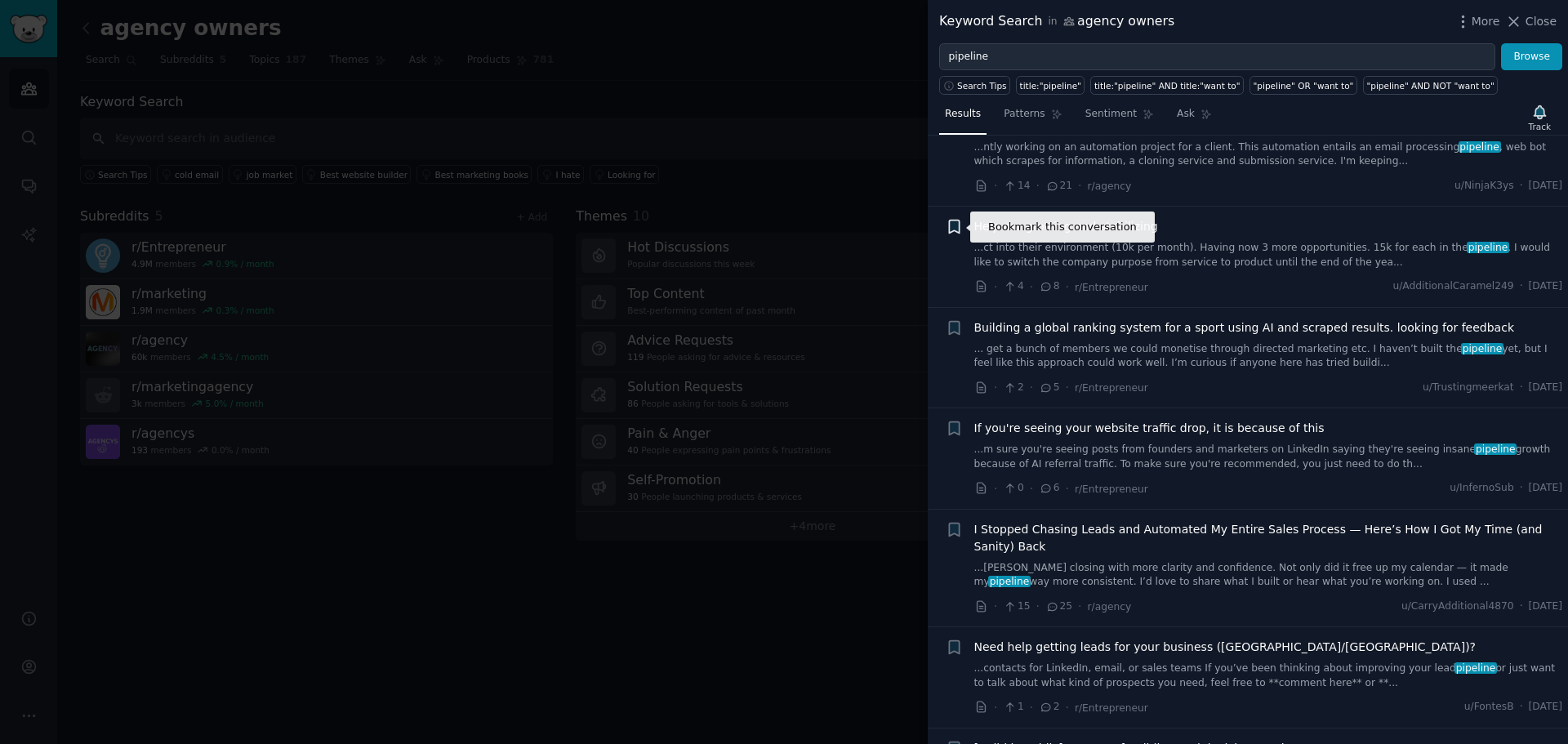
click at [956, 226] on icon "button" at bounding box center [953, 226] width 10 height 13
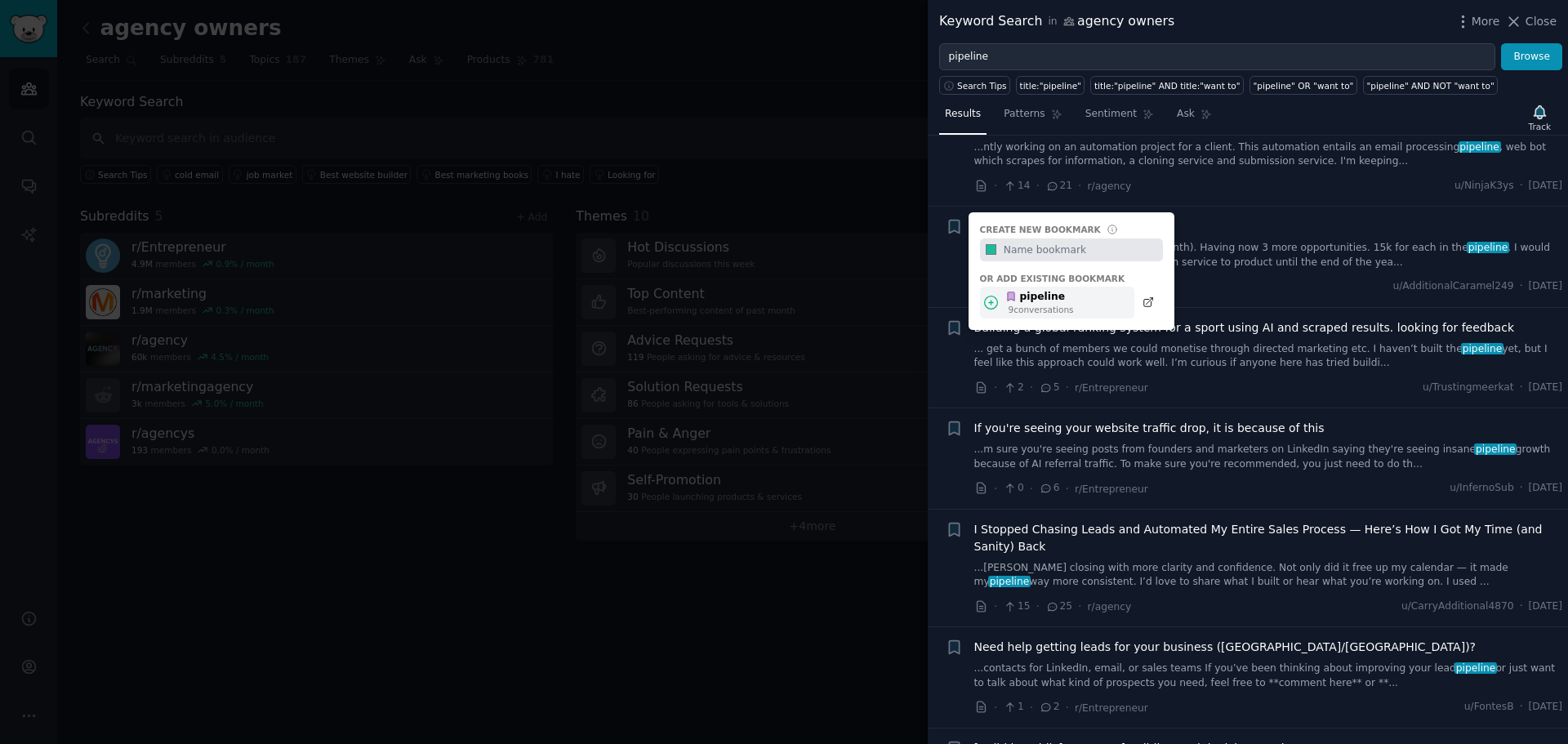
click at [1036, 295] on div "pipeline" at bounding box center [1040, 297] width 69 height 15
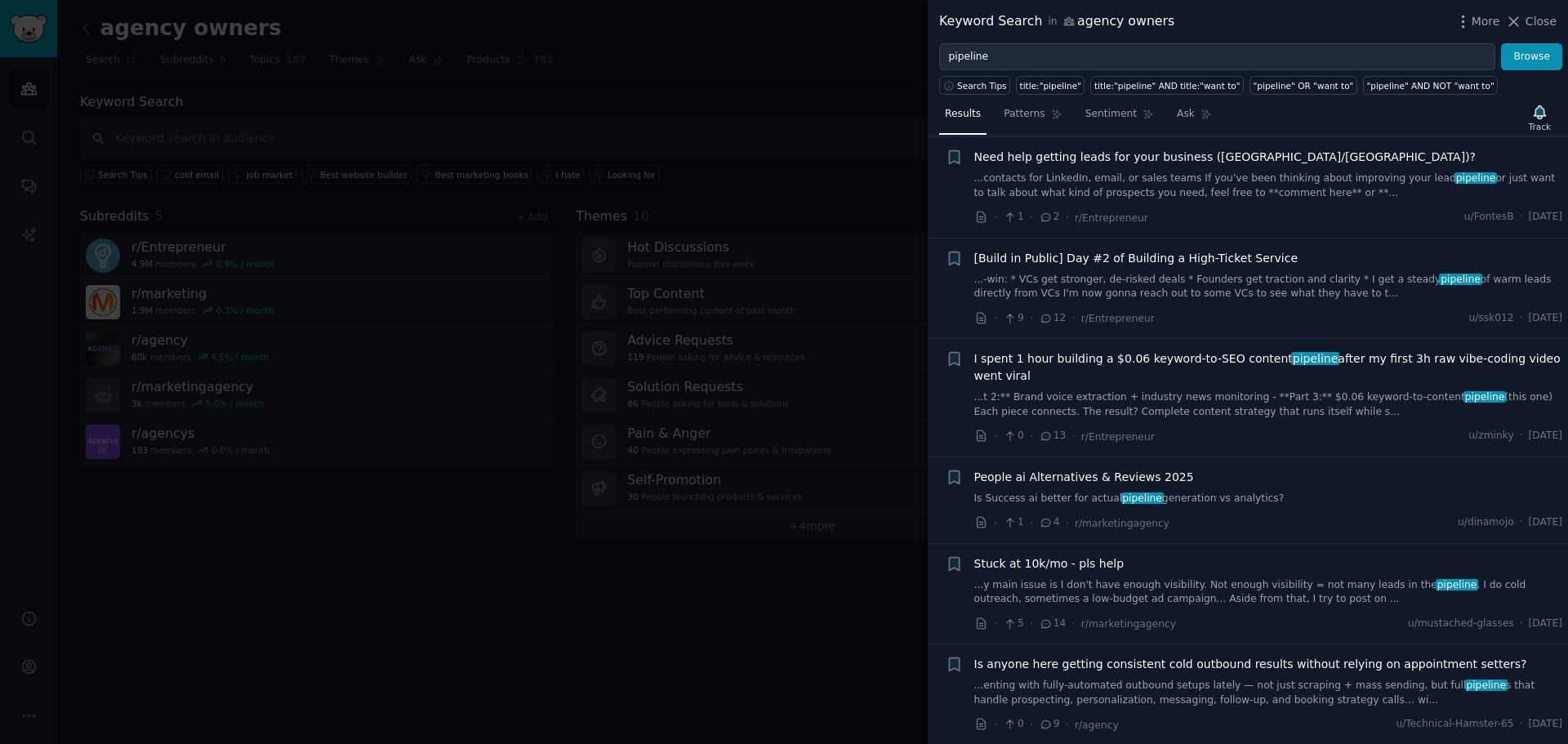
scroll to position [3512, 0]
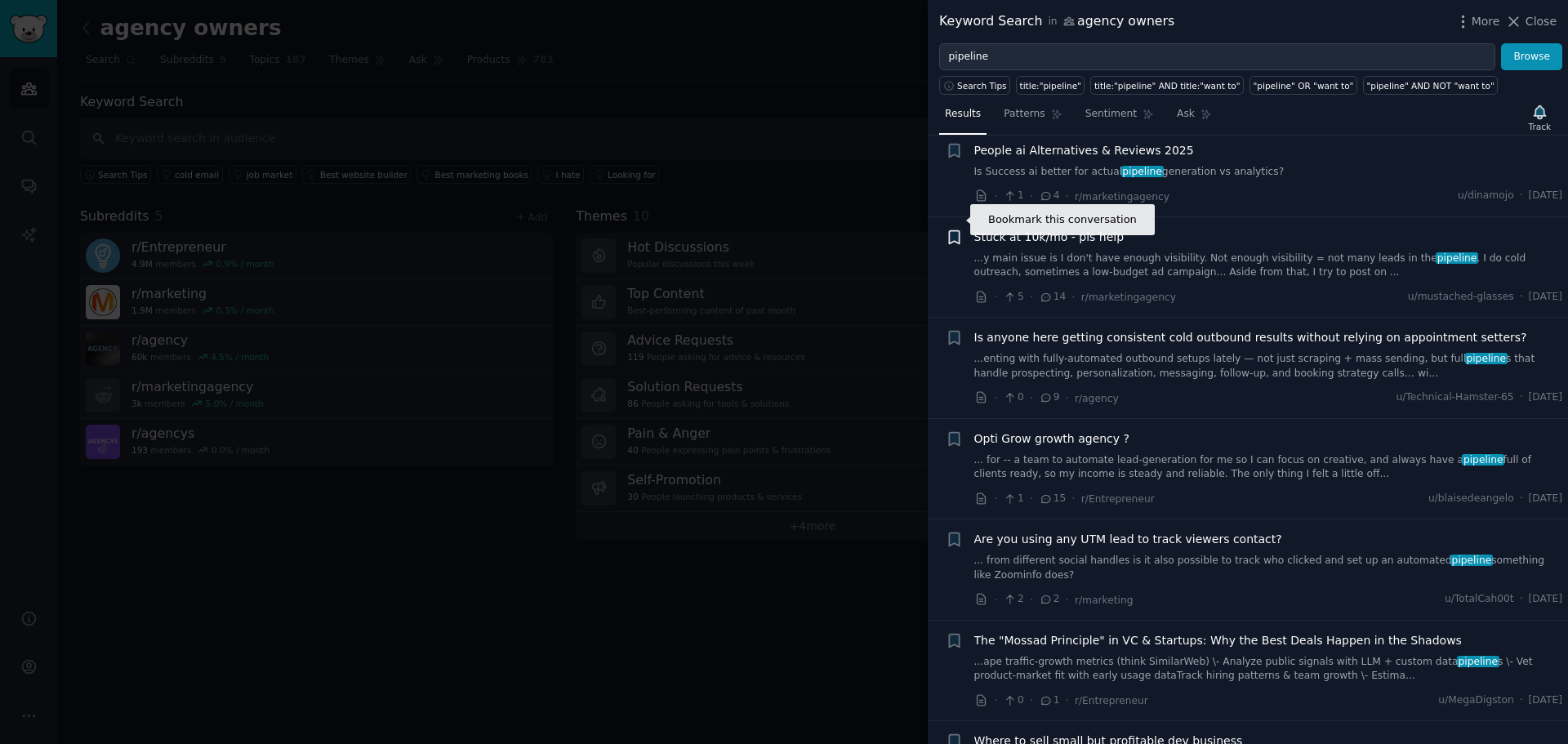
click at [954, 230] on icon "button" at bounding box center [953, 236] width 10 height 13
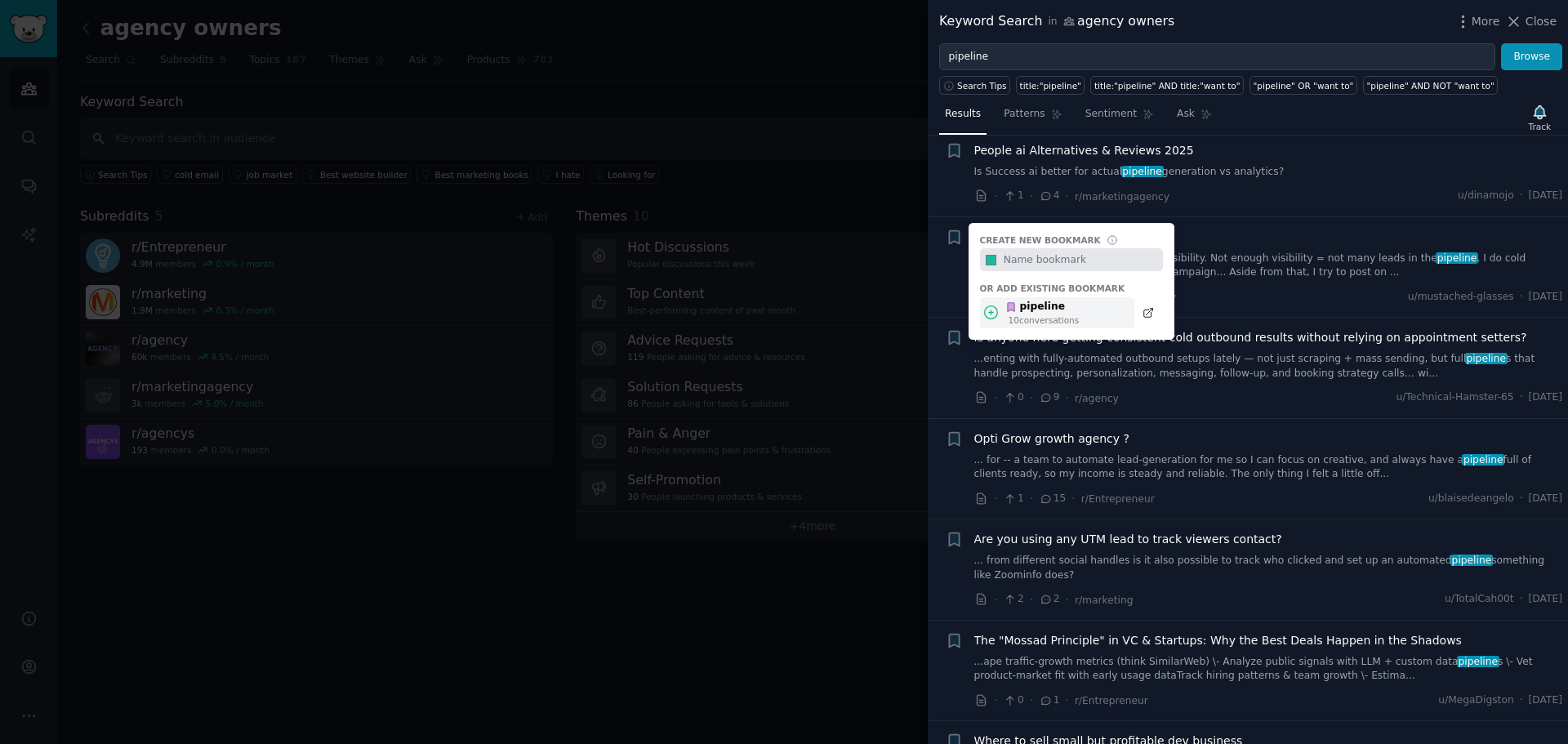
click at [1023, 300] on div "pipeline" at bounding box center [1042, 307] width 73 height 15
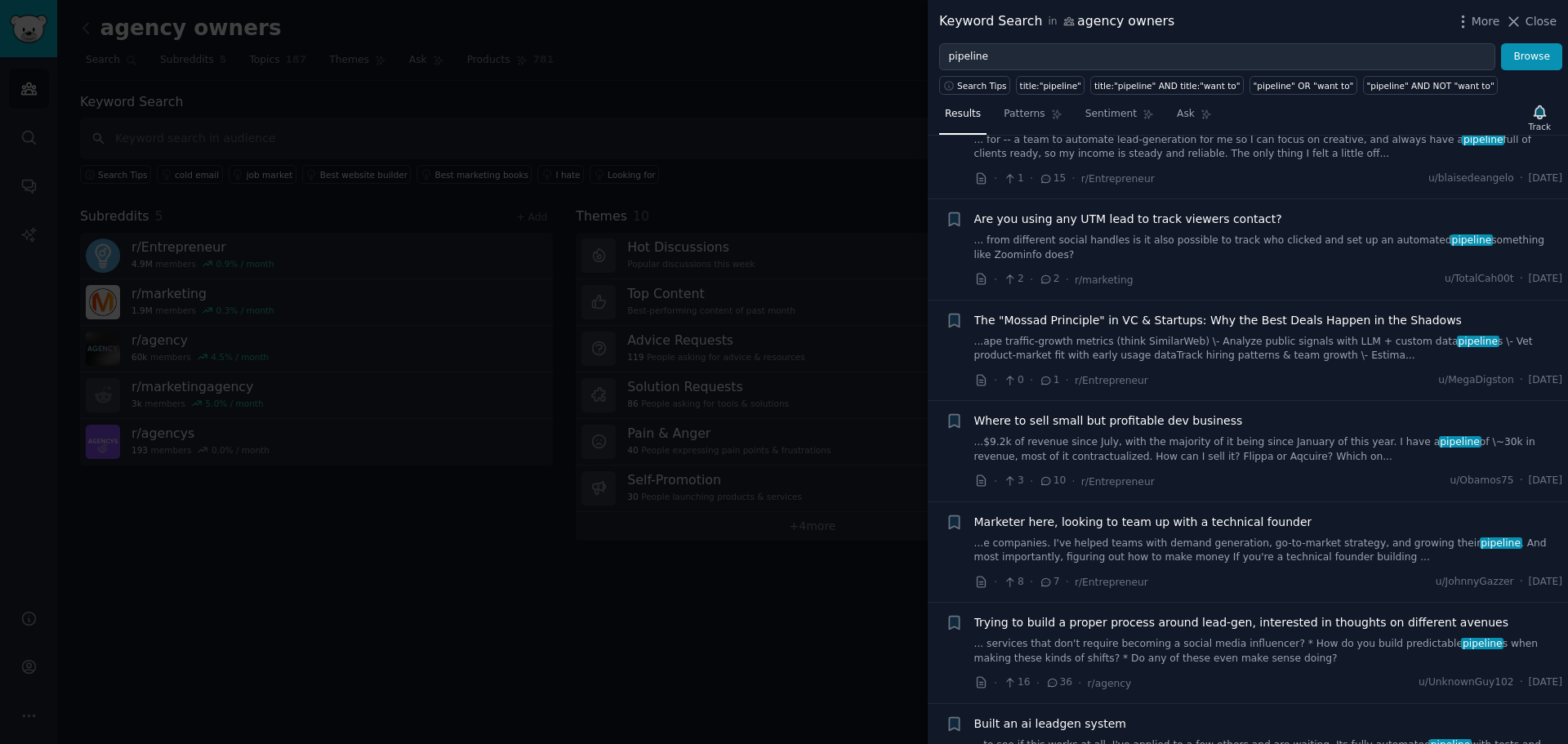
scroll to position [3921, 0]
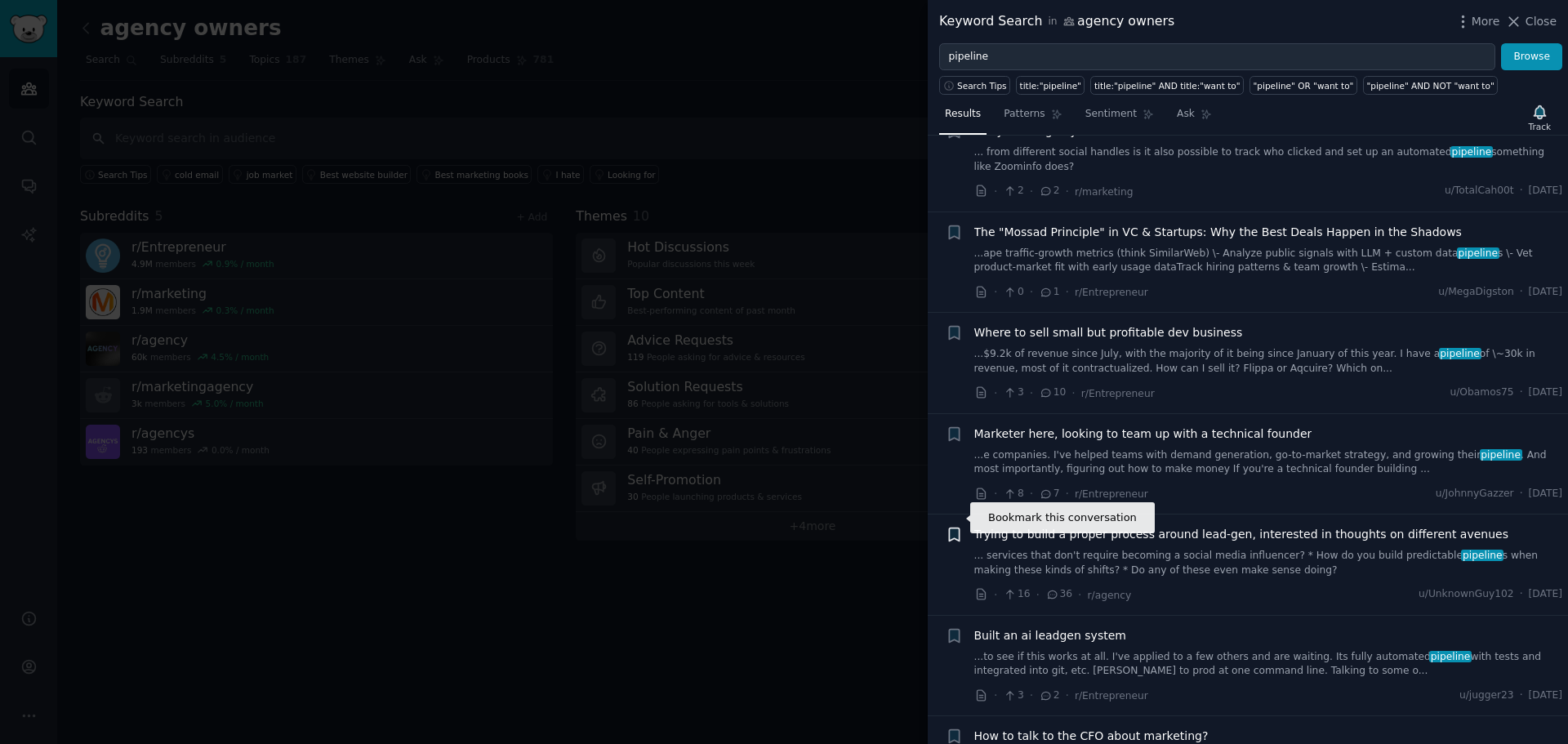
click at [954, 528] on icon "button" at bounding box center [953, 534] width 10 height 13
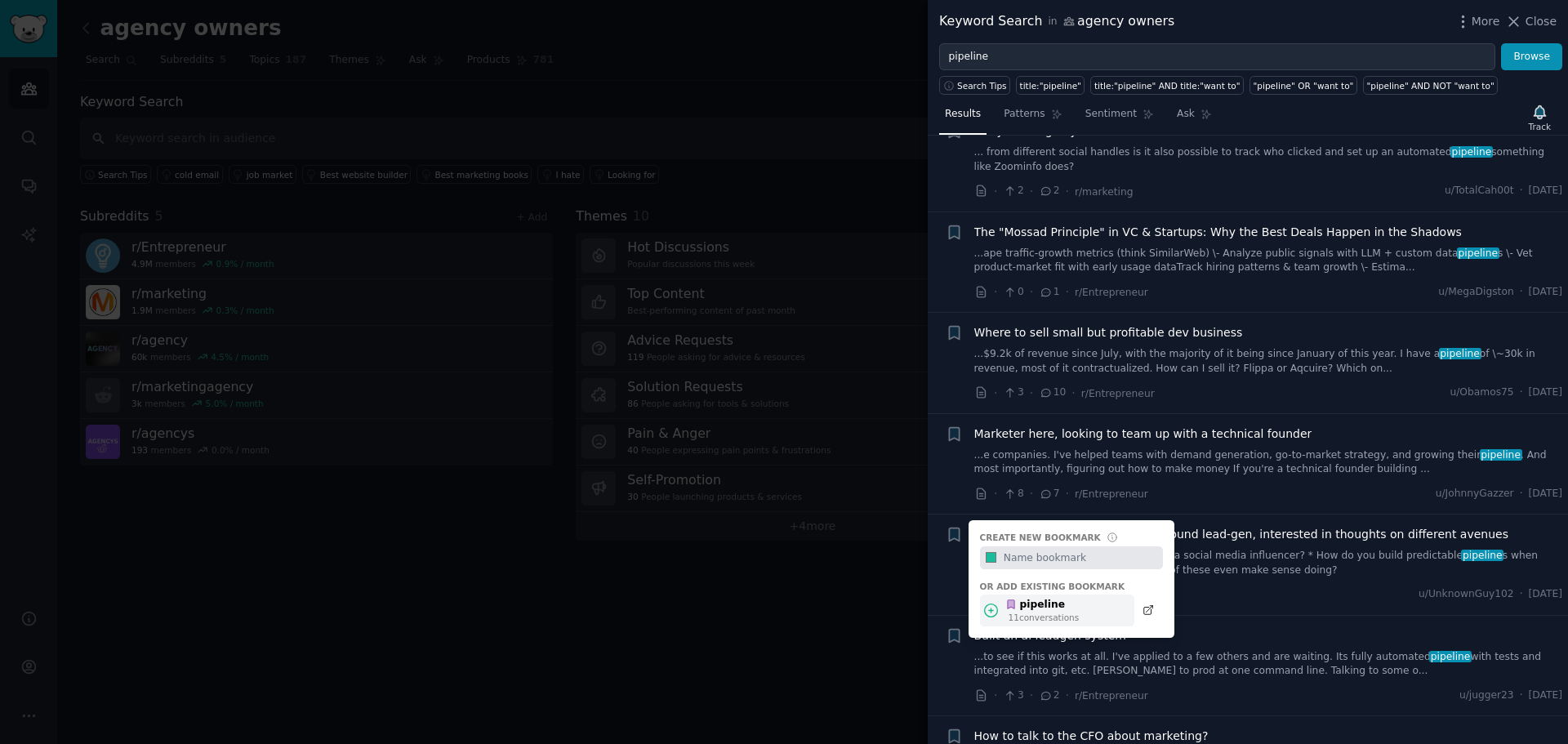
click at [1037, 598] on div "pipeline" at bounding box center [1042, 605] width 73 height 15
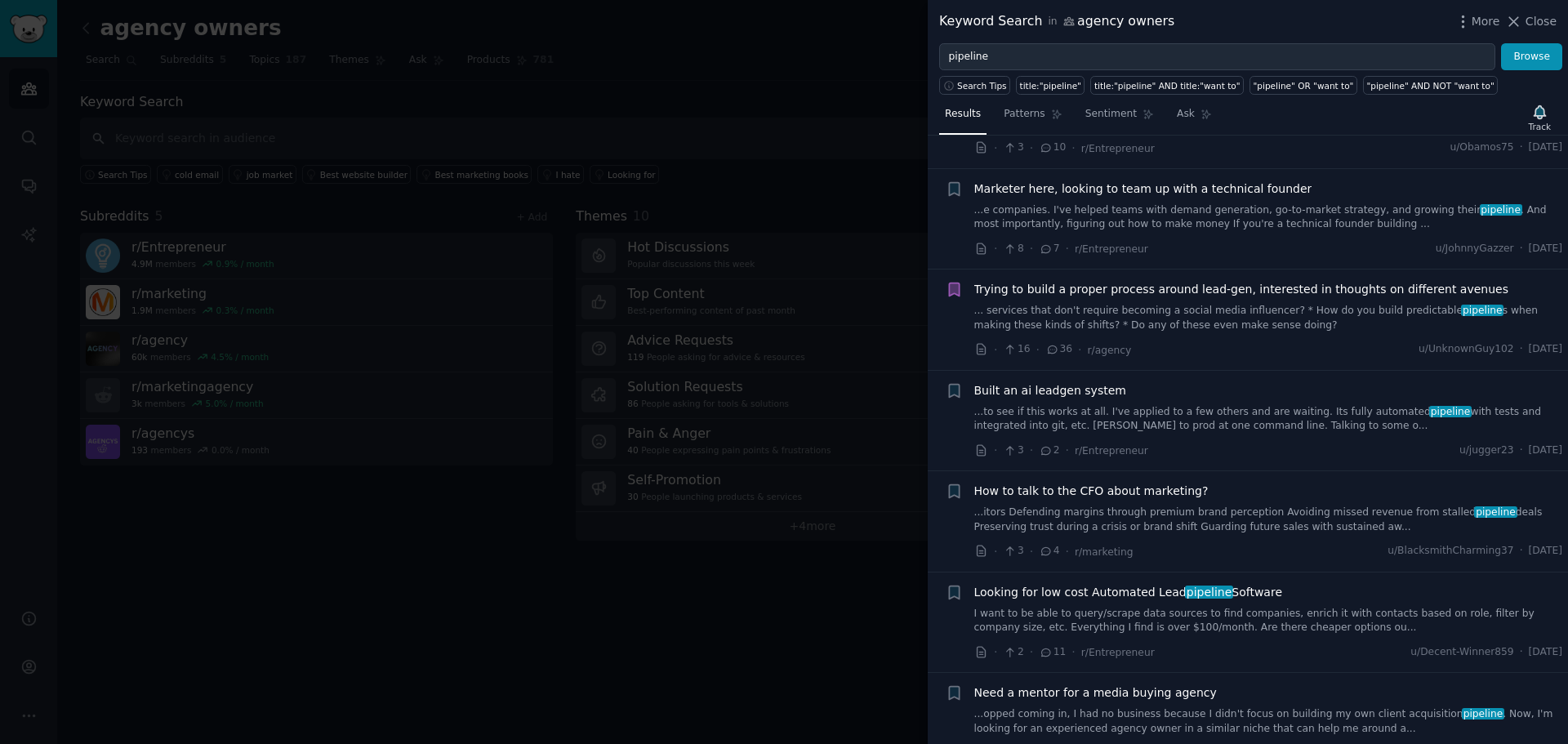
scroll to position [4656, 0]
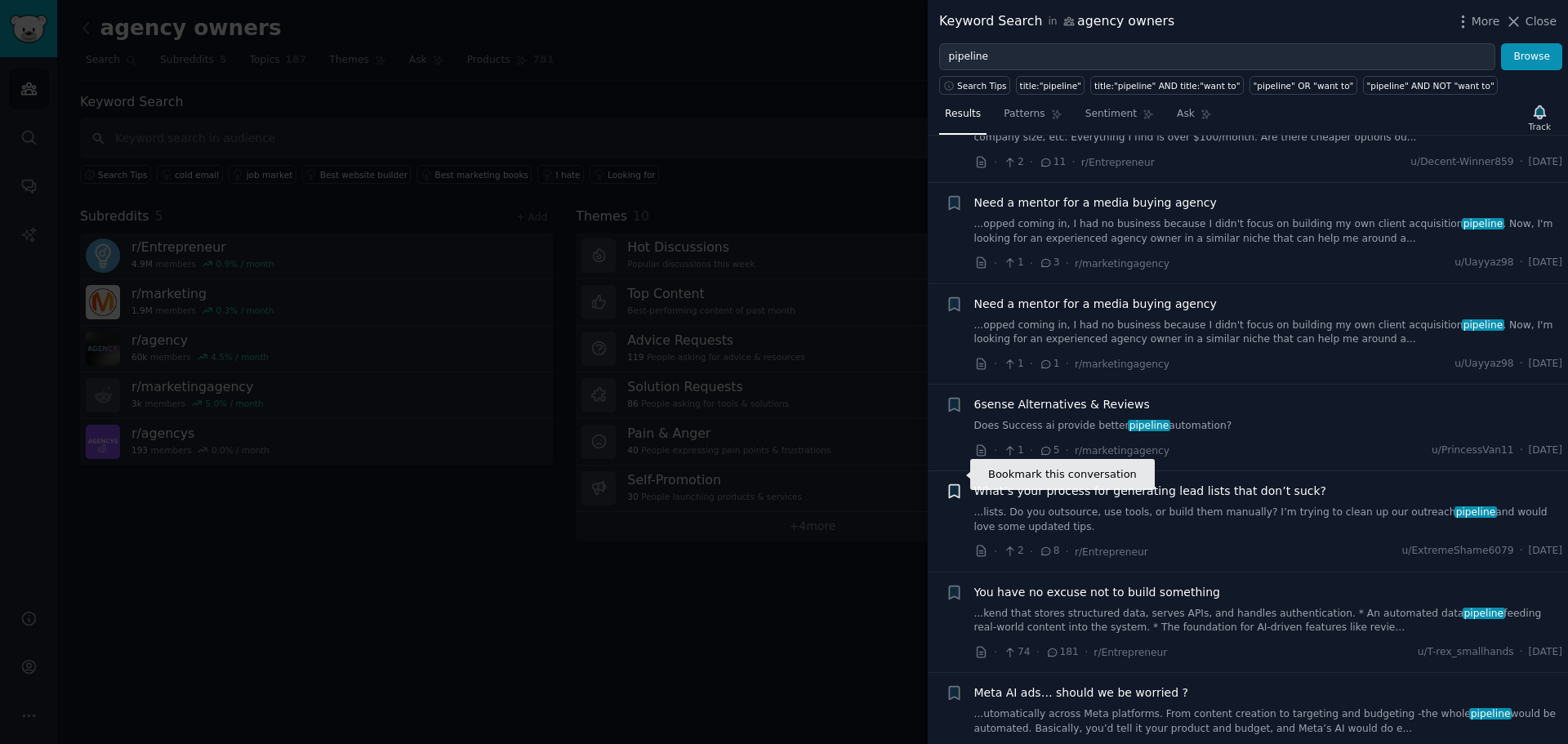
click at [952, 485] on icon "button" at bounding box center [953, 491] width 10 height 13
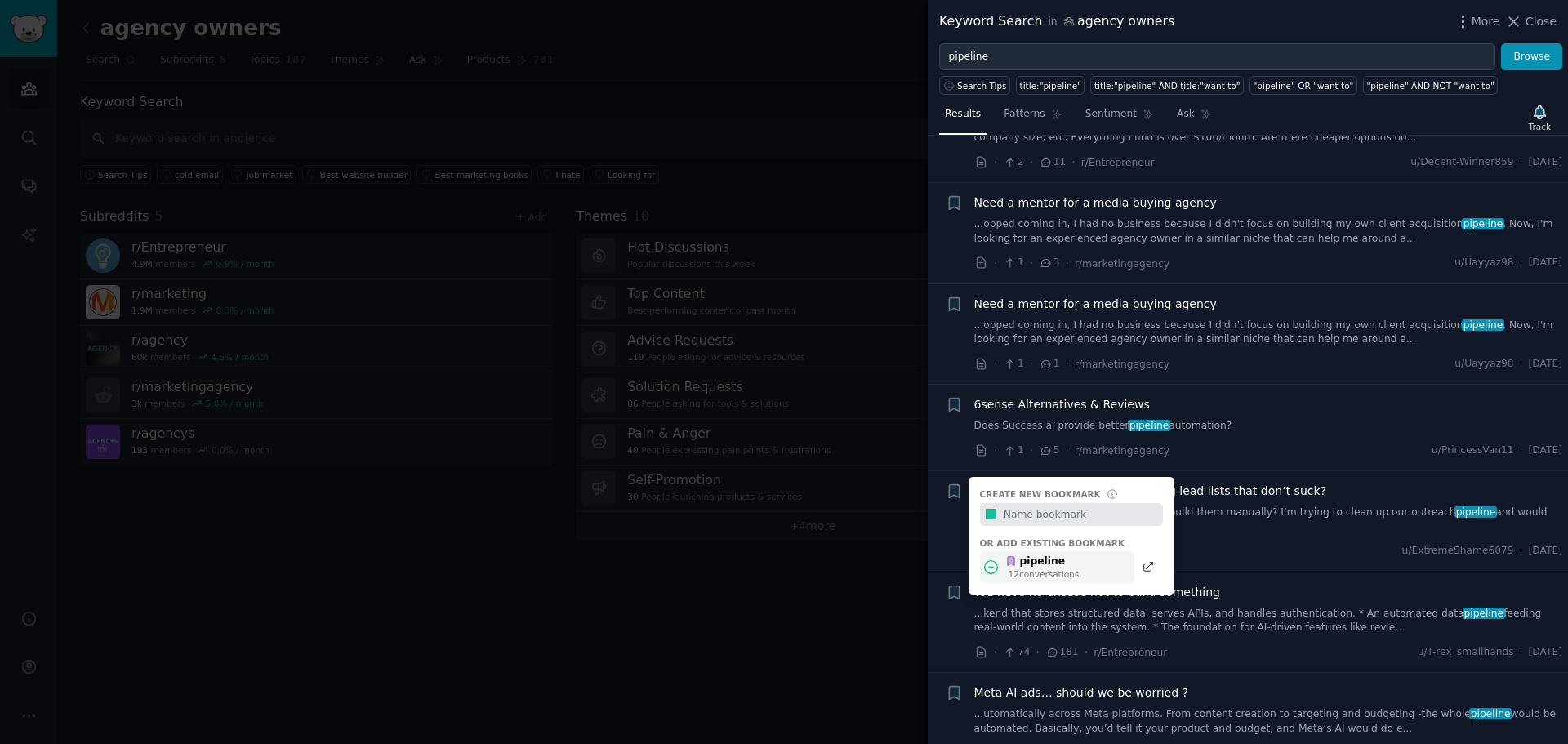
click at [1021, 569] on div "12 conversation s" at bounding box center [1044, 574] width 71 height 12
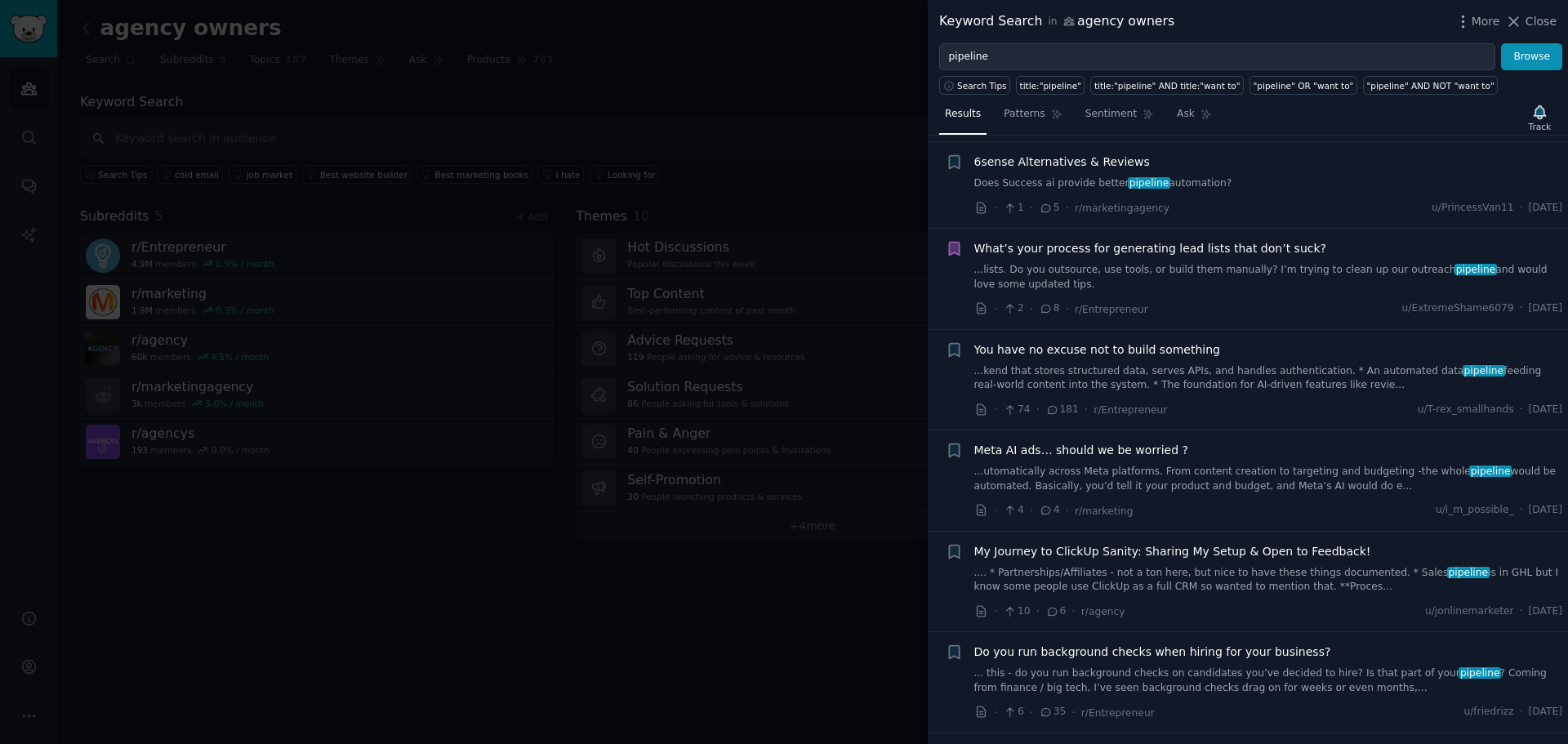
scroll to position [4901, 0]
click at [1544, 28] on span "Close" at bounding box center [1541, 21] width 31 height 17
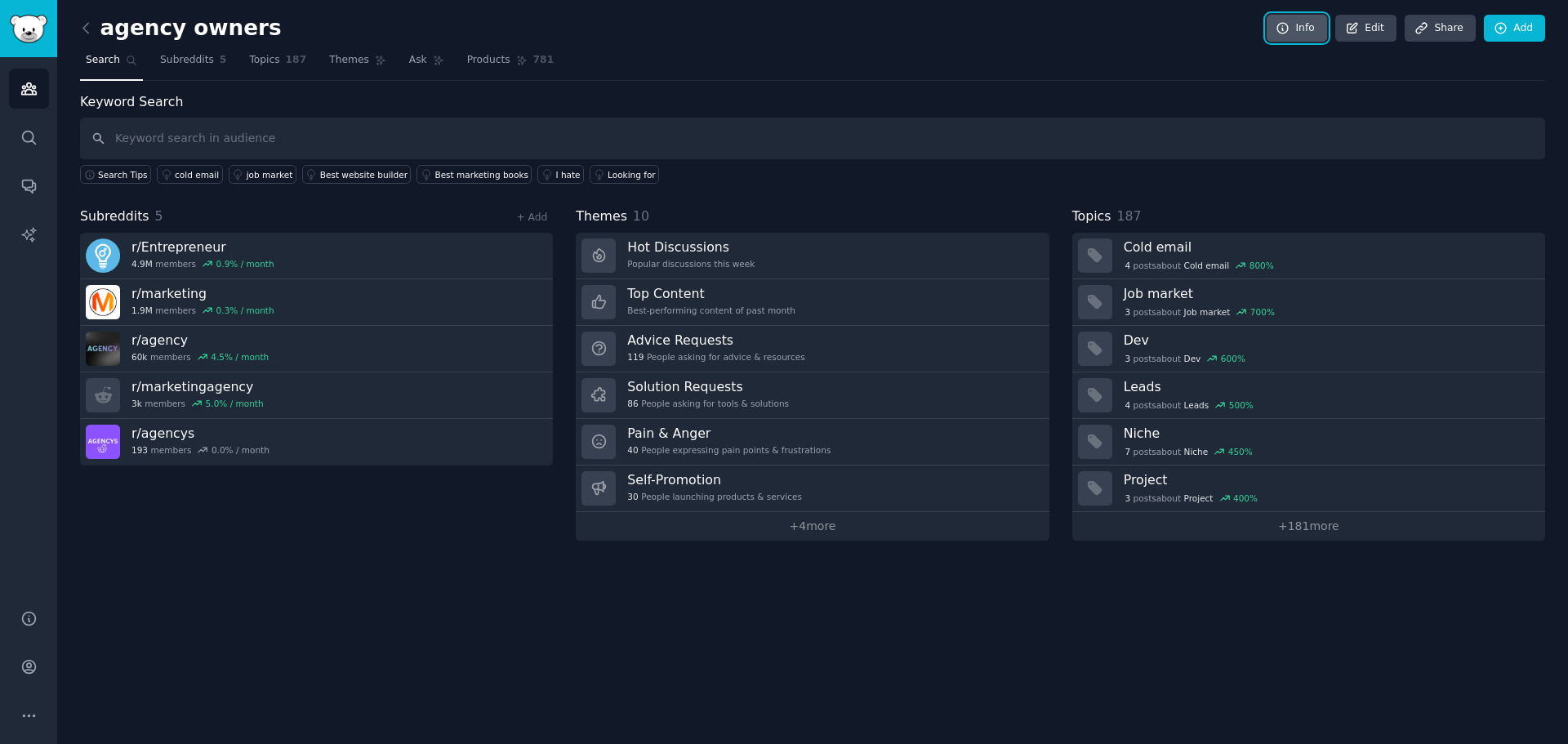
click at [1311, 25] on link "Info" at bounding box center [1296, 28] width 60 height 27
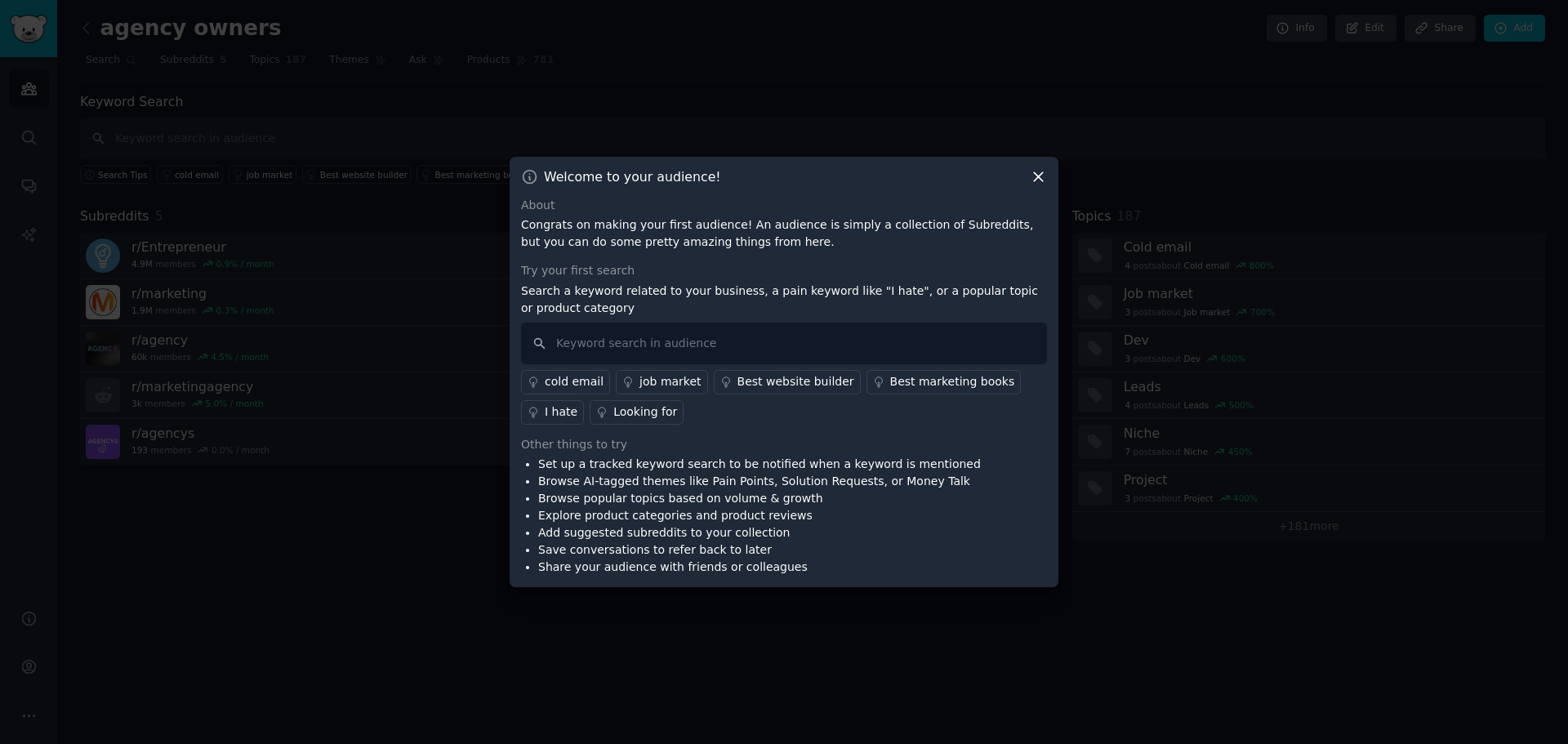
click at [1037, 174] on icon at bounding box center [1037, 176] width 17 height 17
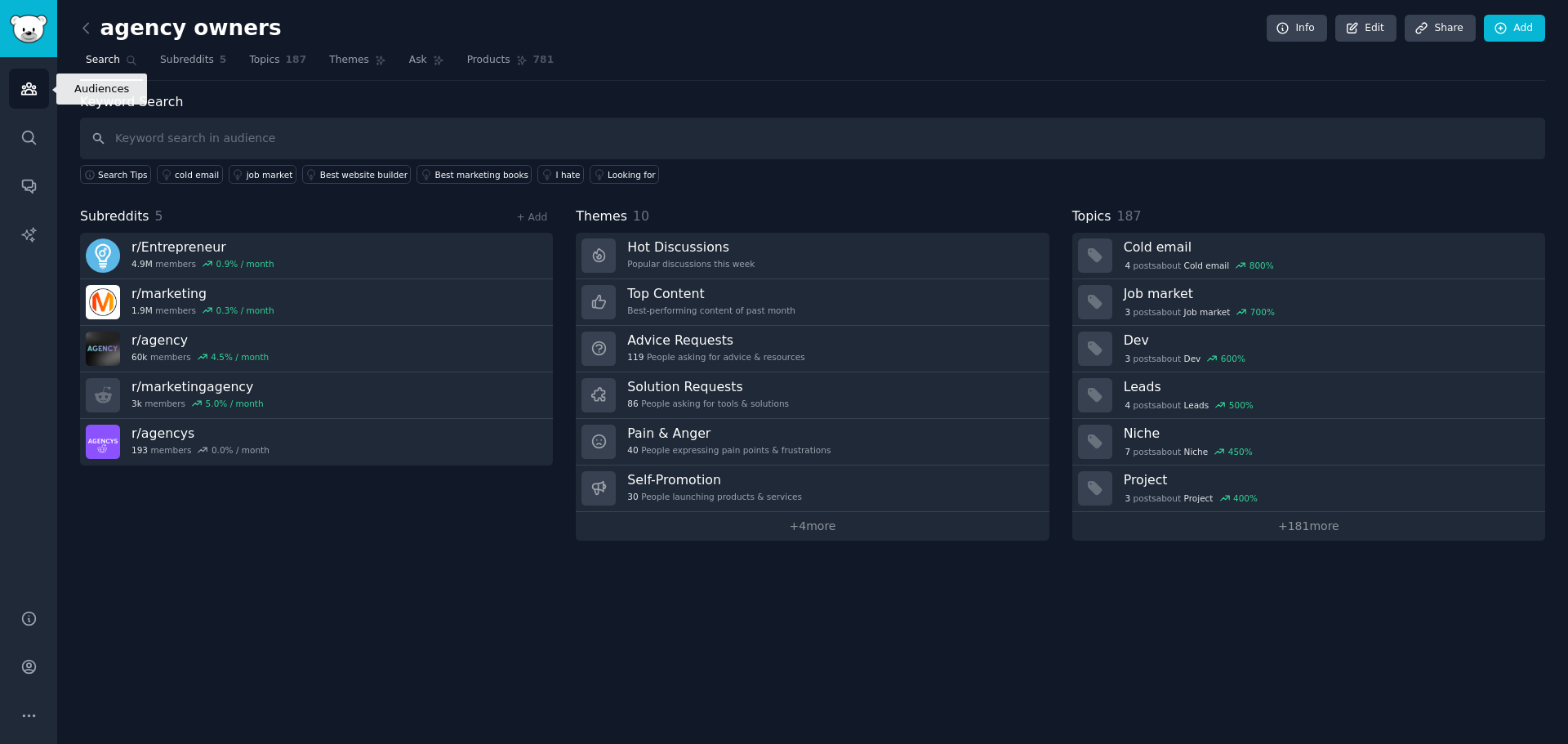
click at [34, 93] on icon "Sidebar" at bounding box center [28, 88] width 17 height 17
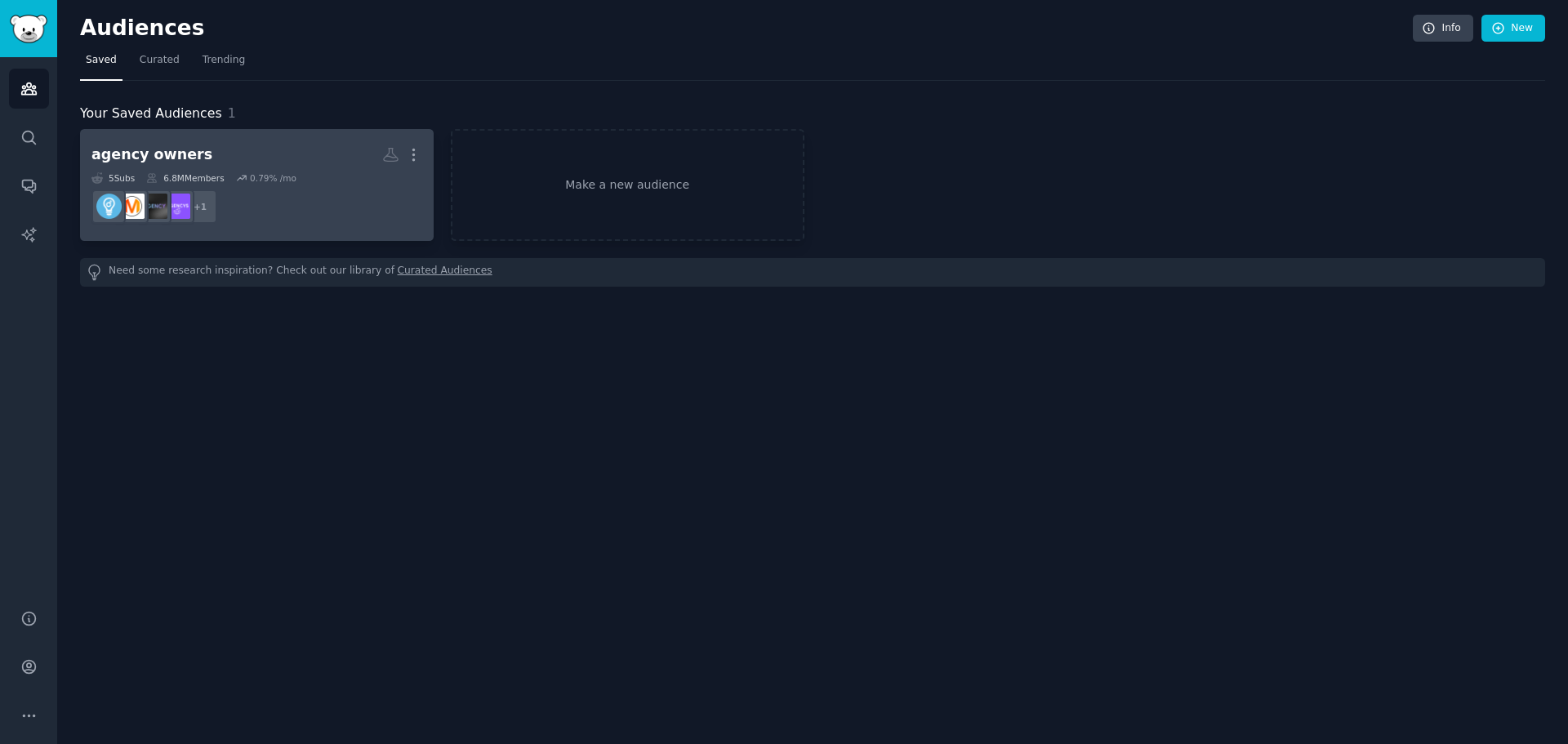
click at [313, 193] on dd "+ 1" at bounding box center [256, 207] width 331 height 46
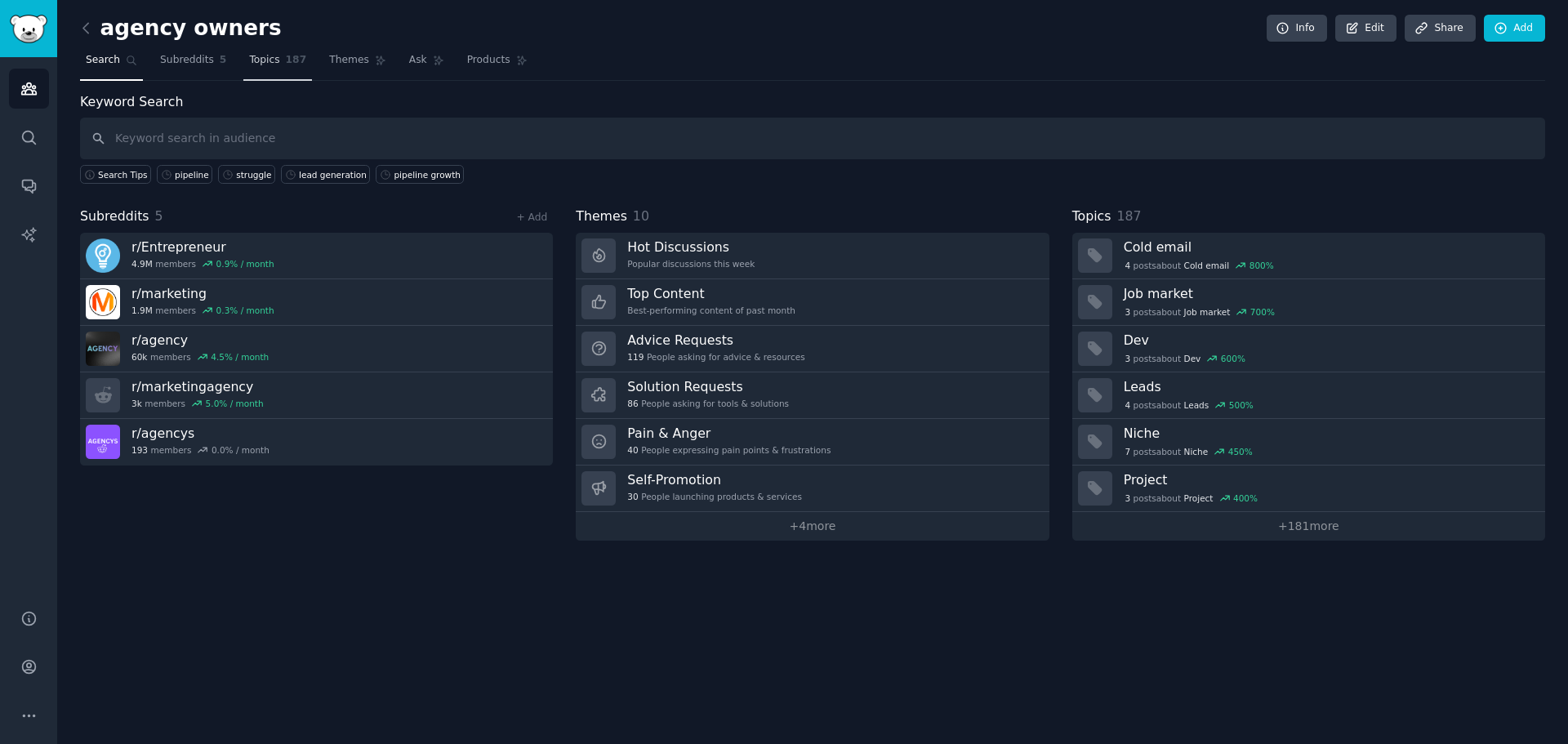
click at [286, 62] on span "187" at bounding box center [296, 60] width 21 height 15
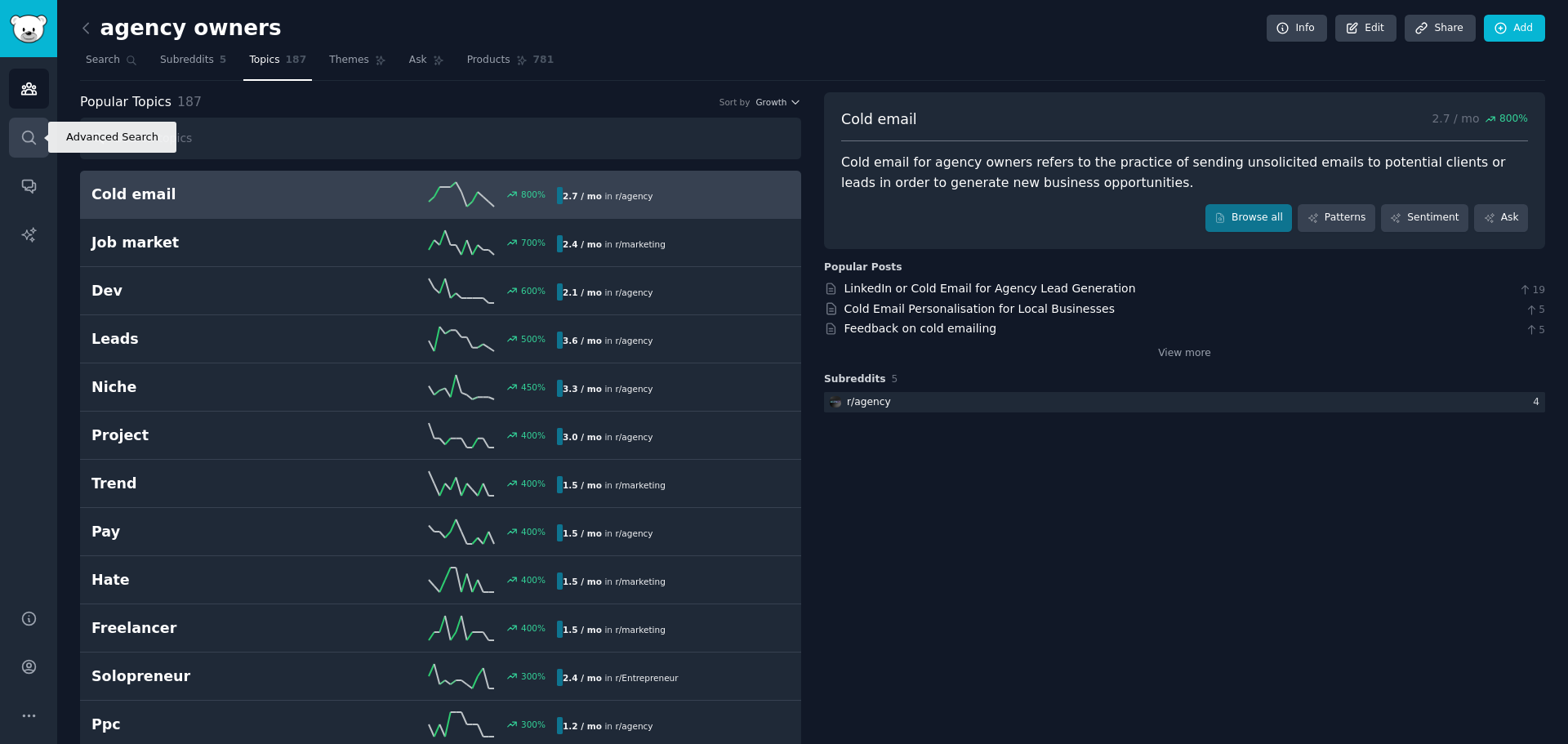
click at [27, 142] on icon "Sidebar" at bounding box center [28, 137] width 13 height 13
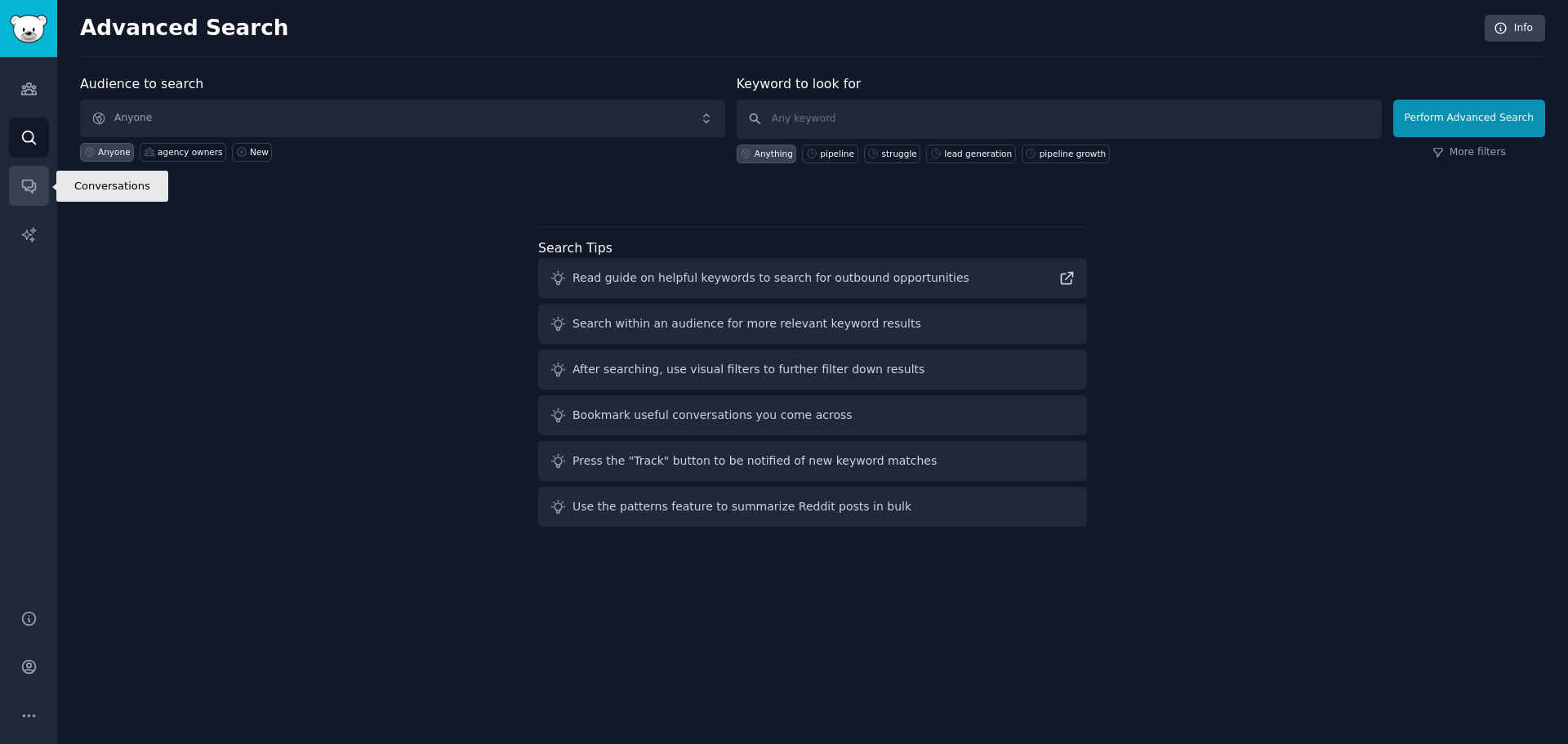
click at [27, 194] on icon "Sidebar" at bounding box center [28, 185] width 17 height 17
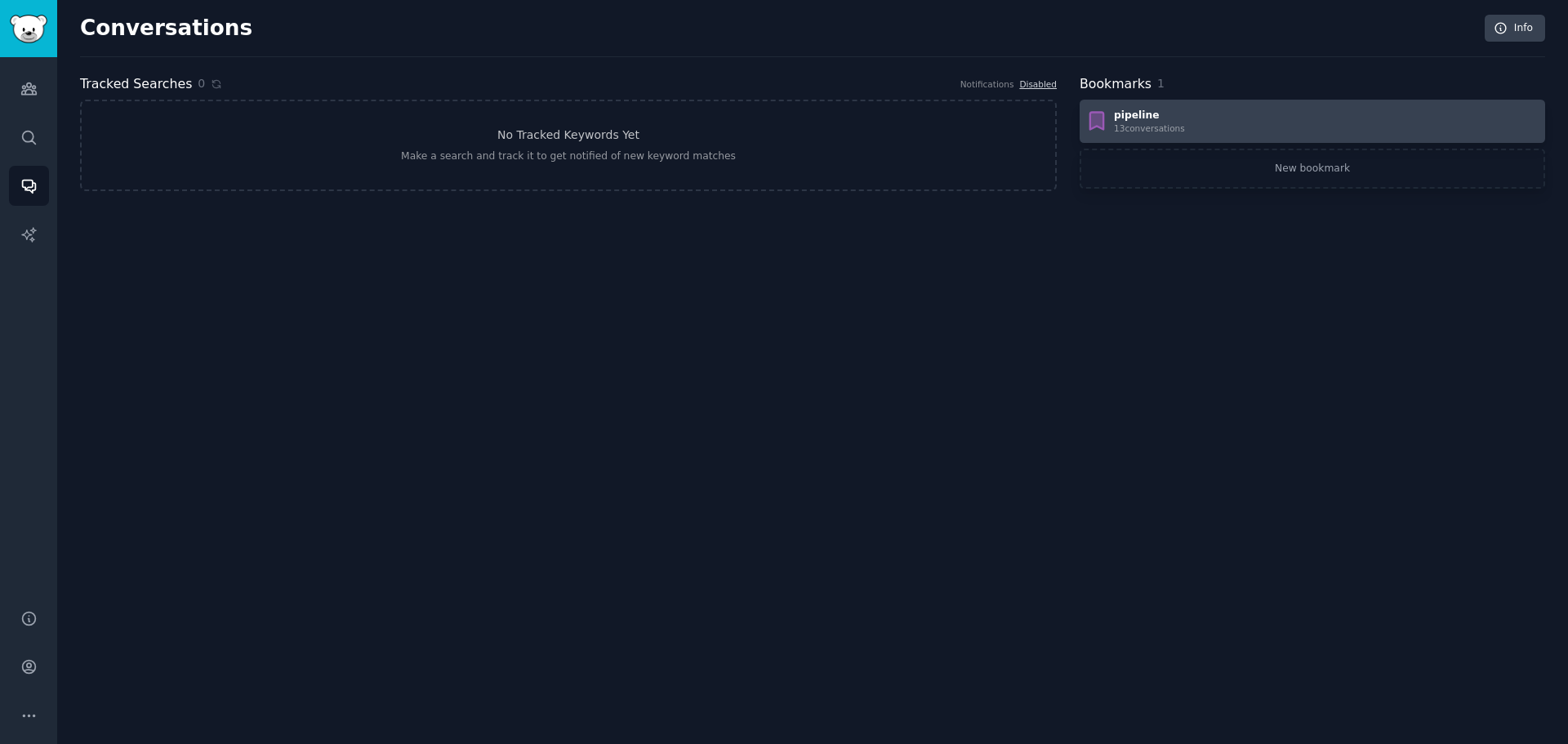
click at [1181, 114] on div "pipeline 13 conversation s" at bounding box center [1312, 122] width 454 height 27
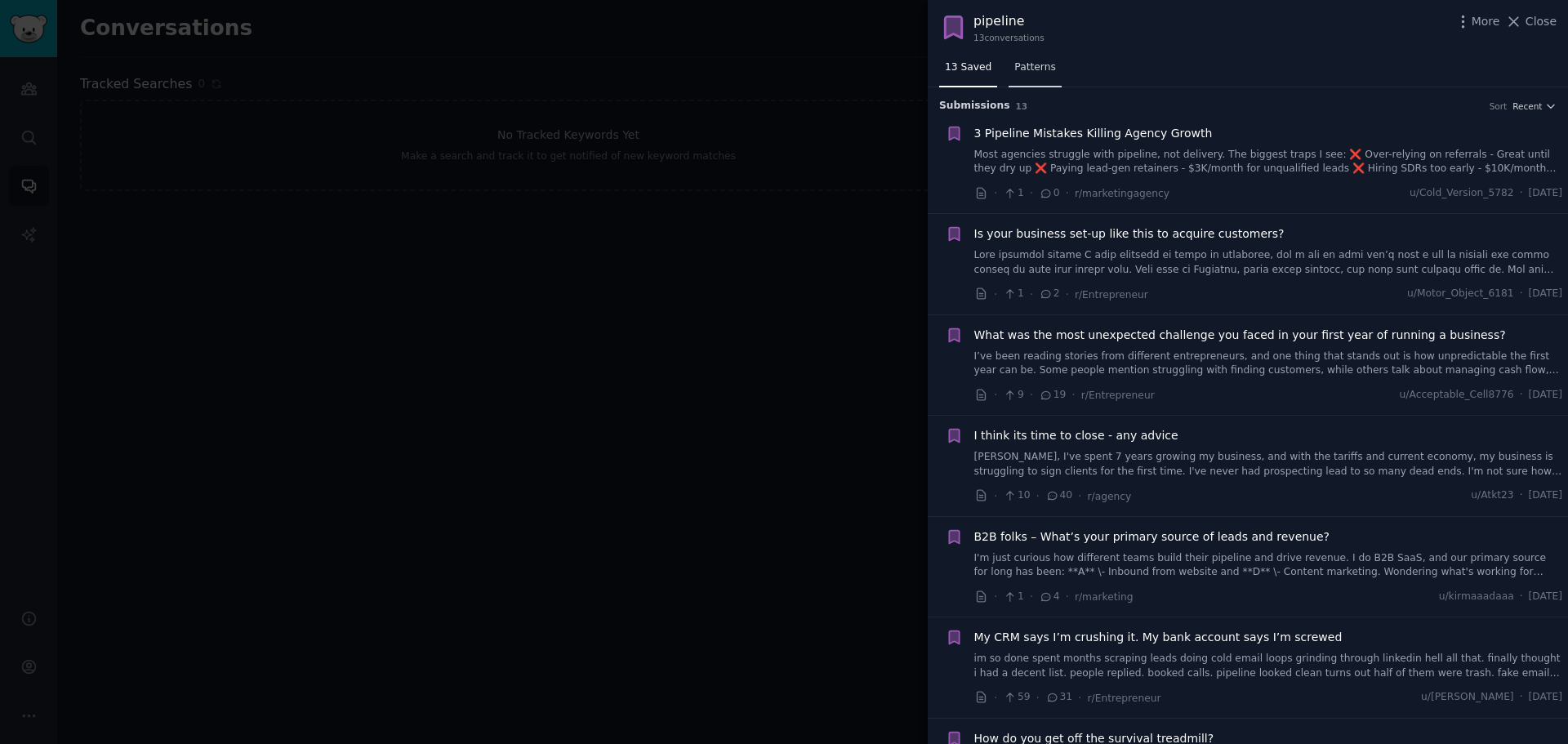
click at [1021, 73] on span "Patterns" at bounding box center [1035, 67] width 41 height 15
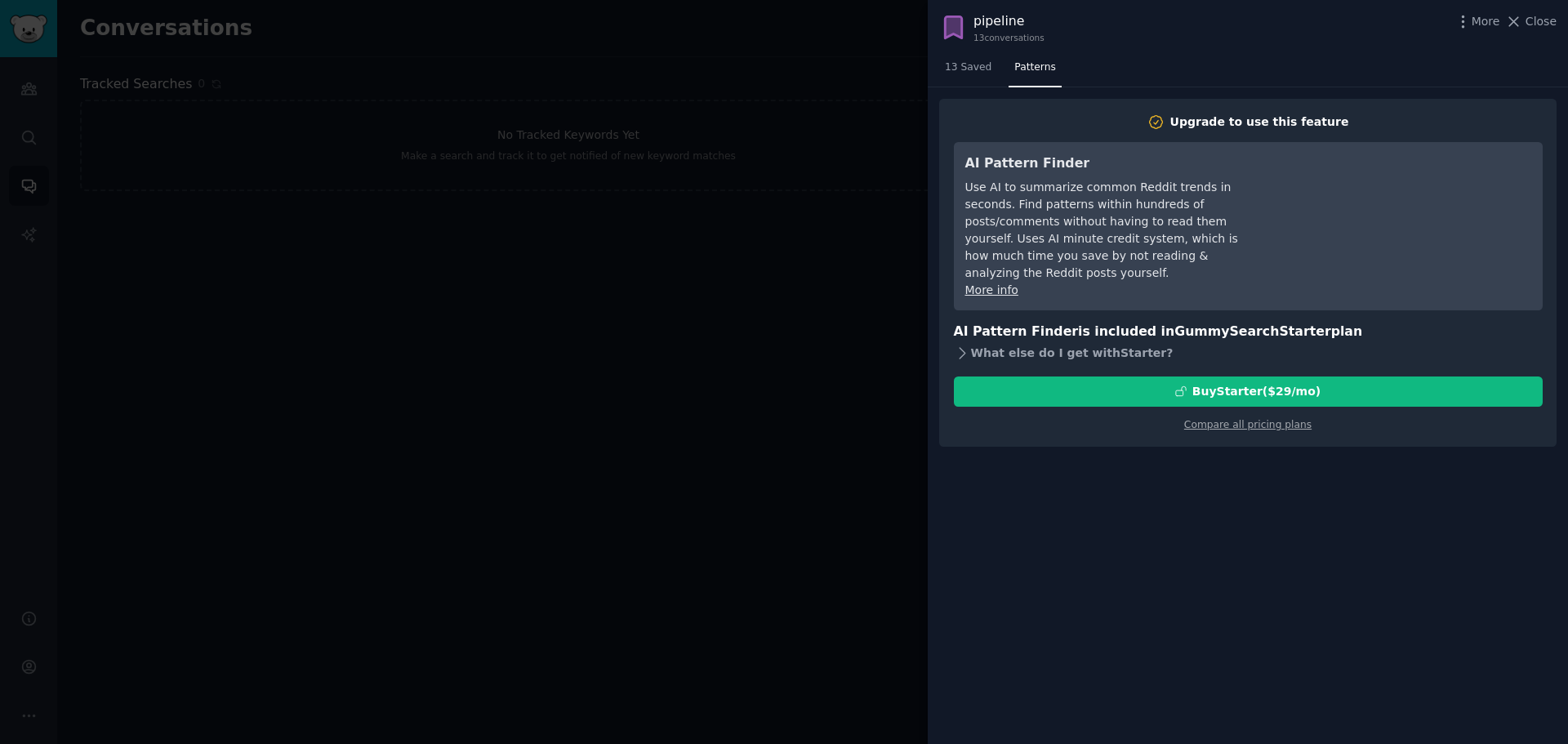
click at [966, 345] on icon at bounding box center [961, 353] width 17 height 17
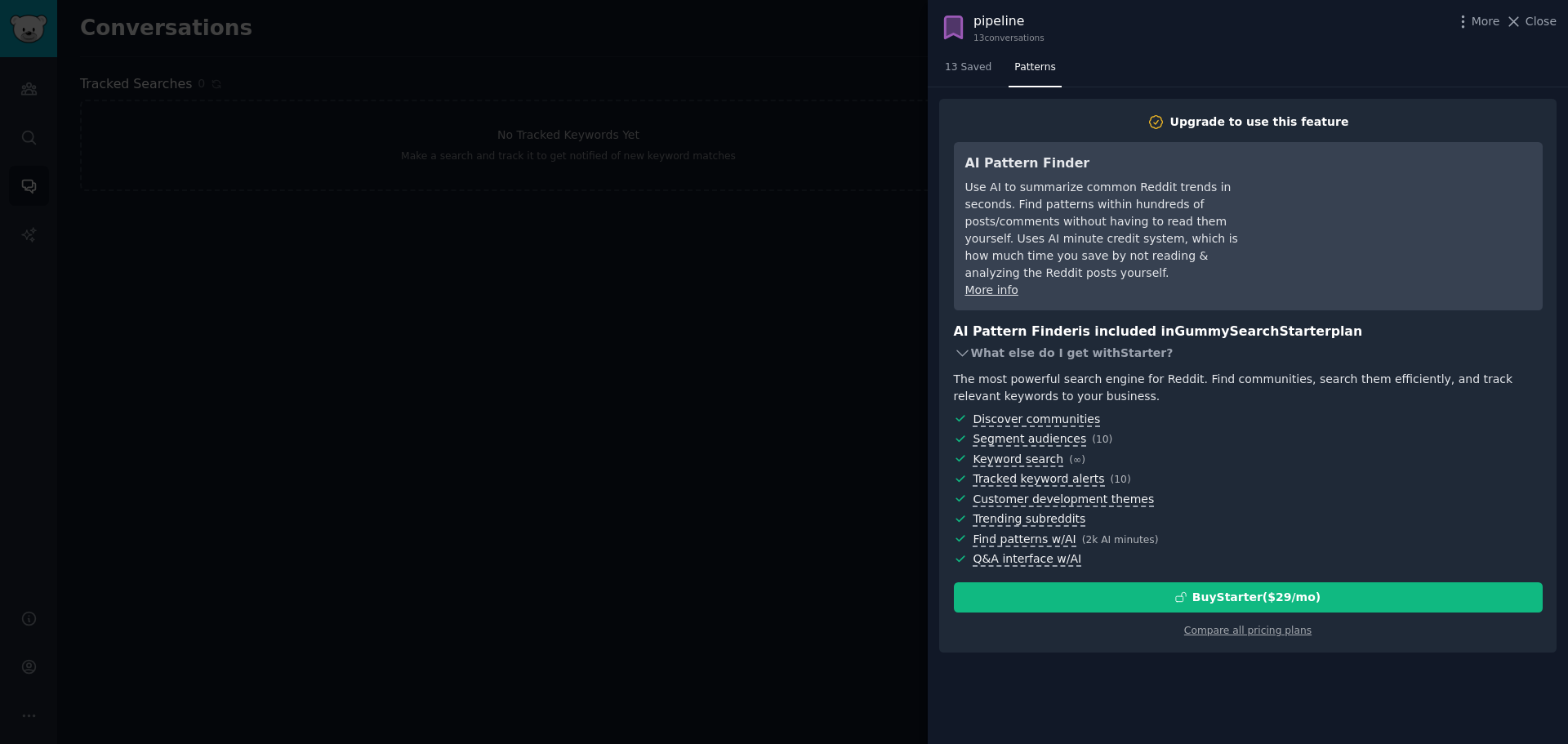
click at [966, 345] on icon at bounding box center [961, 353] width 17 height 17
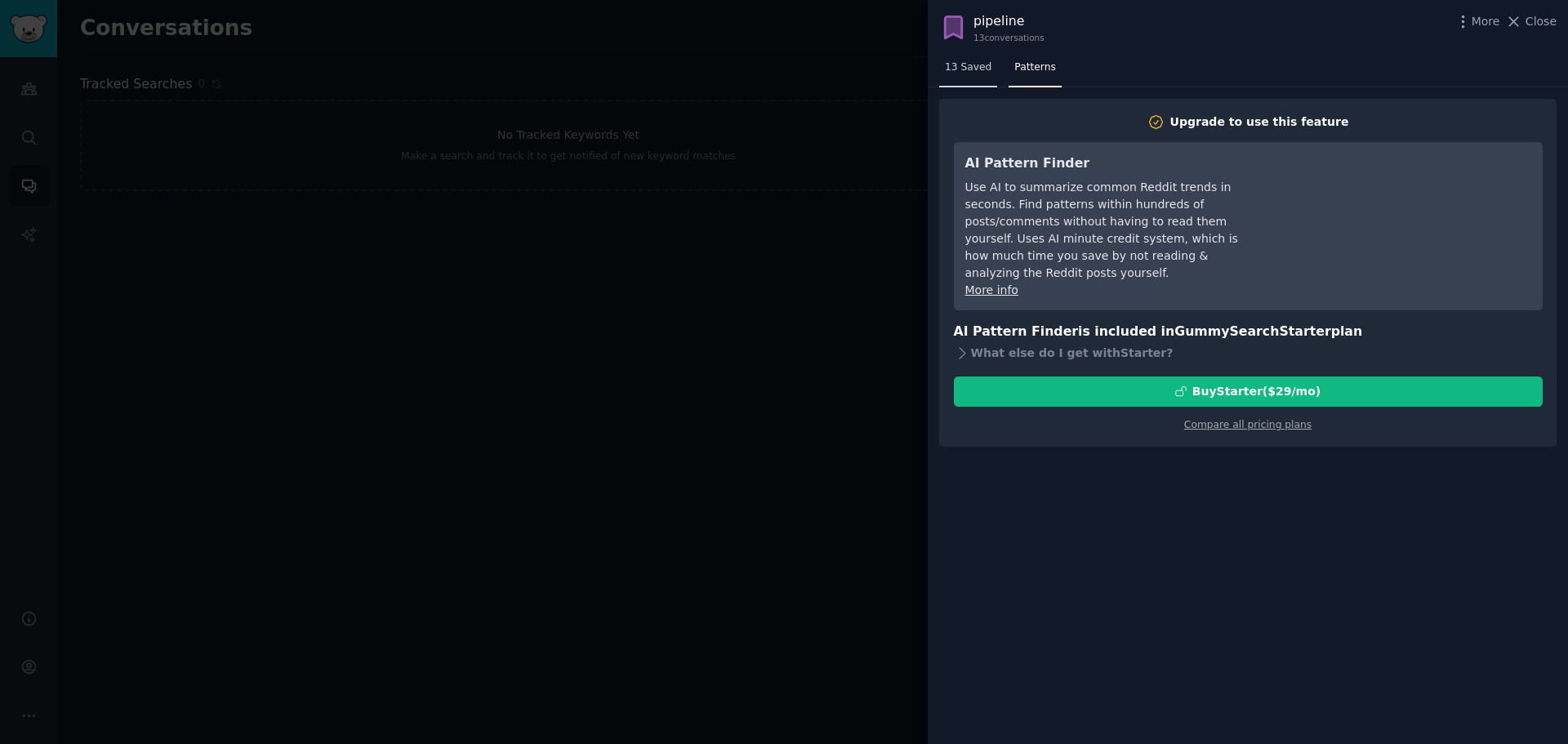
click at [953, 70] on span "13 Saved" at bounding box center [968, 67] width 47 height 15
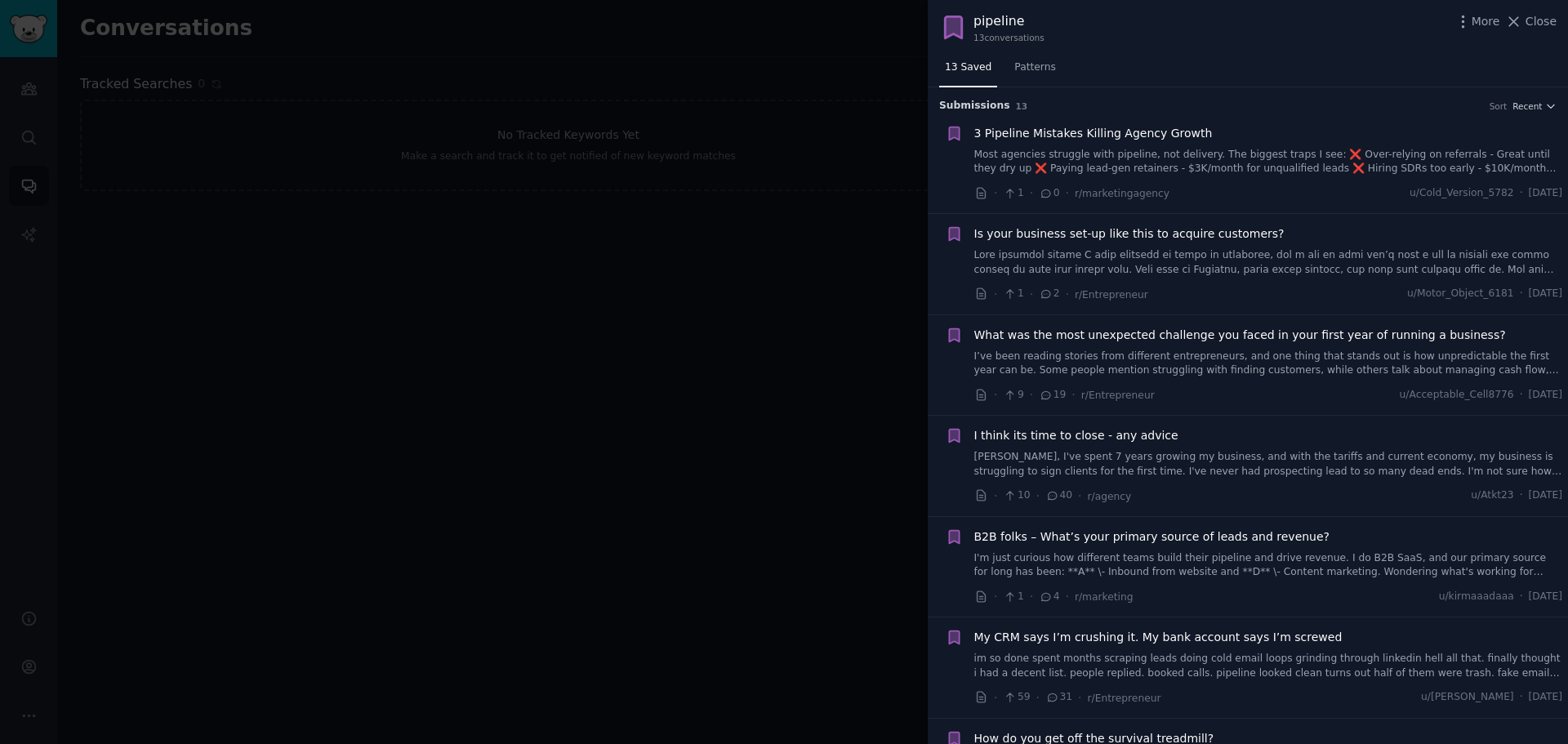
click at [1070, 135] on span "3 Pipeline Mistakes Killing Agency Growth" at bounding box center [1093, 133] width 239 height 17
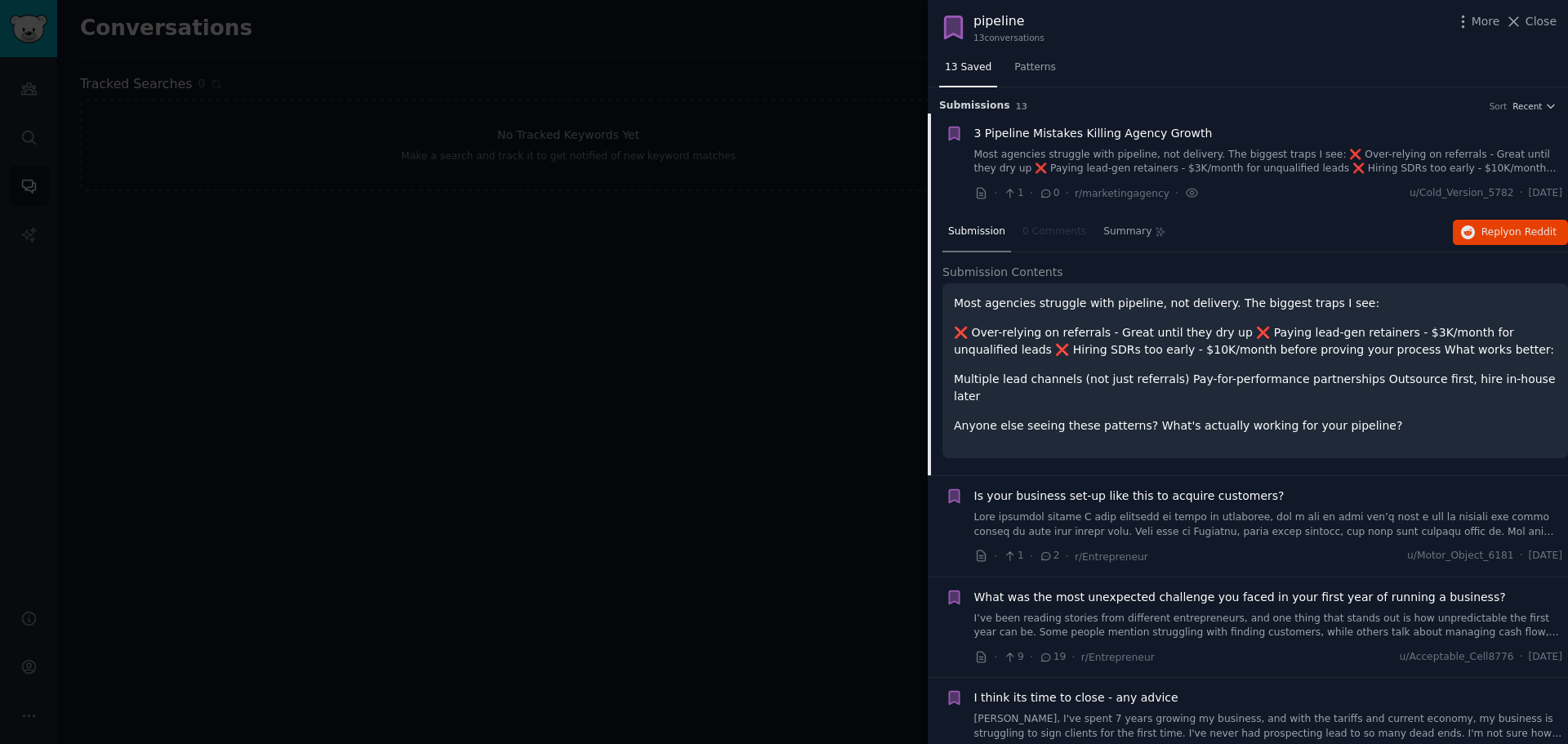
scroll to position [27, 0]
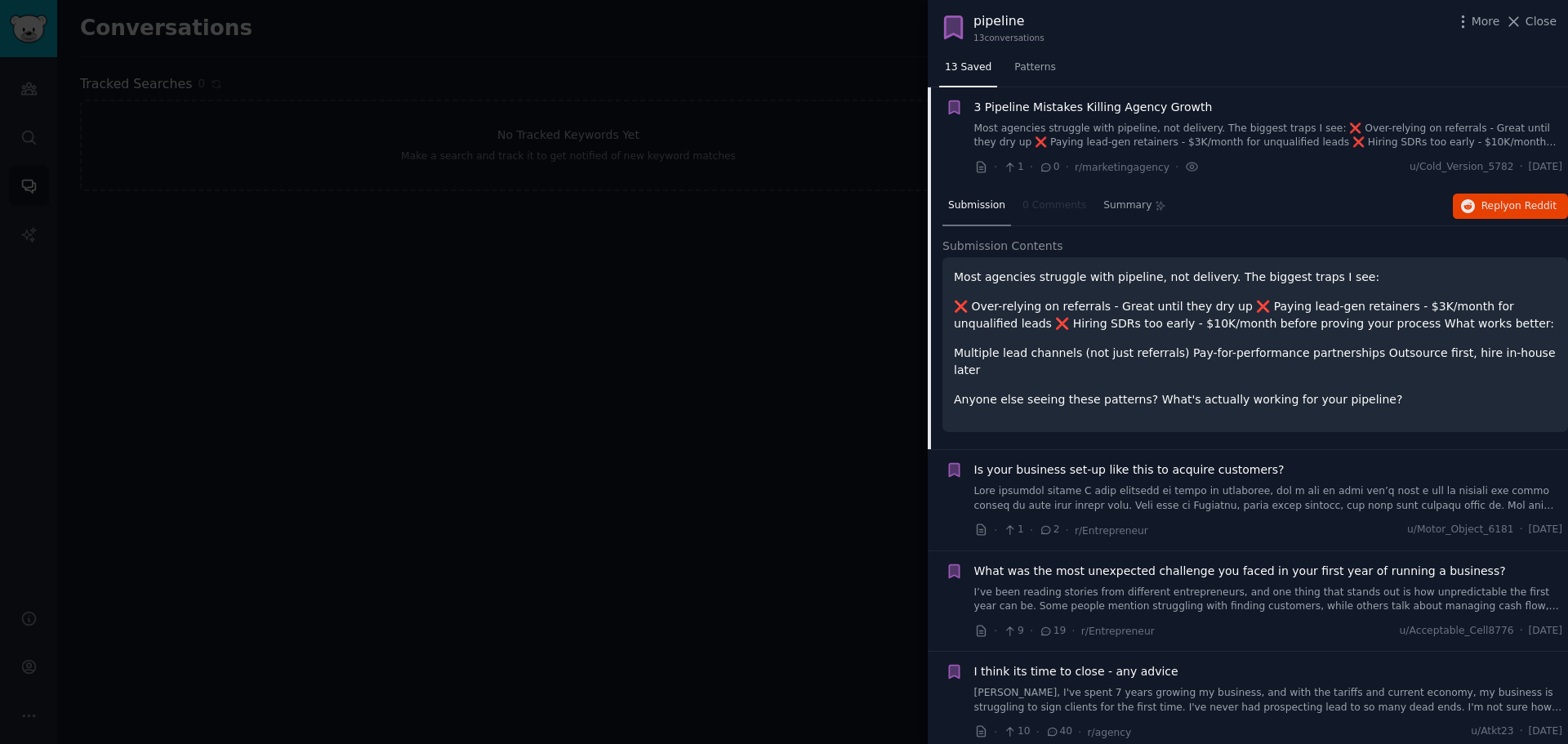
click at [1110, 485] on link at bounding box center [1268, 499] width 589 height 28
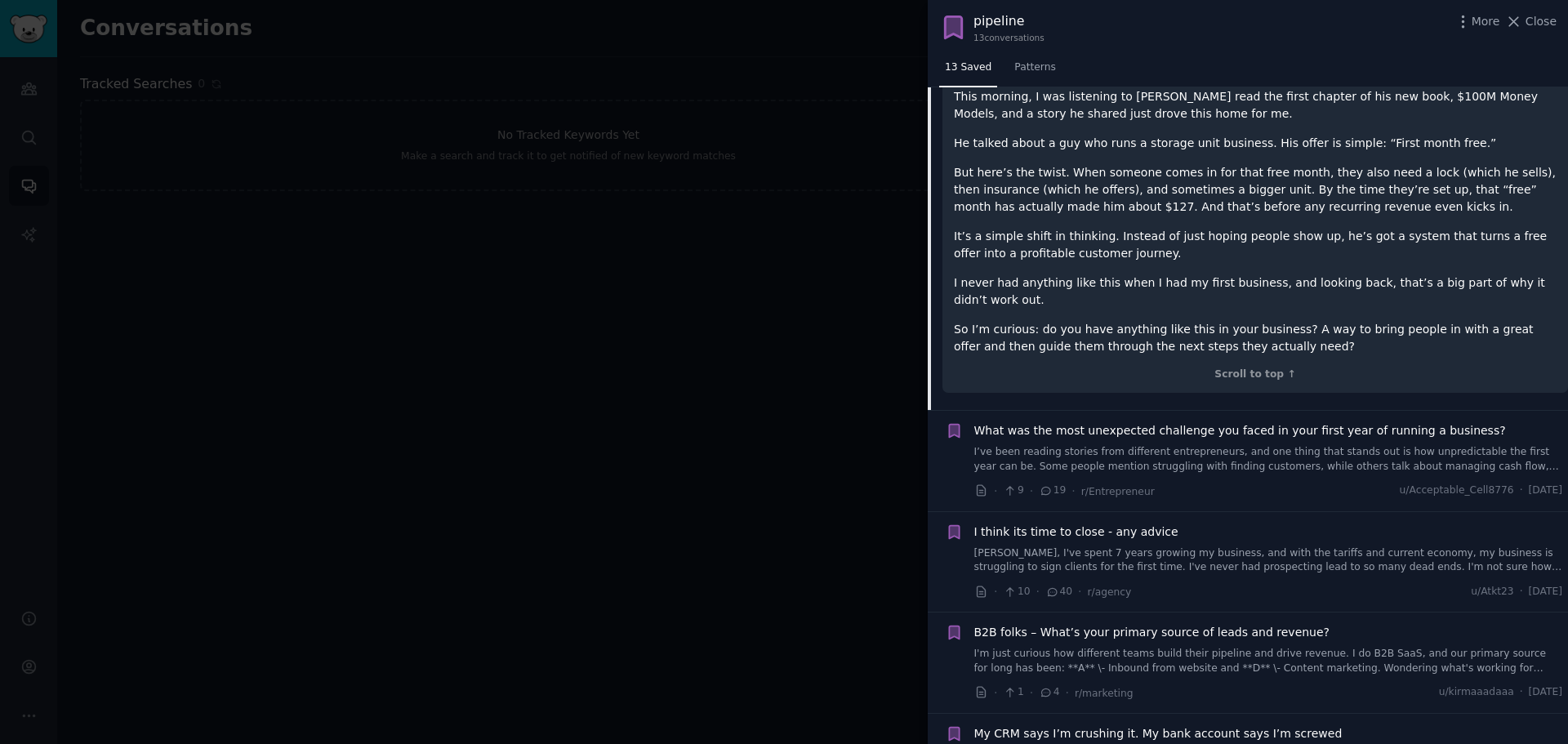
scroll to position [453, 0]
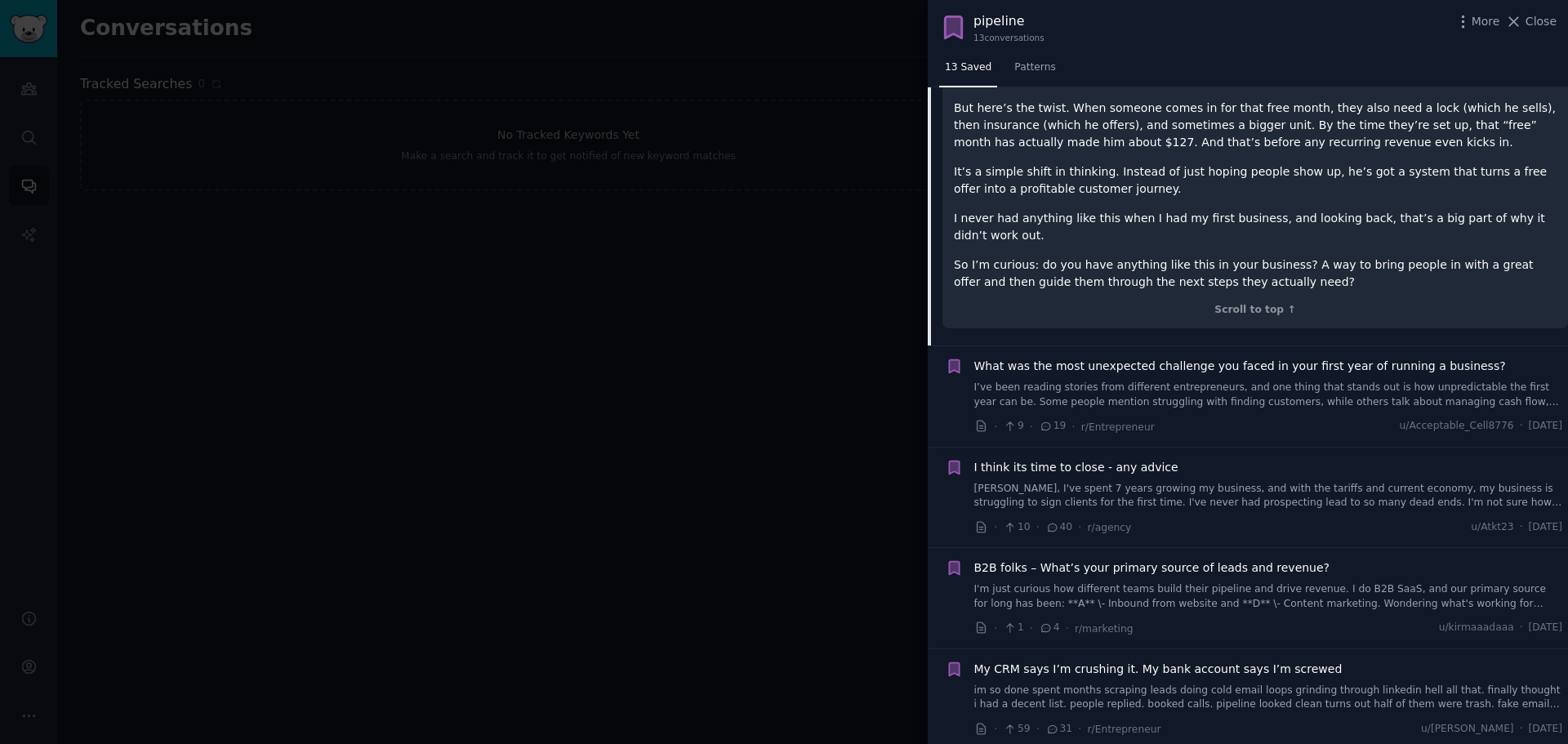
click at [1064, 380] on link "I’ve been reading stories from different entrepreneurs, and one thing that stan…" at bounding box center [1268, 395] width 589 height 28
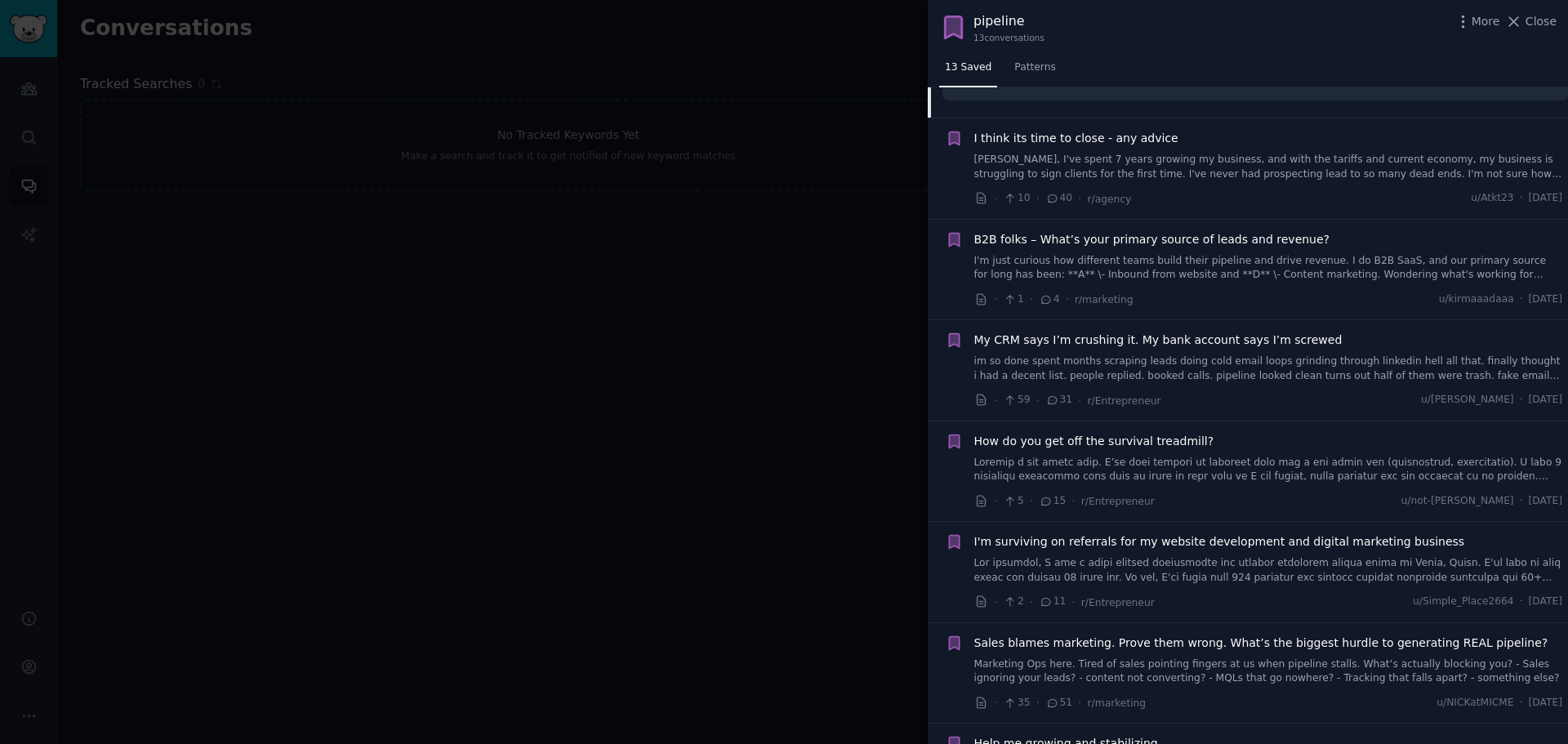
scroll to position [636, 0]
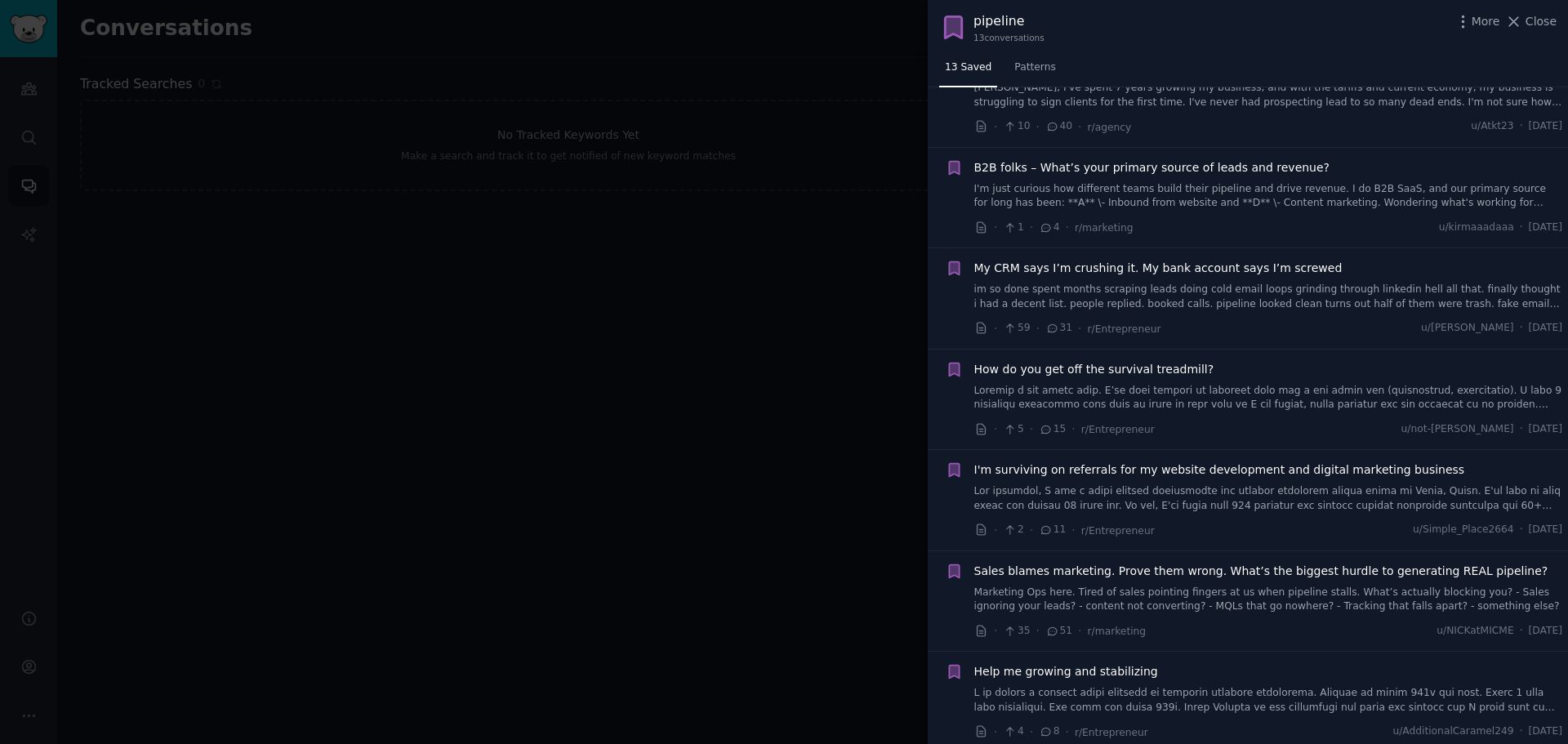
click at [1100, 192] on link "I'm just curious how different teams build their pipeline and drive revenue. I …" at bounding box center [1268, 196] width 589 height 28
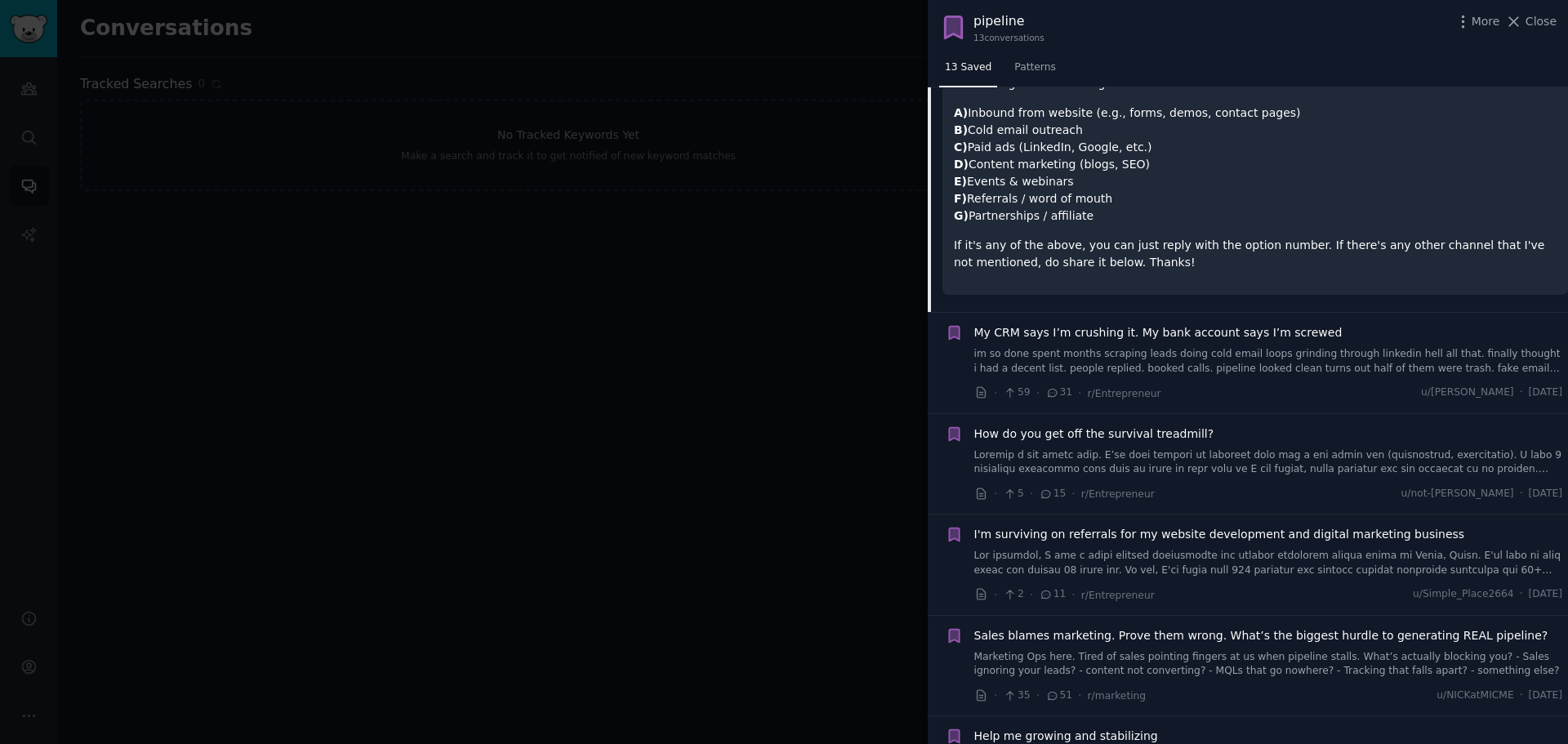
scroll to position [675, 0]
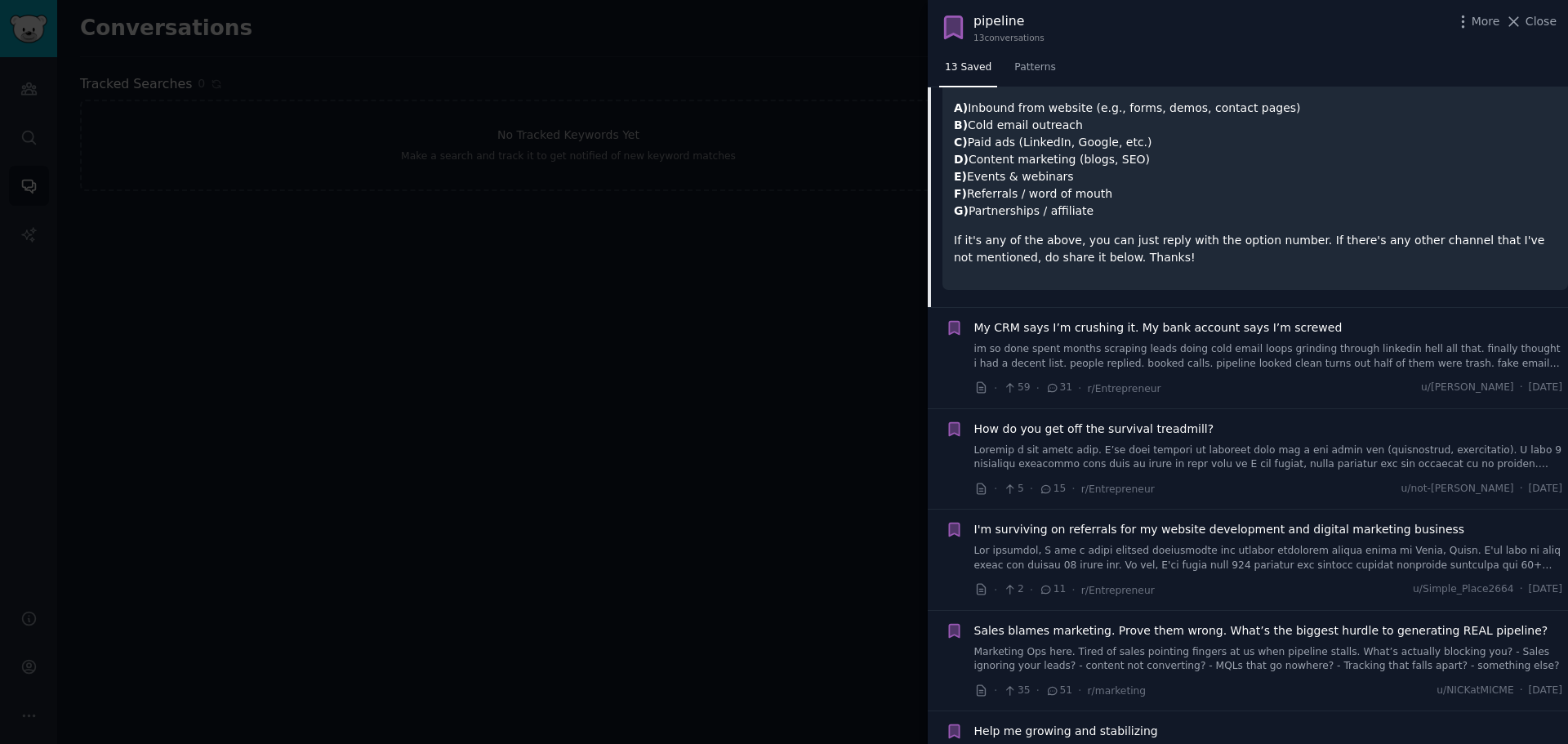
click at [1202, 455] on link at bounding box center [1268, 457] width 589 height 28
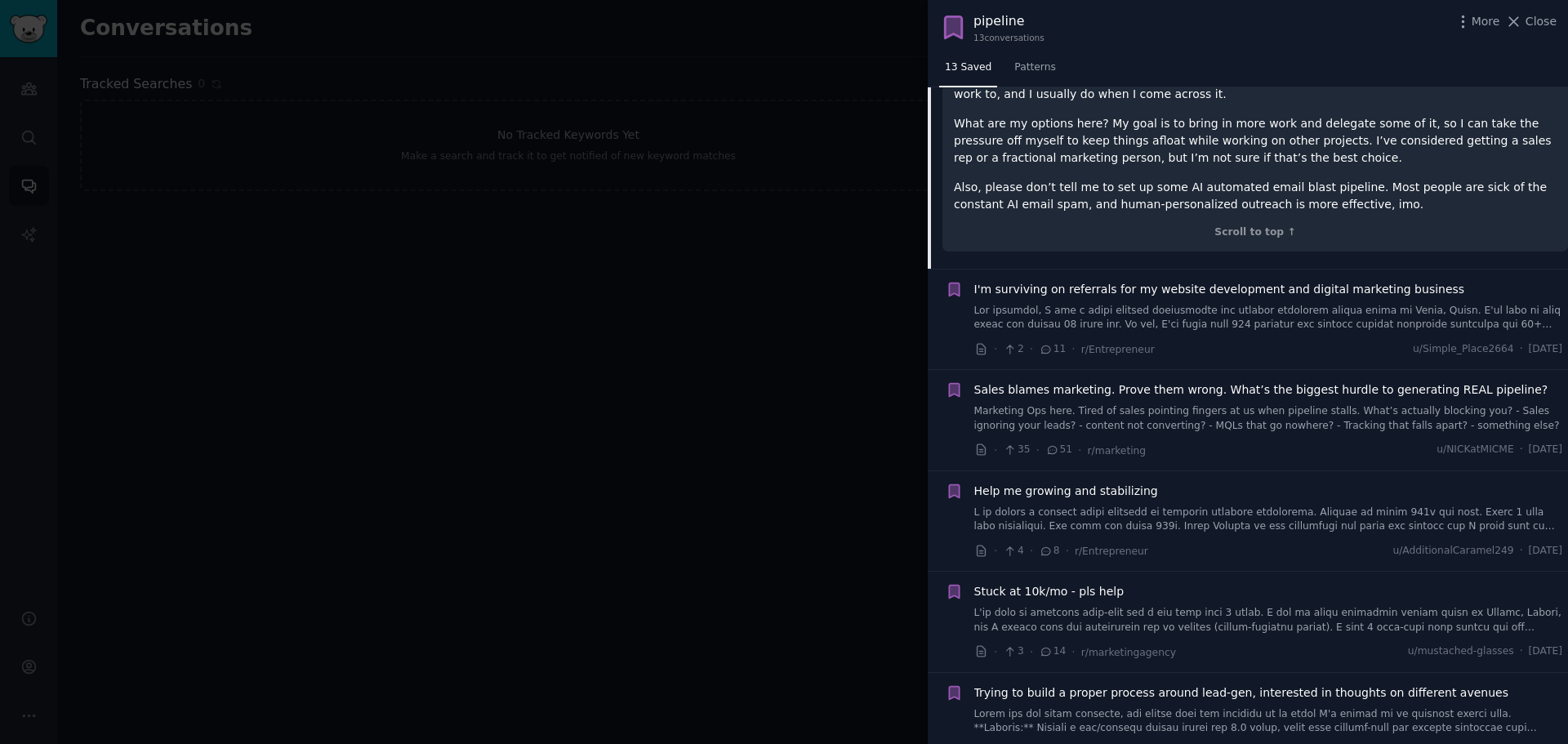
scroll to position [1039, 0]
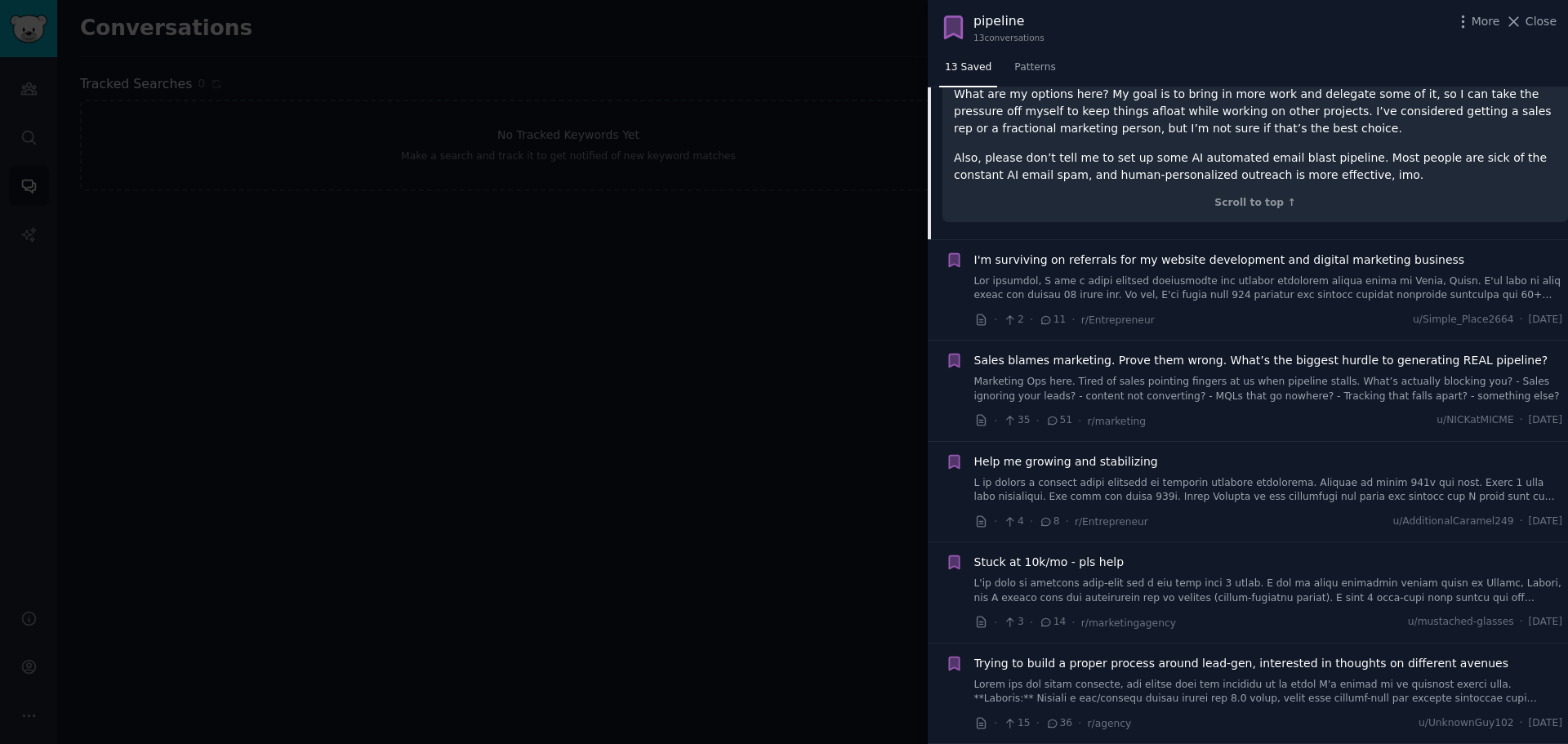
click at [1122, 476] on link at bounding box center [1268, 490] width 589 height 28
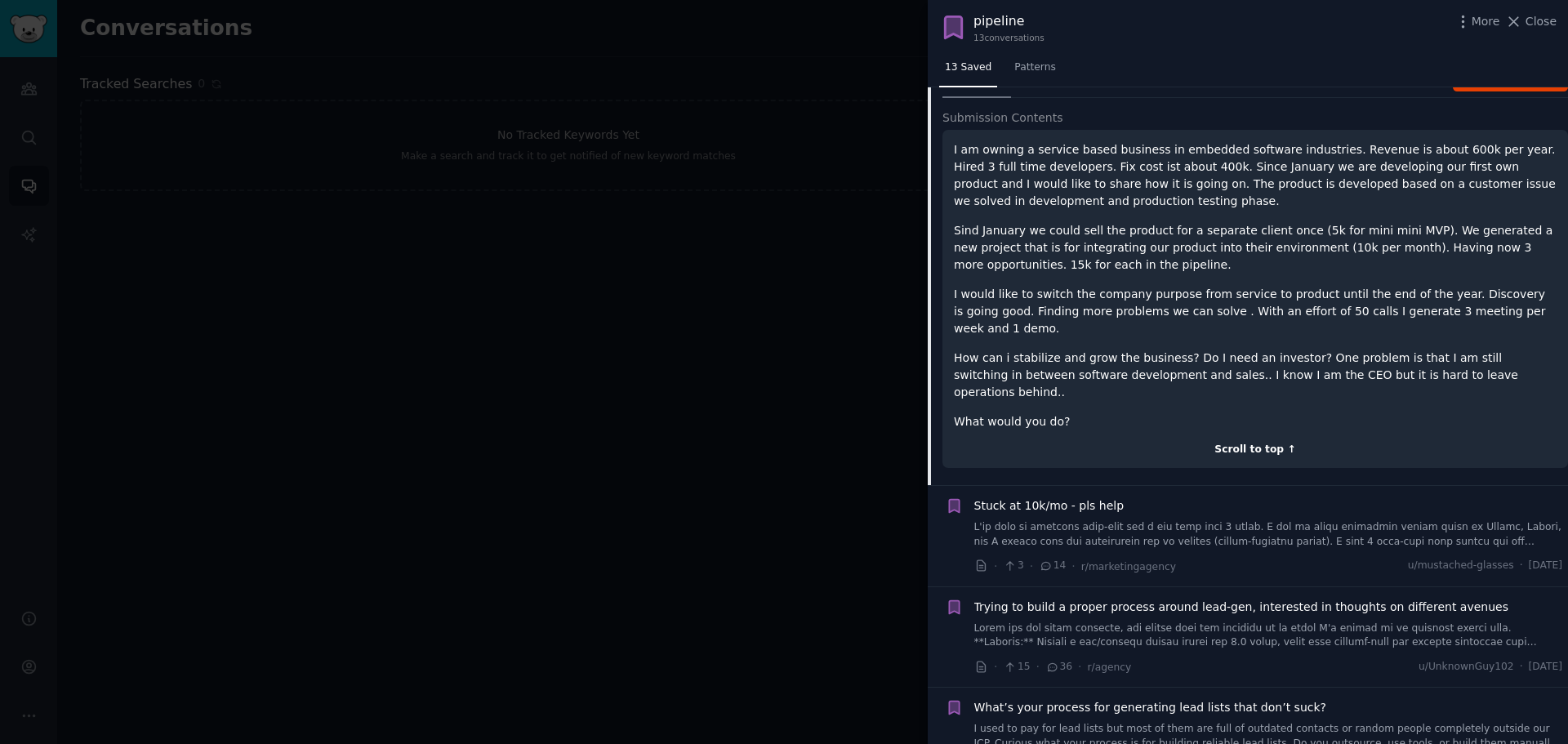
scroll to position [1072, 0]
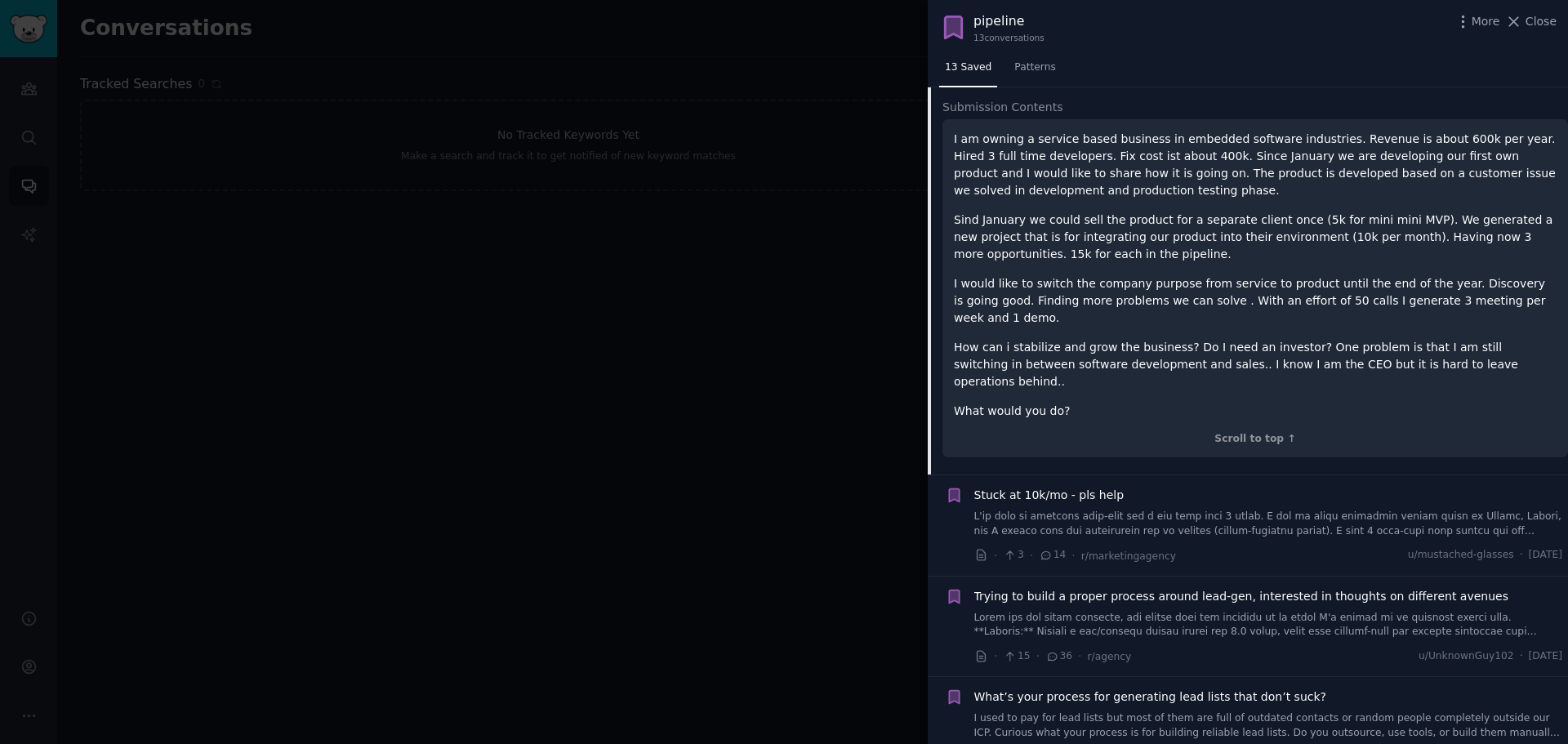
click at [1111, 510] on link at bounding box center [1268, 524] width 589 height 28
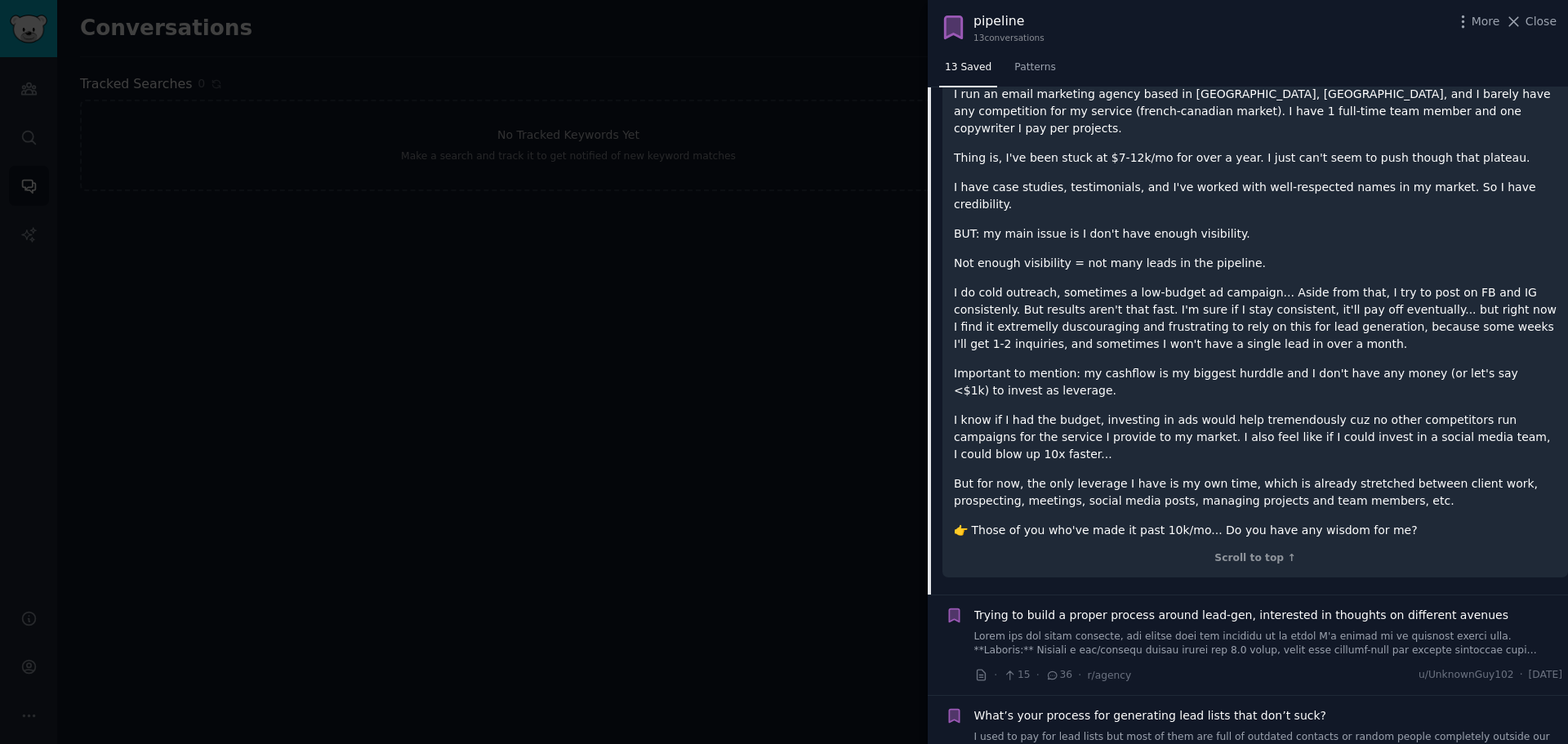
scroll to position [1249, 0]
click at [1181, 729] on link "I used to pay for lead lists but most of them are full of outdated contacts or …" at bounding box center [1268, 743] width 589 height 28
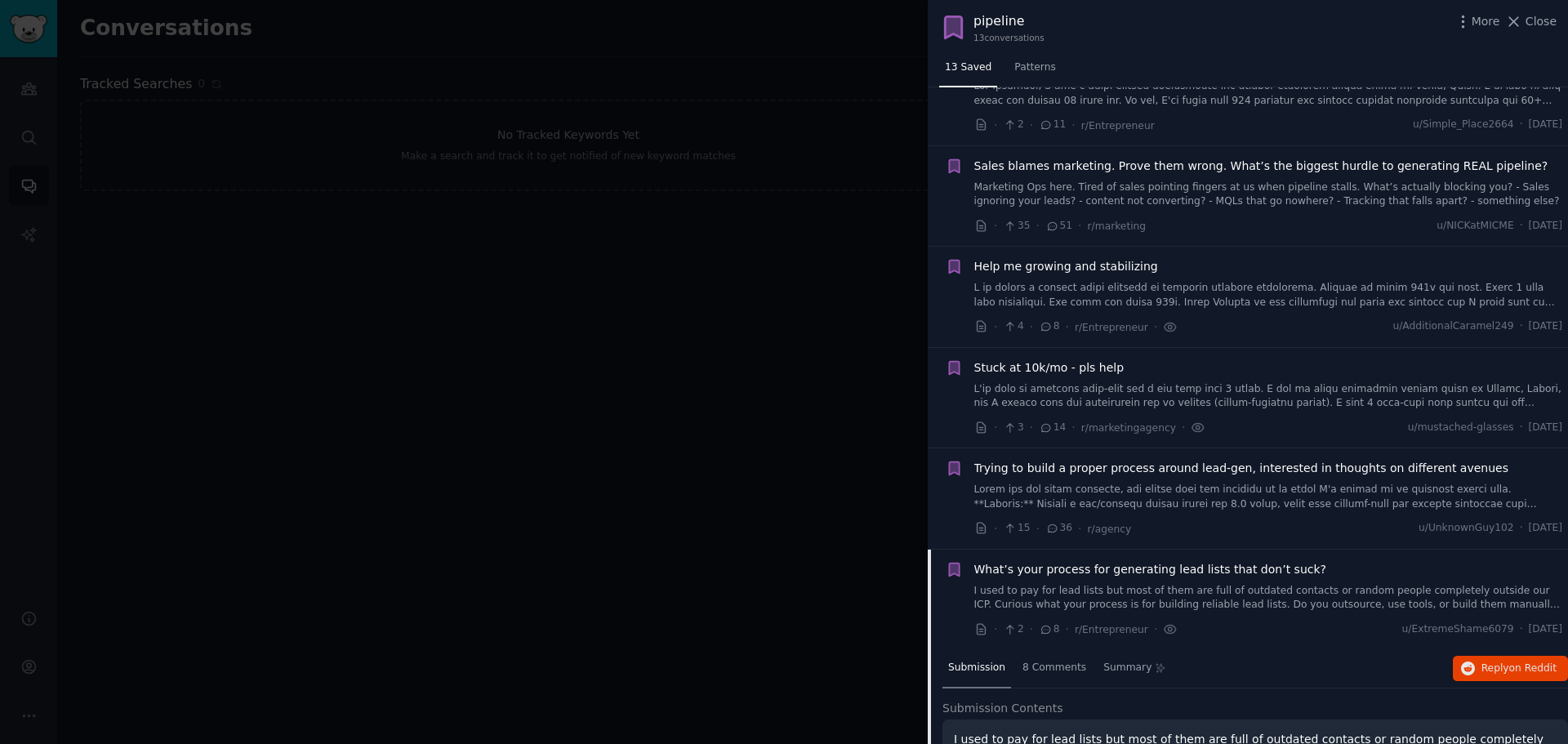
scroll to position [762, 0]
